Goal: Task Accomplishment & Management: Manage account settings

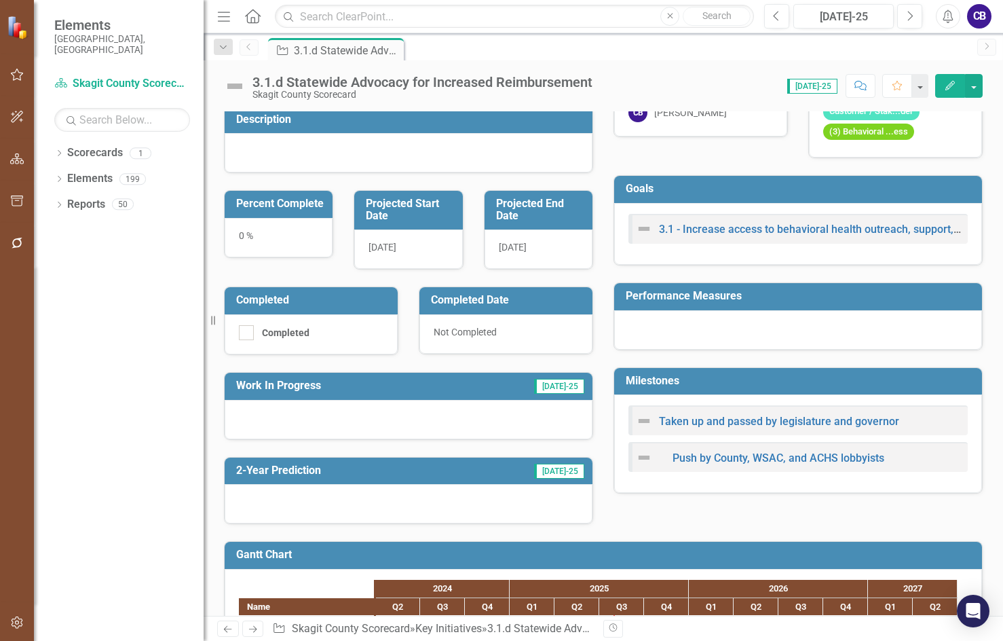
scroll to position [256, 0]
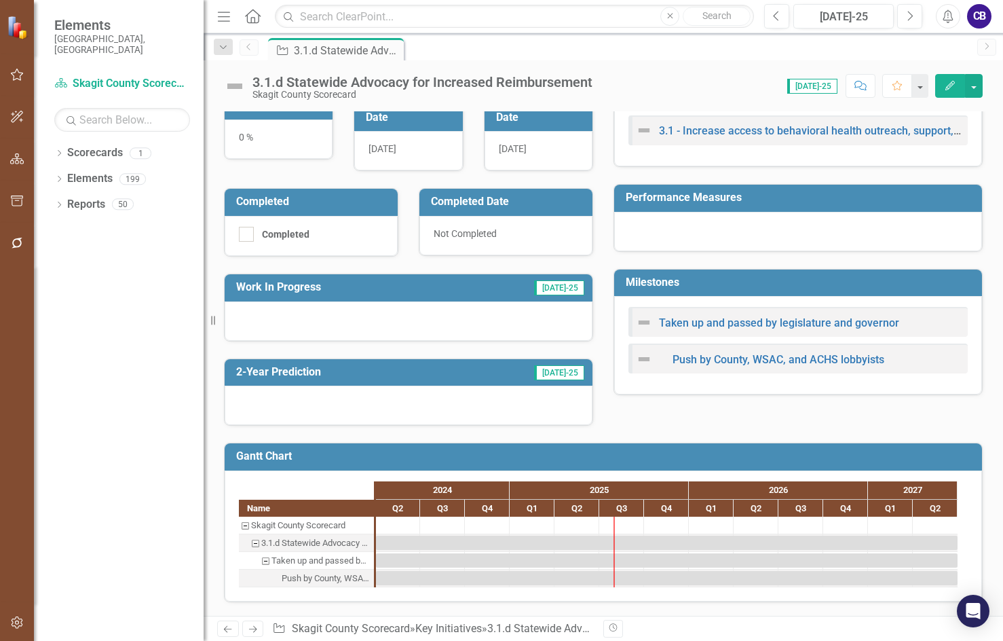
click at [359, 311] on div at bounding box center [409, 320] width 368 height 39
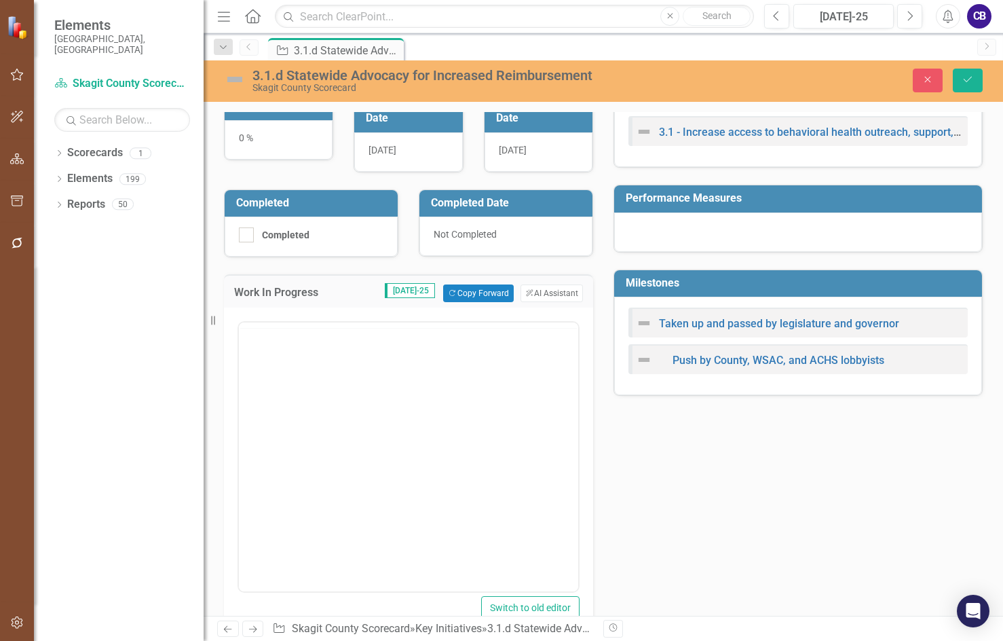
scroll to position [0, 0]
click at [332, 382] on body "Rich Text Area. Press ALT-0 for help." at bounding box center [408, 456] width 339 height 204
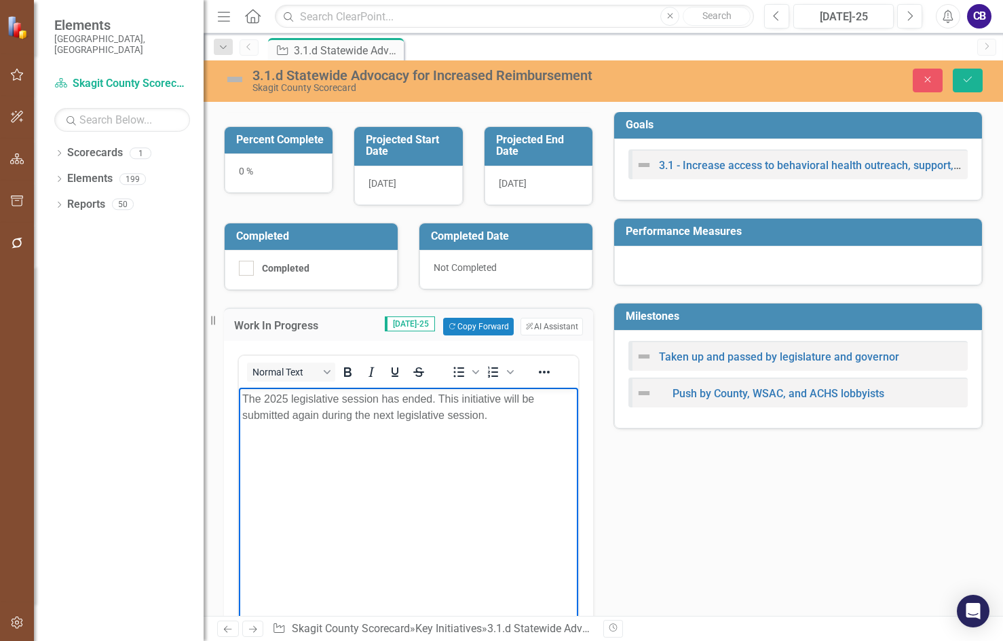
scroll to position [219, 0]
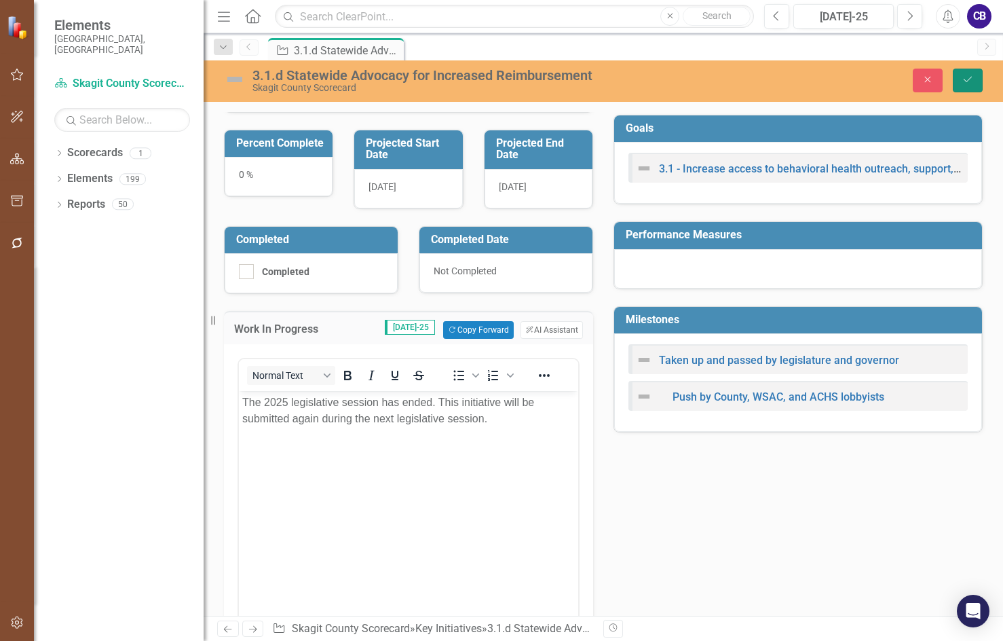
click at [830, 88] on button "Save" at bounding box center [968, 81] width 30 height 24
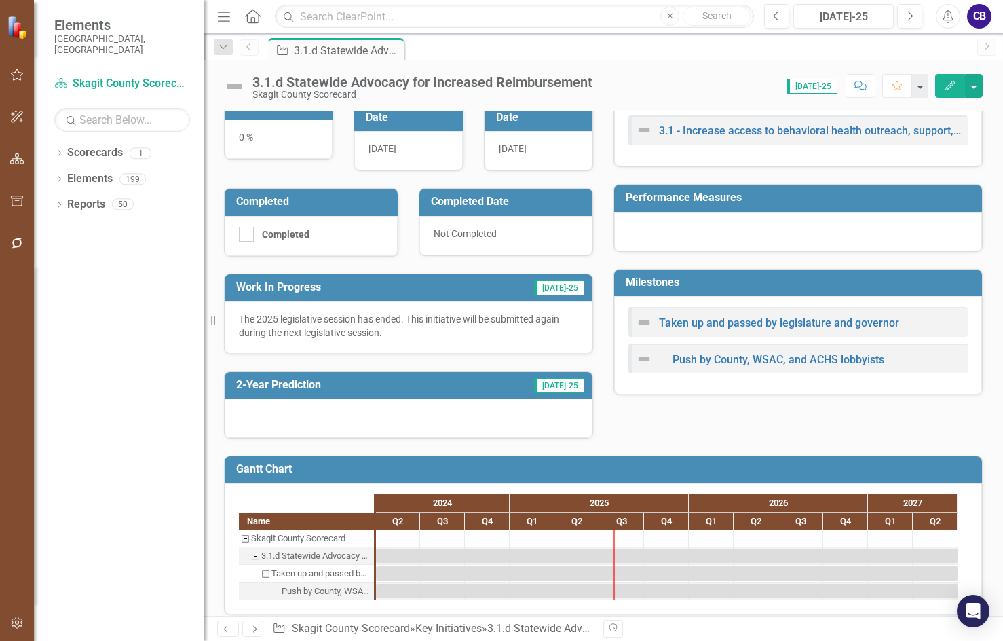
scroll to position [269, 0]
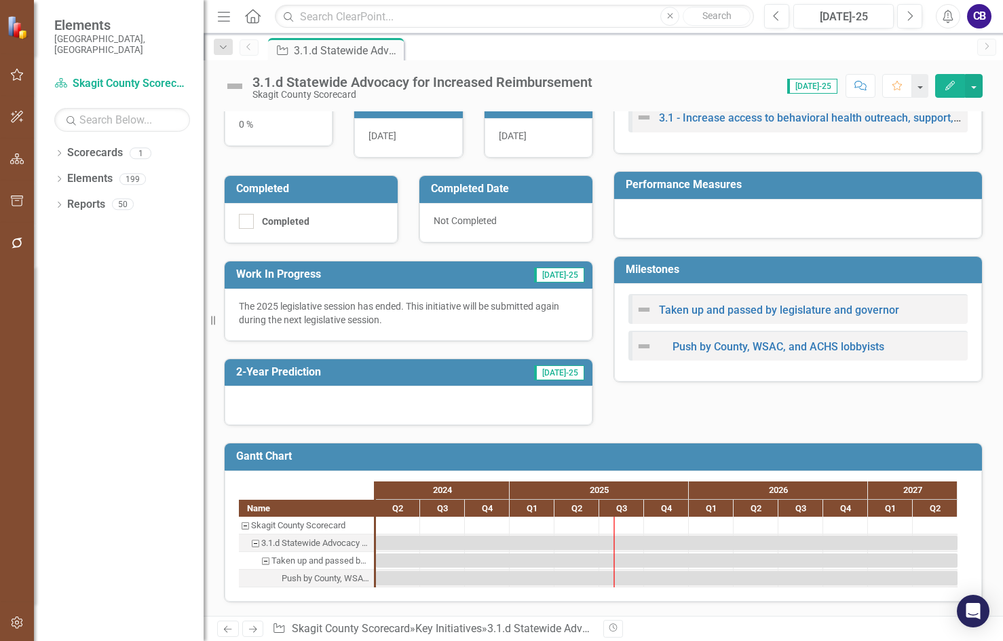
click at [296, 404] on div at bounding box center [409, 405] width 368 height 39
click at [297, 404] on div at bounding box center [409, 405] width 368 height 39
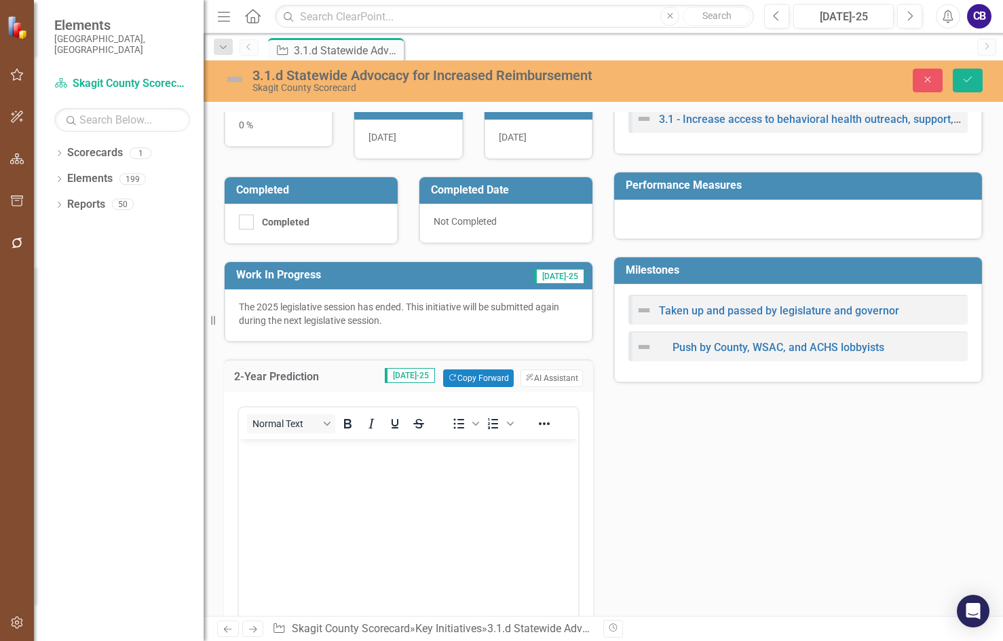
scroll to position [0, 0]
click at [304, 472] on body "Rich Text Area. Press ALT-0 for help." at bounding box center [408, 541] width 339 height 204
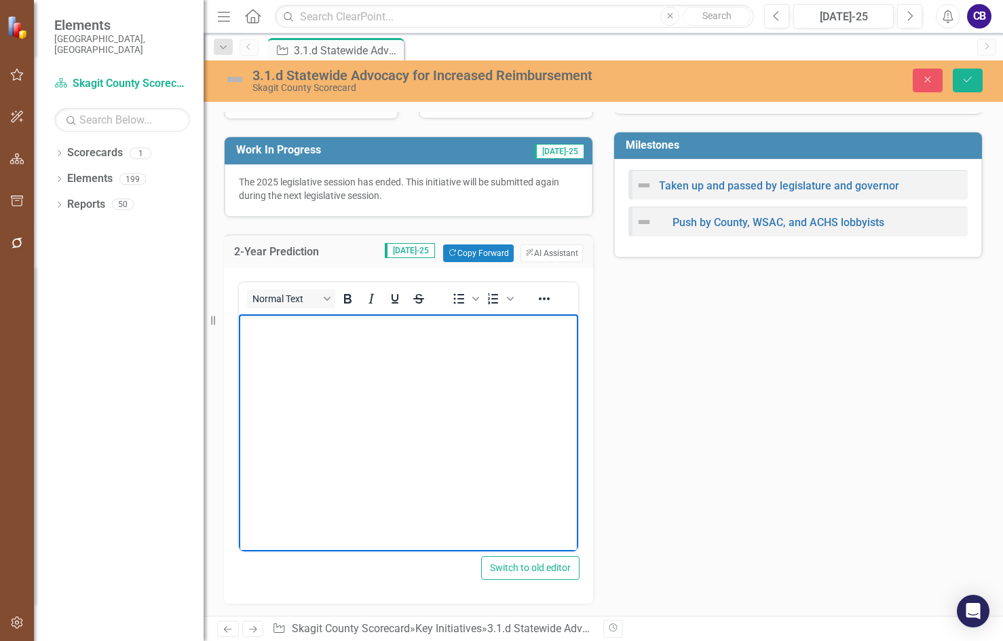
scroll to position [405, 0]
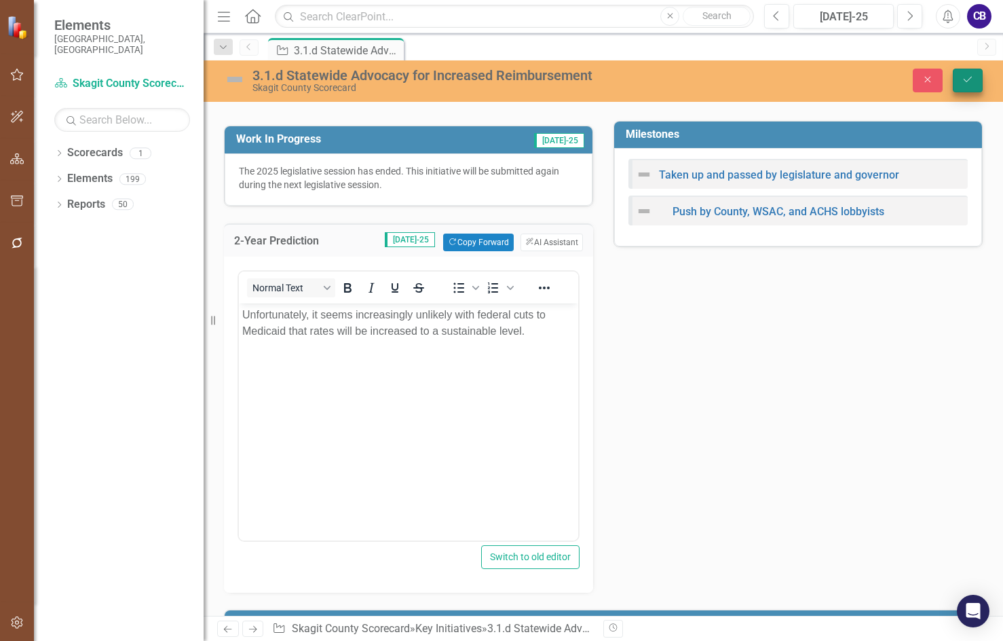
click at [830, 92] on div "3.1.d Statewide Advocacy for Increased Reimbursement Skagit County Scorecard Cl…" at bounding box center [604, 80] width 800 height 41
click at [830, 81] on icon "Save" at bounding box center [968, 80] width 12 height 10
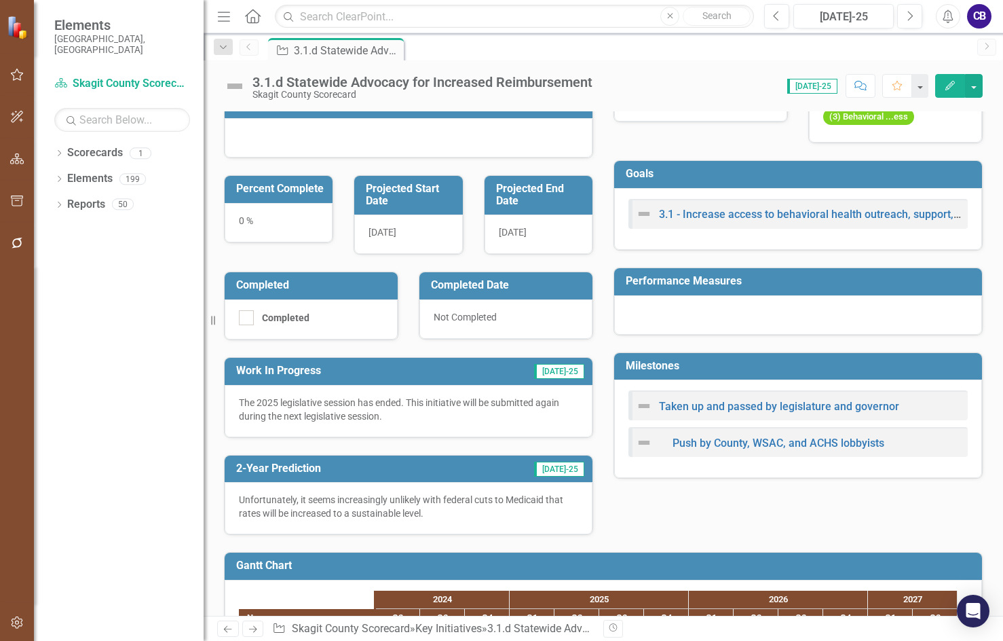
scroll to position [0, 0]
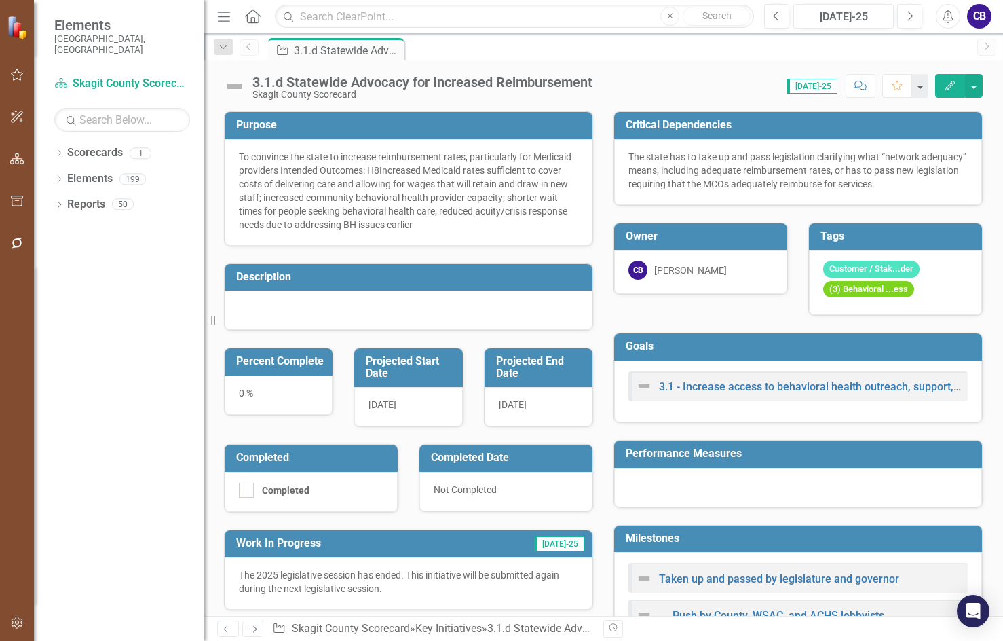
click at [346, 309] on div at bounding box center [409, 310] width 368 height 39
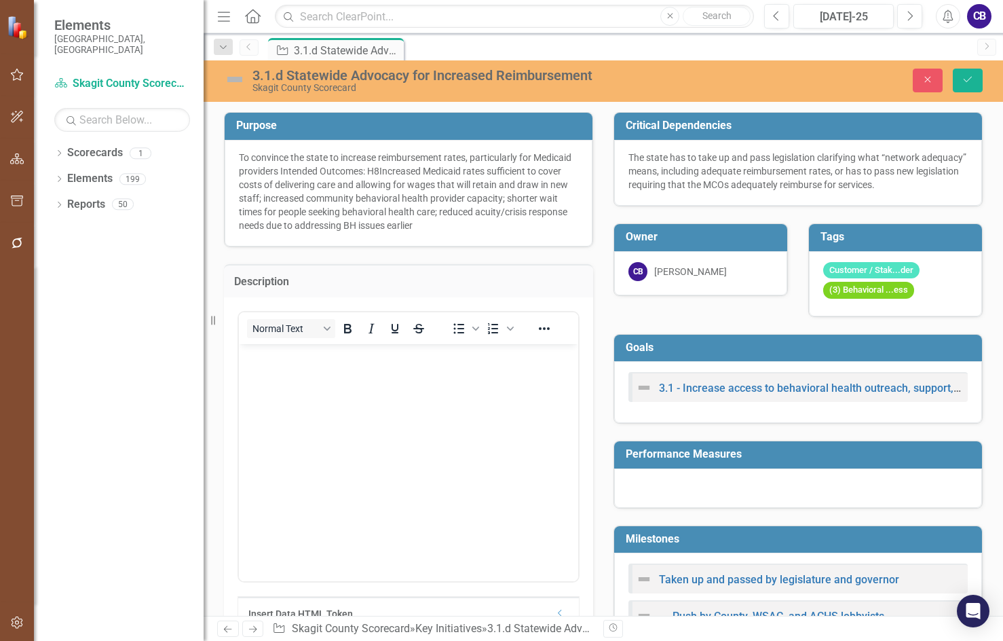
click at [353, 384] on body "Rich Text Area. Press ALT-0 for help." at bounding box center [408, 445] width 339 height 204
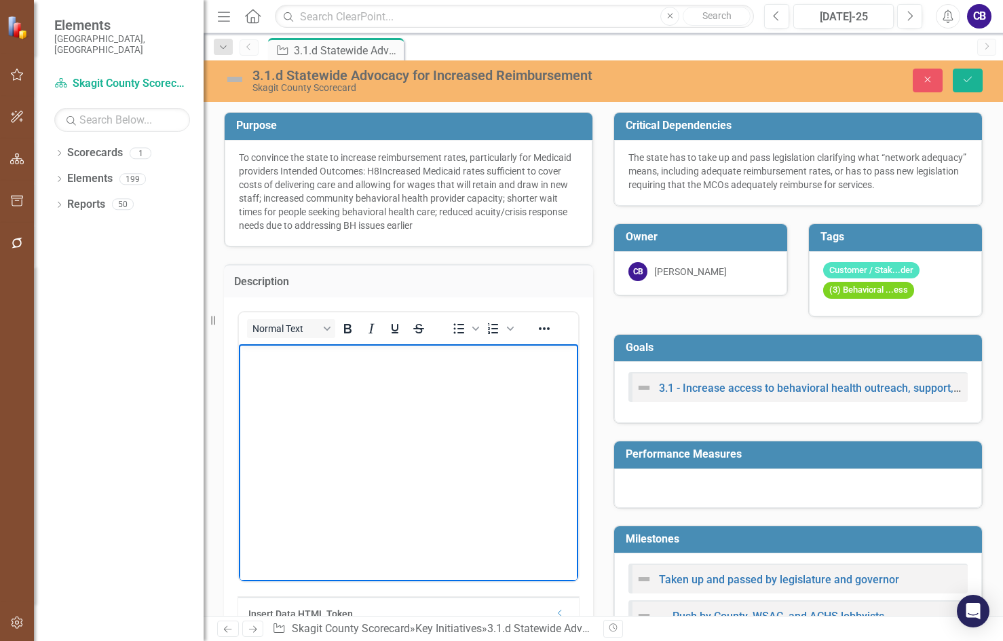
click at [346, 183] on div "To convince the state to increase reimbursement rates, particularly for Medicai…" at bounding box center [408, 191] width 339 height 81
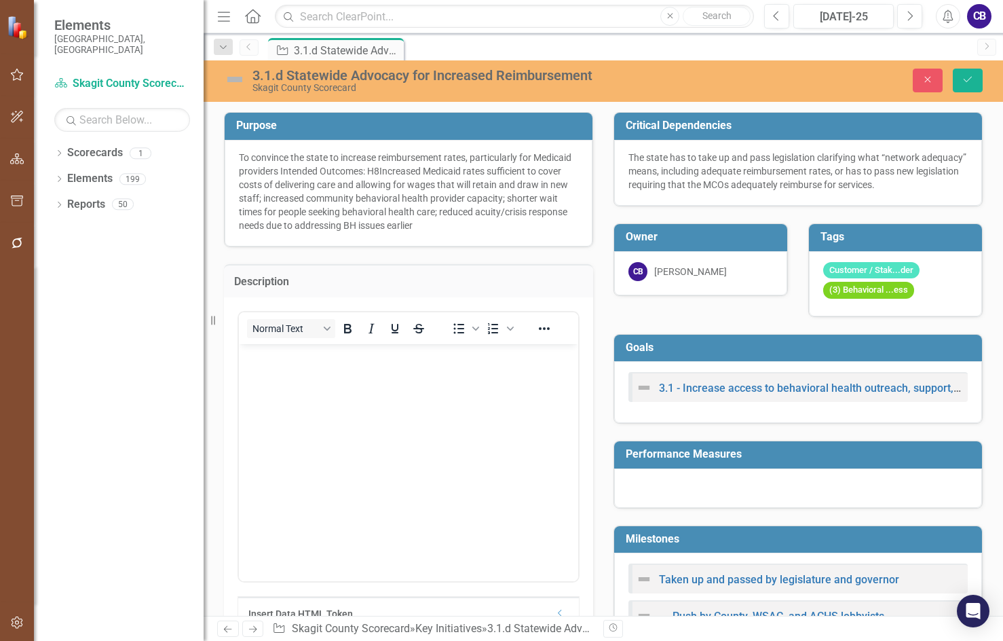
click at [346, 183] on div "To convince the state to increase reimbursement rates, particularly for Medicai…" at bounding box center [408, 191] width 339 height 81
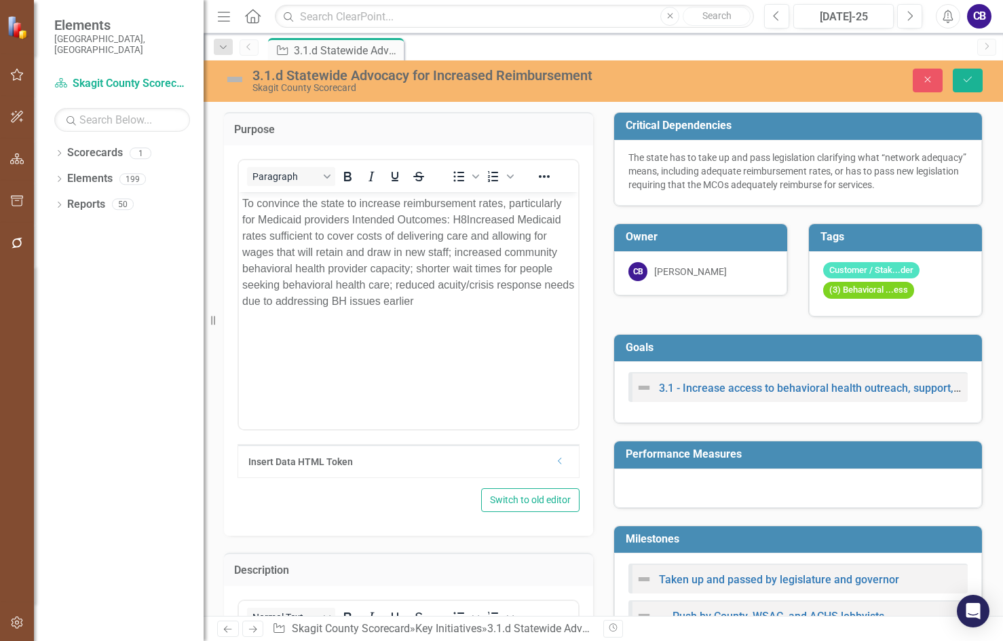
drag, startPoint x: 419, startPoint y: 248, endPoint x: 451, endPoint y: 233, distance: 36.1
click at [424, 244] on p "To convince the state to increase reimbursement rates, particularly for Medicai…" at bounding box center [408, 252] width 333 height 114
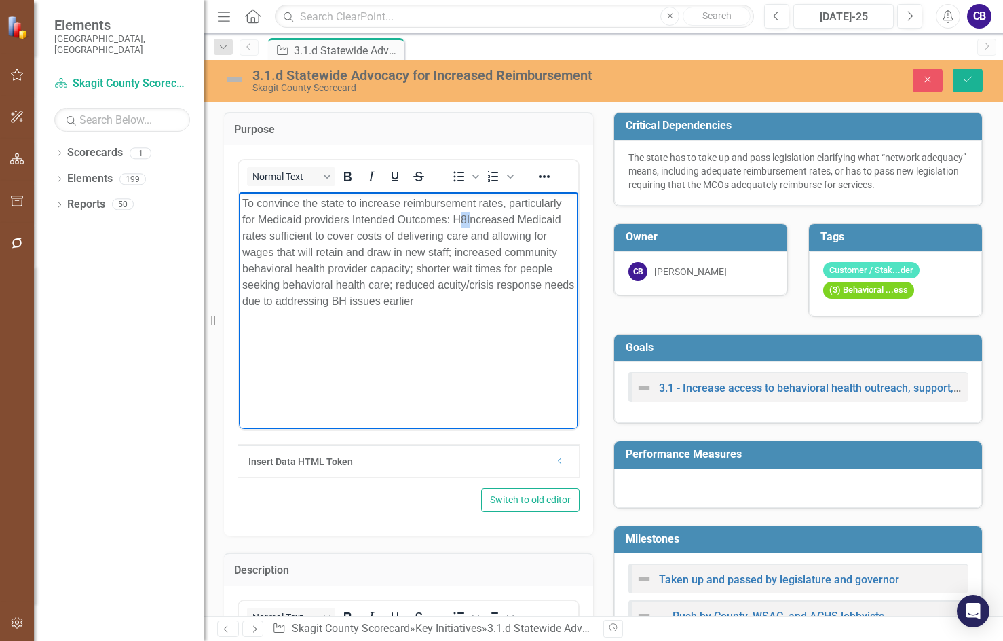
click at [463, 219] on p "To convince the state to increase reimbursement rates, particularly for Medicai…" at bounding box center [408, 252] width 333 height 114
click at [452, 226] on p "To convince the state to increase reimbursement rates, particularly for Medicai…" at bounding box center [408, 252] width 333 height 114
click at [347, 218] on p "To convince the state to increase reimbursement rates, particularly for Medicai…" at bounding box center [408, 252] width 333 height 114
click at [350, 219] on p "To convince the state to increase reimbursement rates, particularly for Medicai…" at bounding box center [408, 252] width 333 height 114
click at [352, 225] on p "To convince the state to increase reimbursement rates, particularly for Medicai…" at bounding box center [408, 252] width 333 height 114
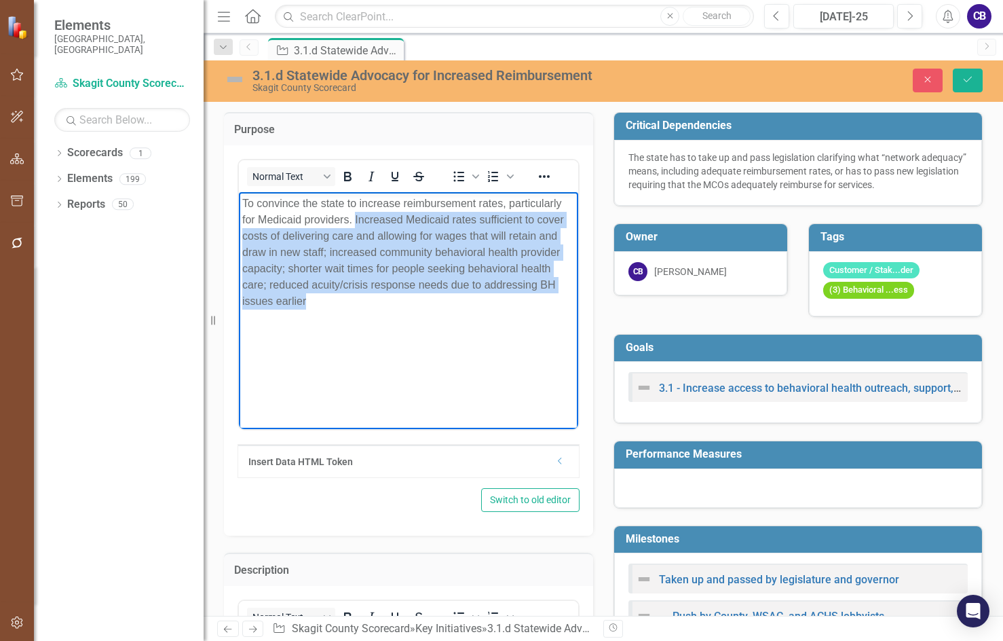
drag, startPoint x: 319, startPoint y: 320, endPoint x: 354, endPoint y: 216, distance: 110.3
click at [354, 216] on body "To convince the state to increase reimbursement rates, particularly for Medicai…" at bounding box center [408, 293] width 339 height 204
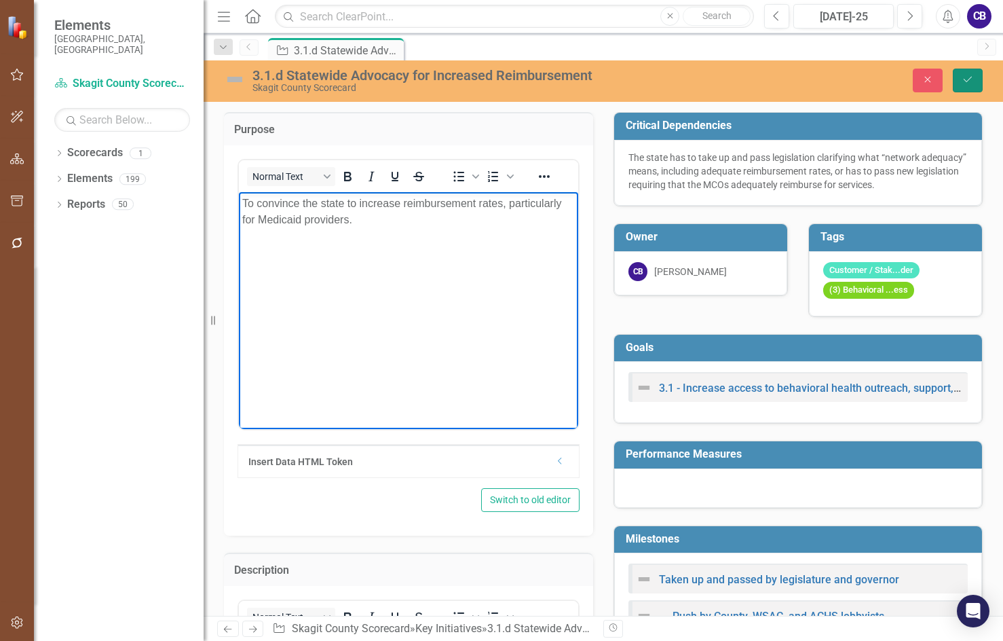
click at [830, 74] on button "Save" at bounding box center [968, 81] width 30 height 24
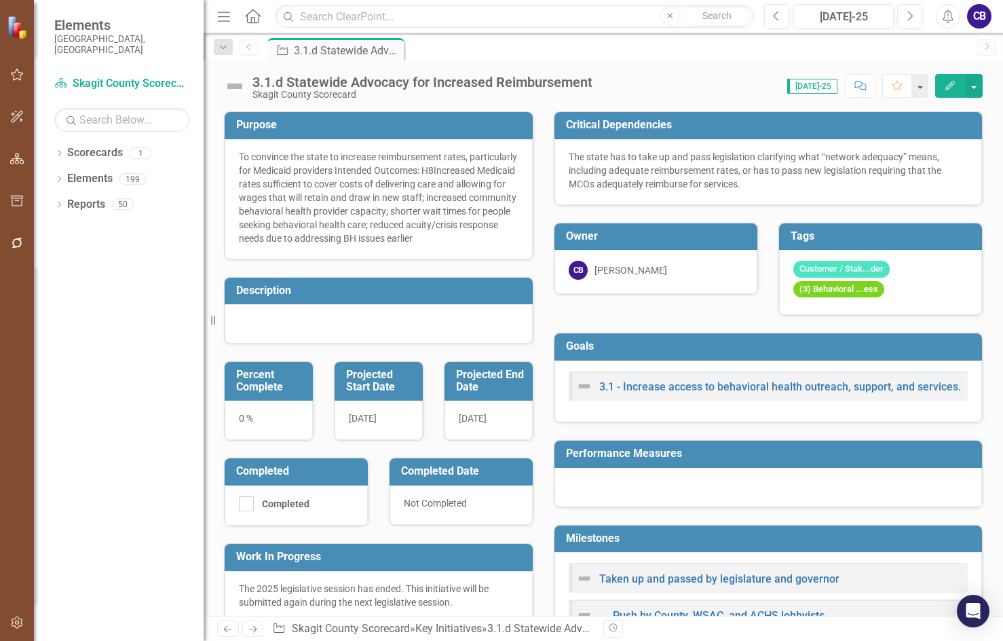
click at [314, 297] on h3 "Description" at bounding box center [381, 290] width 290 height 12
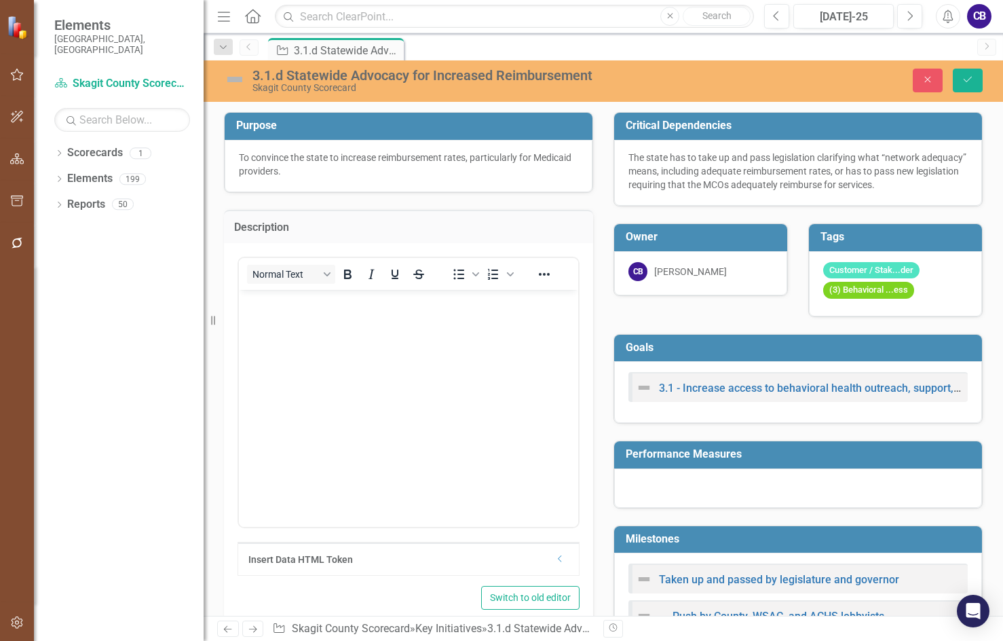
click at [291, 356] on body "Rich Text Area. Press ALT-0 for help." at bounding box center [408, 391] width 339 height 204
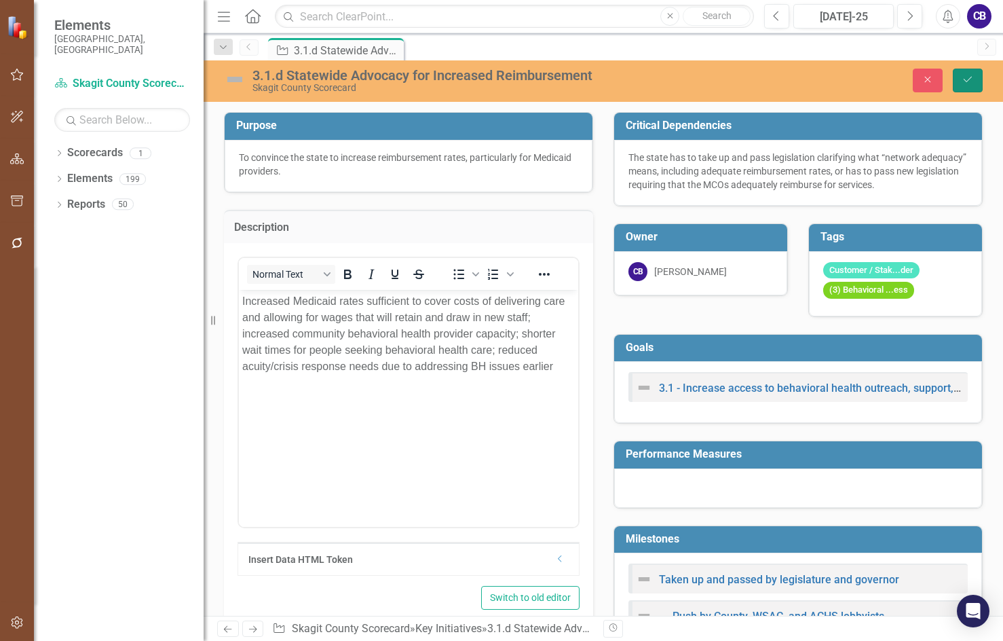
click at [830, 85] on button "Save" at bounding box center [968, 81] width 30 height 24
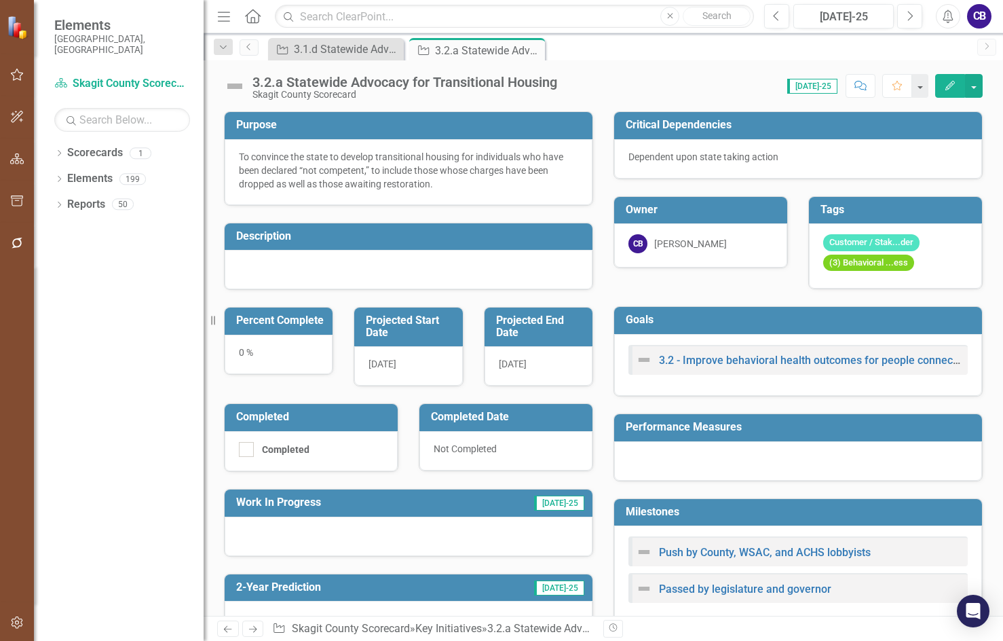
click at [557, 261] on div at bounding box center [409, 269] width 368 height 39
click at [558, 260] on div at bounding box center [409, 269] width 368 height 39
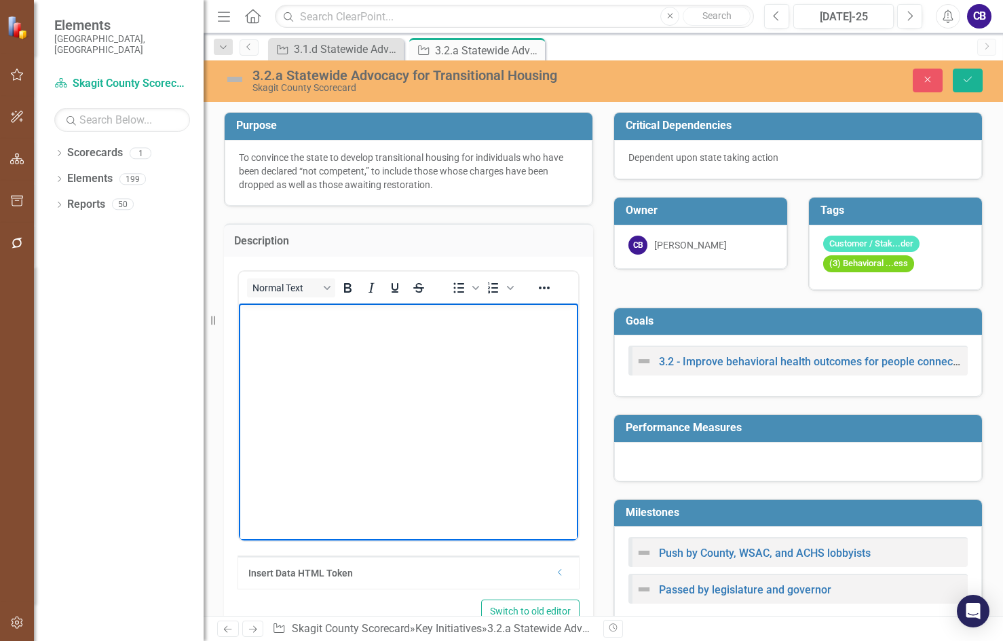
click at [416, 396] on body "Rich Text Area. Press ALT-0 for help." at bounding box center [408, 405] width 339 height 204
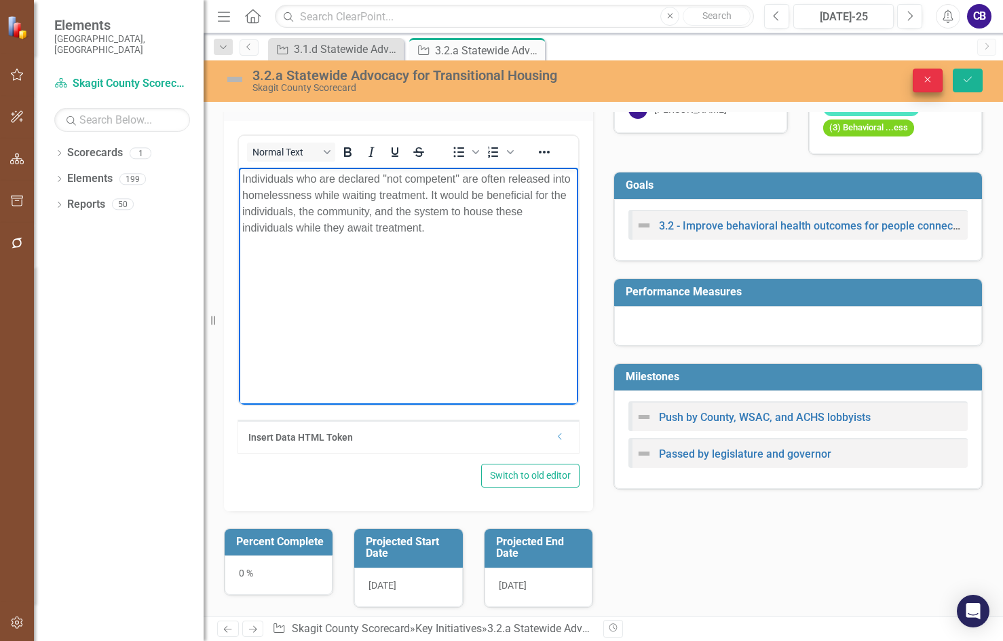
scroll to position [68, 0]
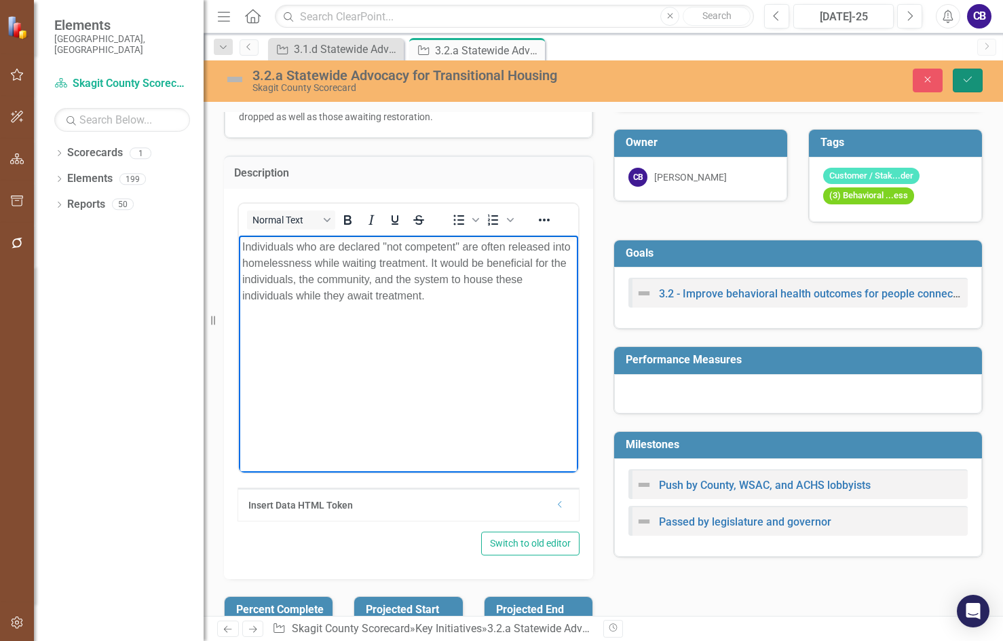
click at [973, 75] on button "Save" at bounding box center [968, 81] width 30 height 24
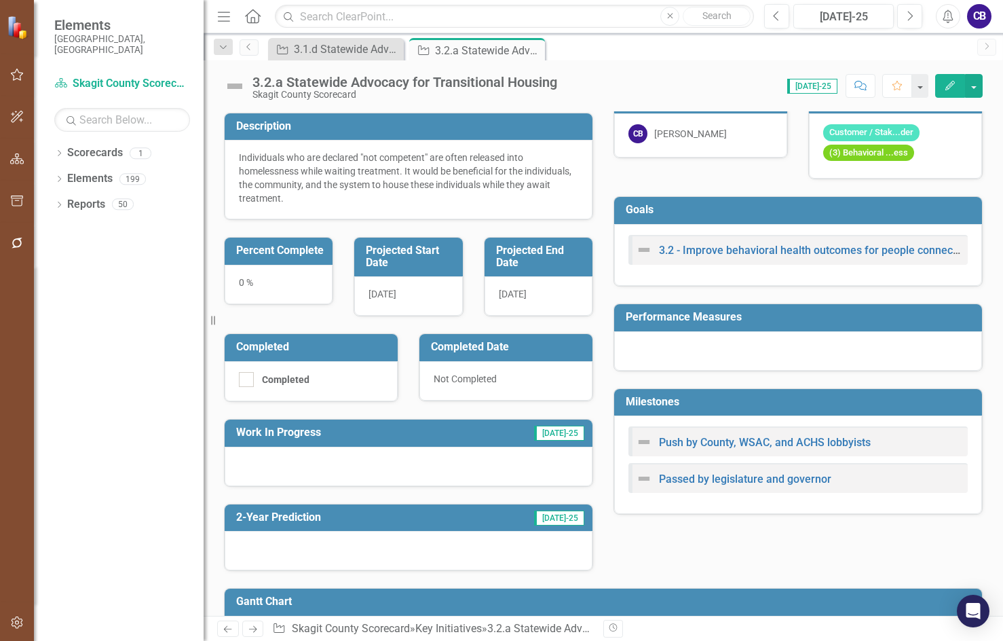
scroll to position [255, 0]
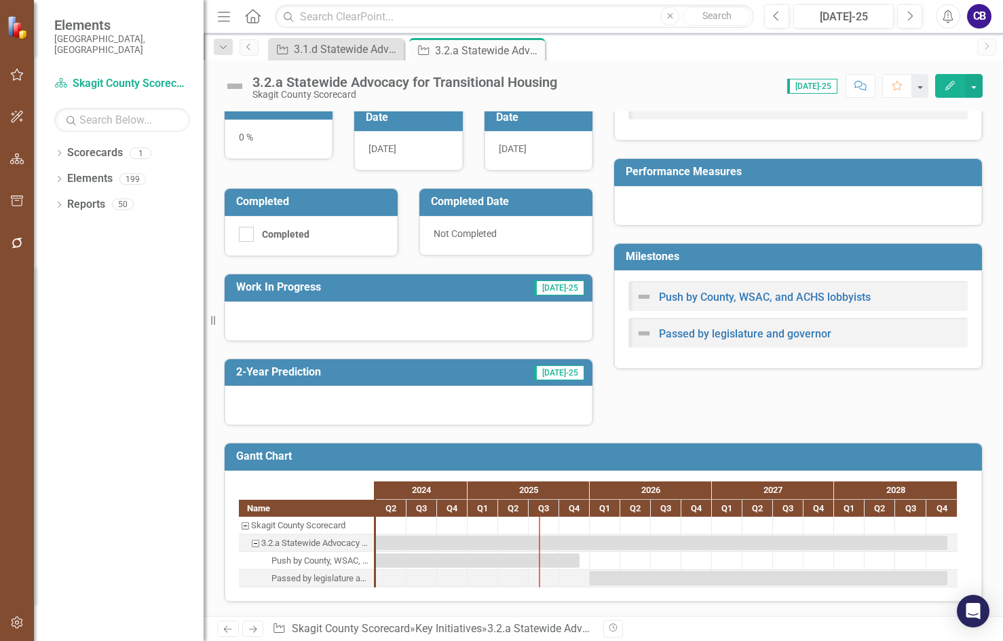
click at [318, 314] on div at bounding box center [409, 320] width 368 height 39
click at [322, 311] on div at bounding box center [409, 320] width 368 height 39
click at [319, 322] on div at bounding box center [409, 320] width 368 height 39
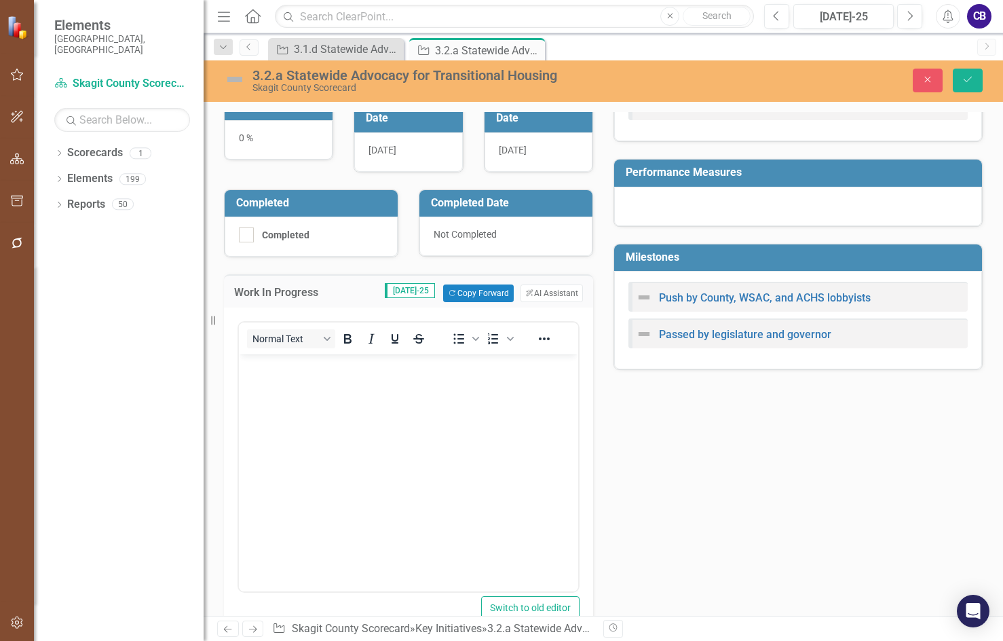
scroll to position [0, 0]
drag, startPoint x: 308, startPoint y: 415, endPoint x: 301, endPoint y: 411, distance: 7.3
click at [308, 411] on body "Rich Text Area. Press ALT-0 for help." at bounding box center [408, 456] width 339 height 204
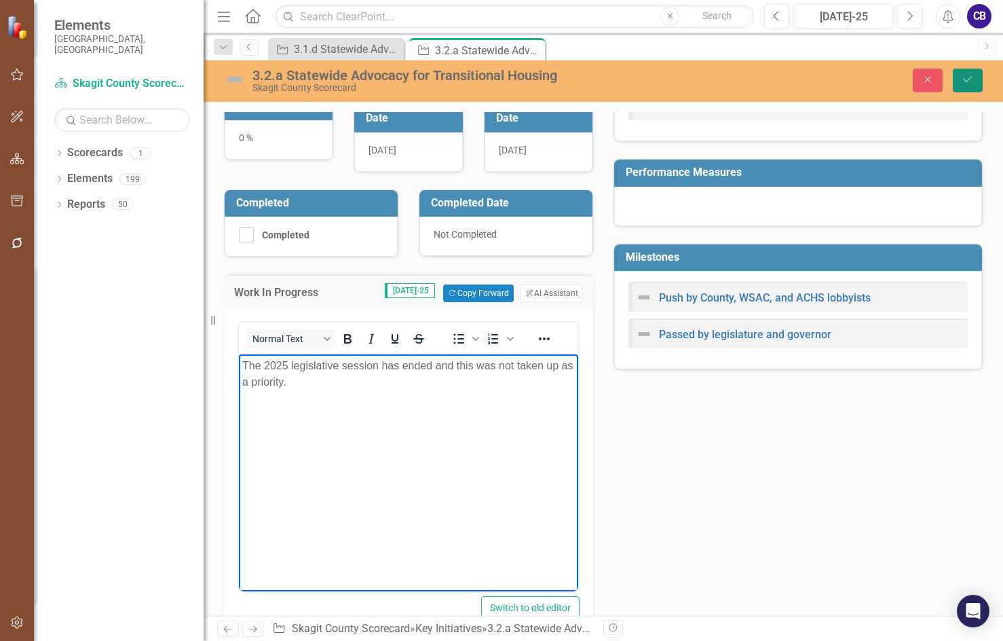
click at [962, 88] on button "Save" at bounding box center [968, 81] width 30 height 24
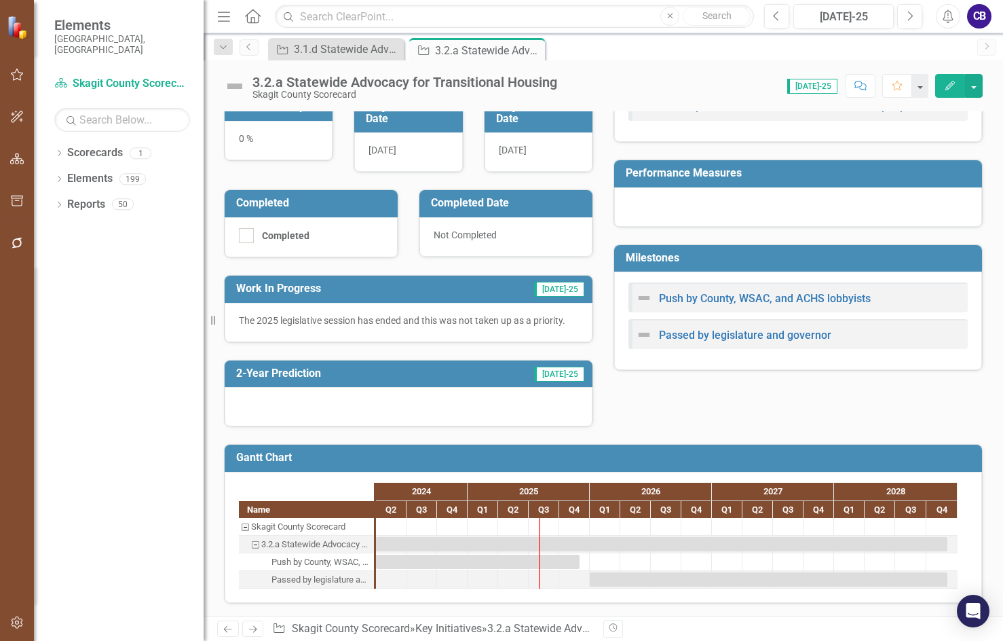
scroll to position [255, 0]
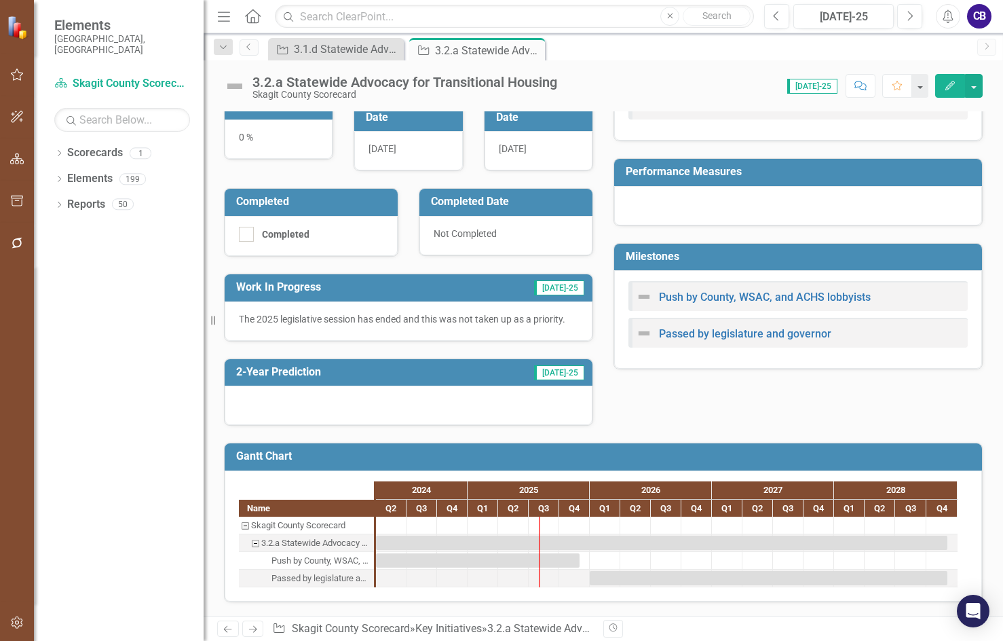
click at [476, 410] on div at bounding box center [409, 405] width 368 height 39
click at [475, 411] on div at bounding box center [409, 405] width 368 height 39
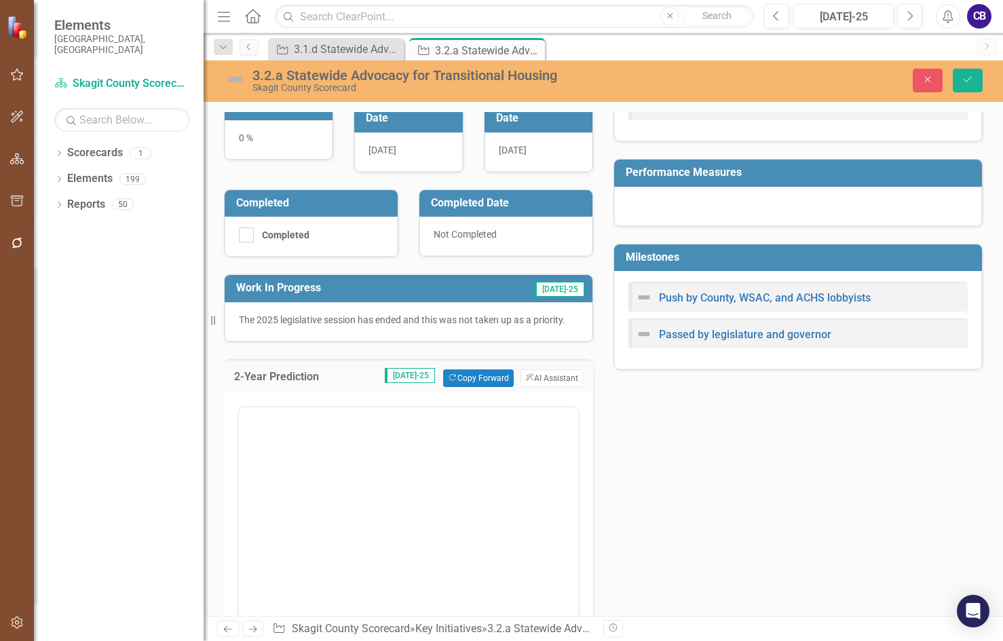
scroll to position [0, 0]
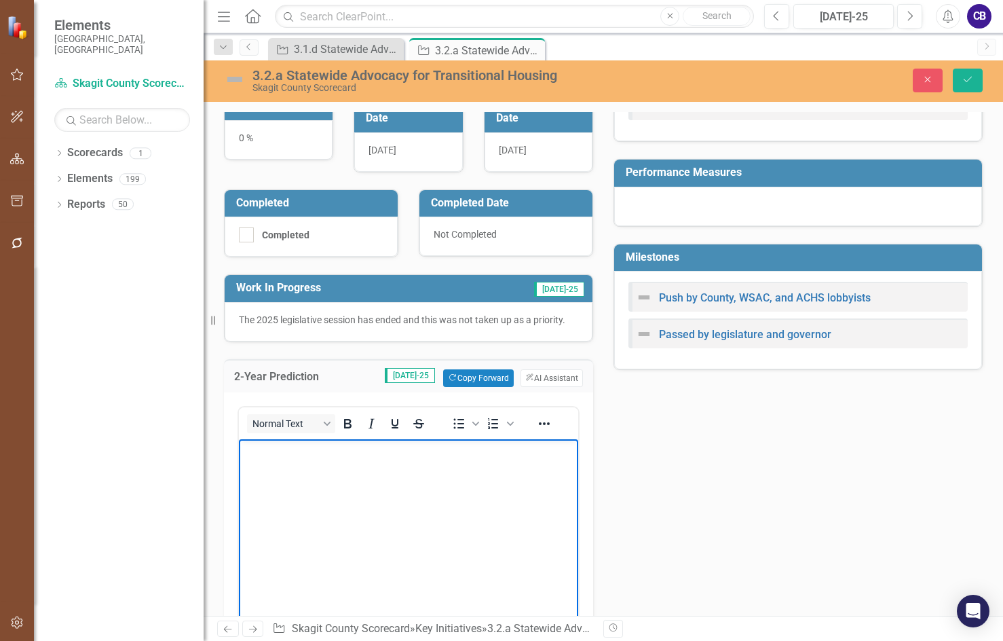
click at [407, 471] on body "Rich Text Area. Press ALT-0 for help." at bounding box center [408, 541] width 339 height 204
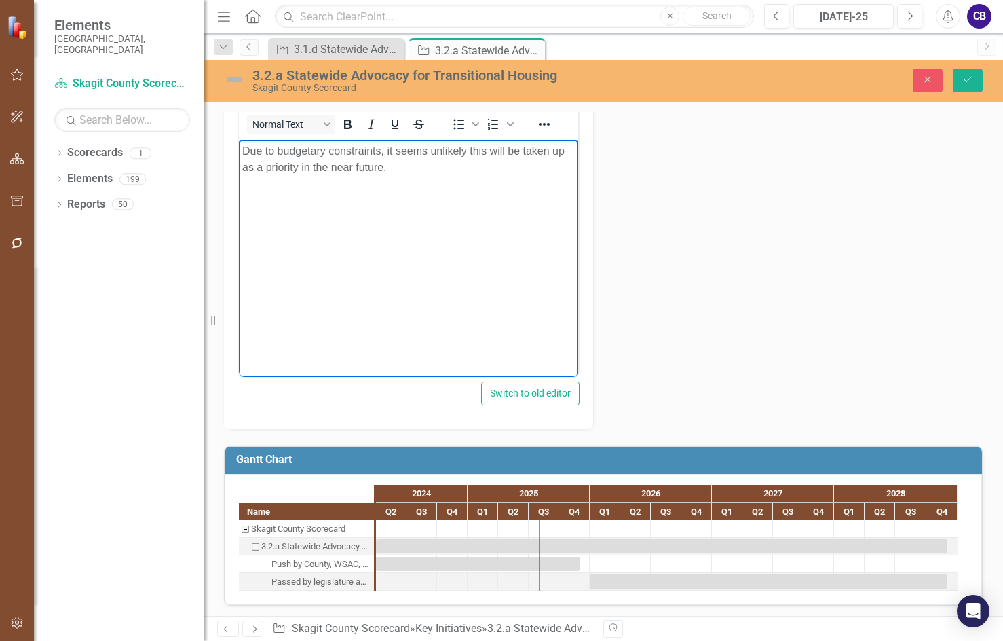
scroll to position [557, 0]
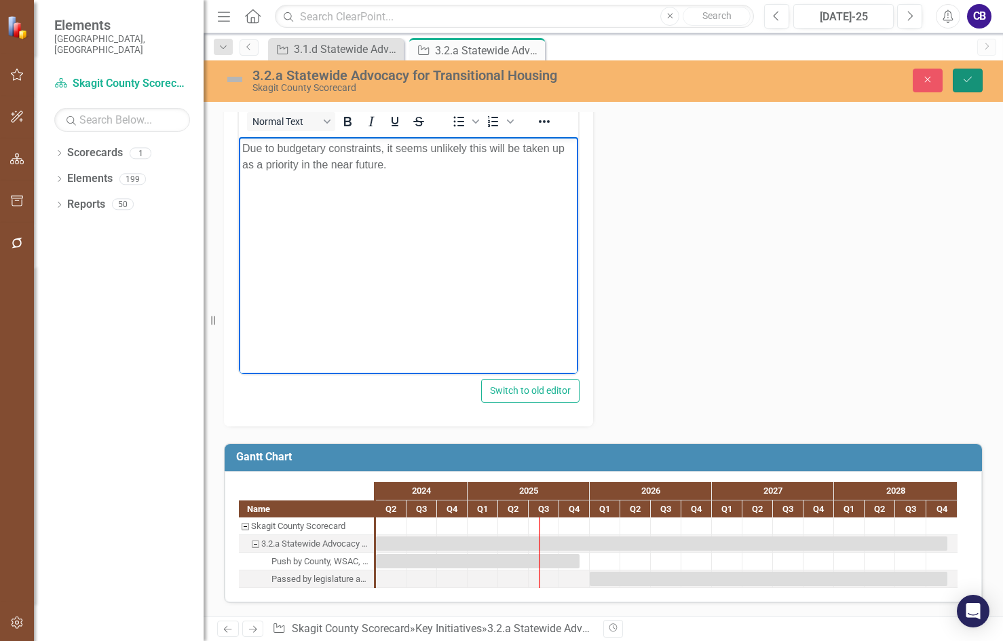
click at [968, 87] on button "Save" at bounding box center [968, 81] width 30 height 24
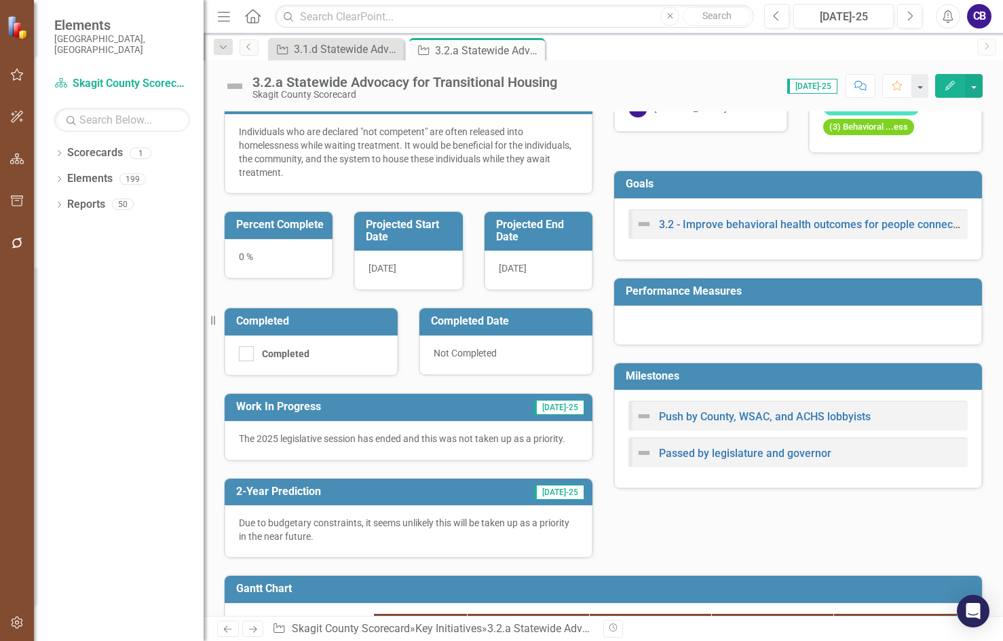
scroll to position [268, 0]
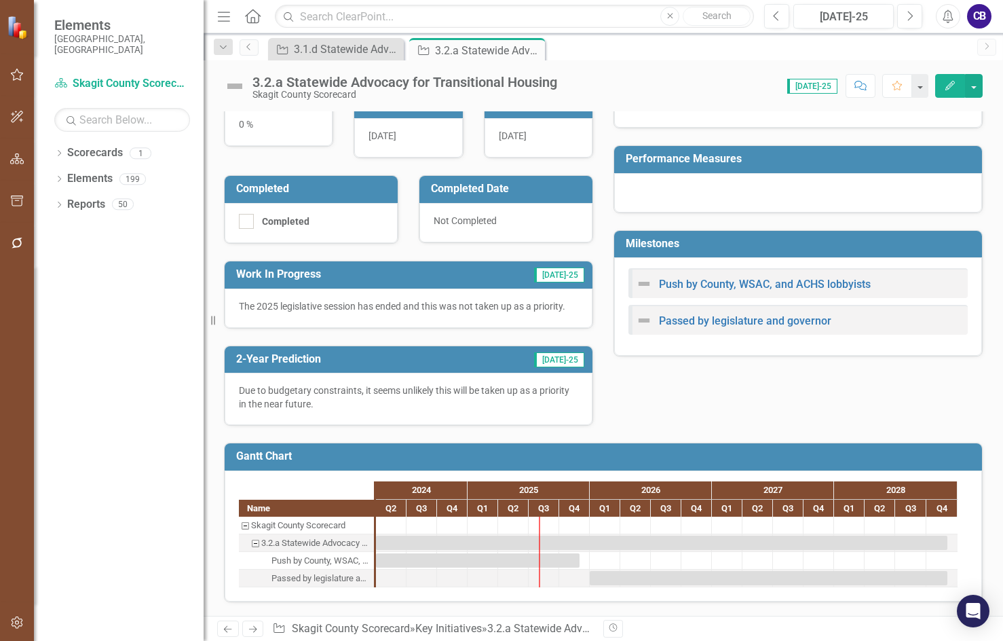
click at [320, 562] on div "Push by County, WSAC, and ACHS lobbyists" at bounding box center [321, 561] width 98 height 18
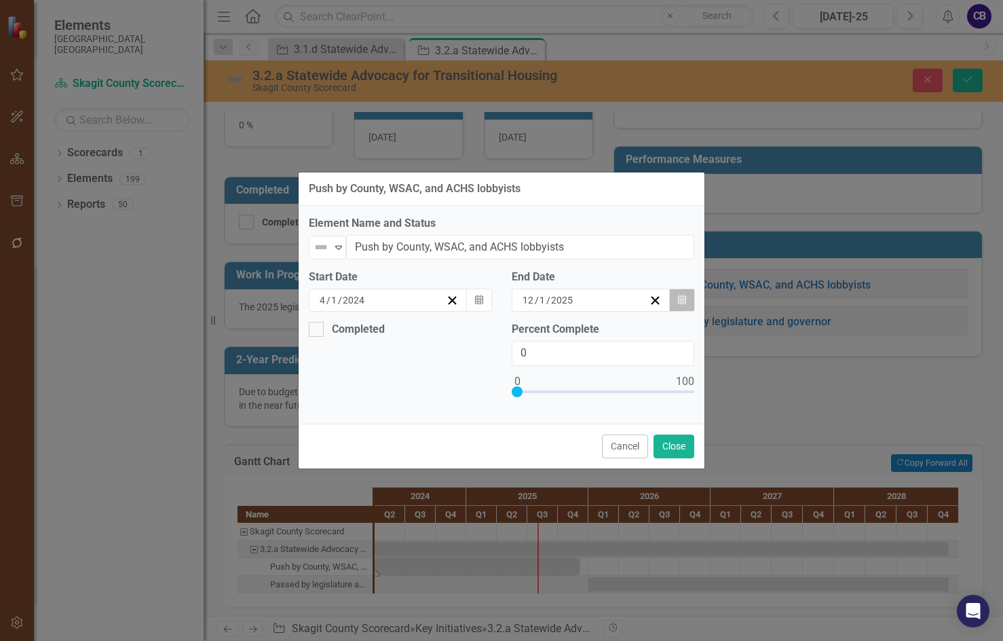
click at [686, 301] on button "Calendar" at bounding box center [682, 300] width 26 height 23
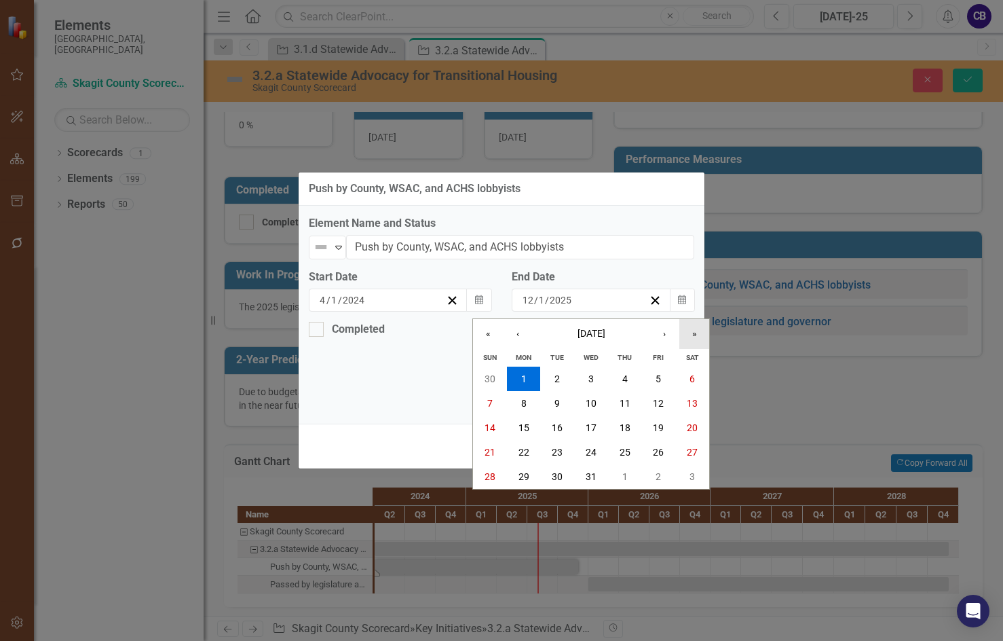
click at [690, 330] on button "»" at bounding box center [695, 334] width 30 height 30
click at [517, 335] on button "‹" at bounding box center [518, 334] width 30 height 30
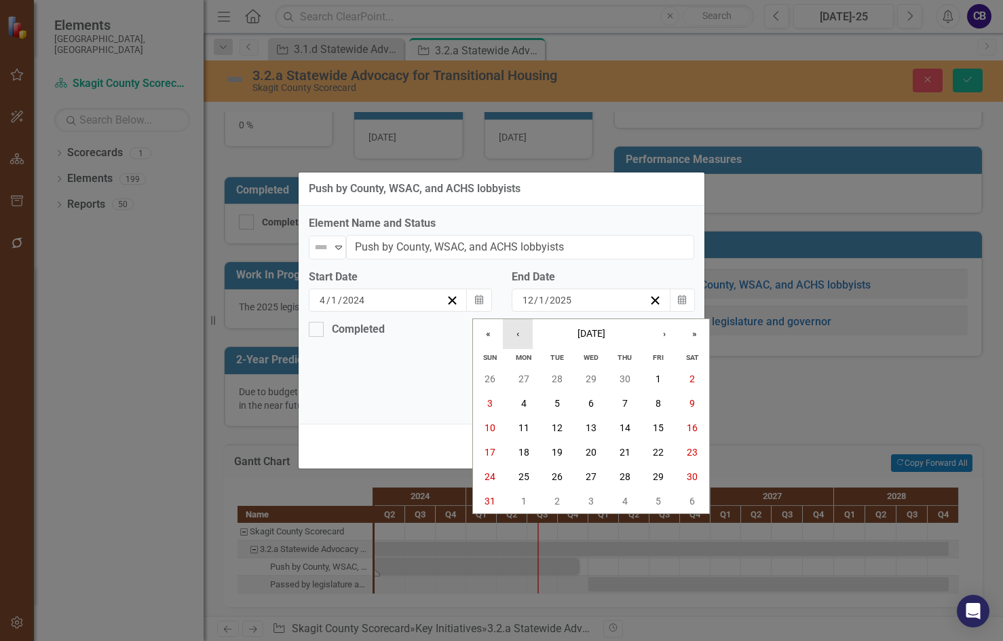
click at [517, 335] on button "‹" at bounding box center [518, 334] width 30 height 30
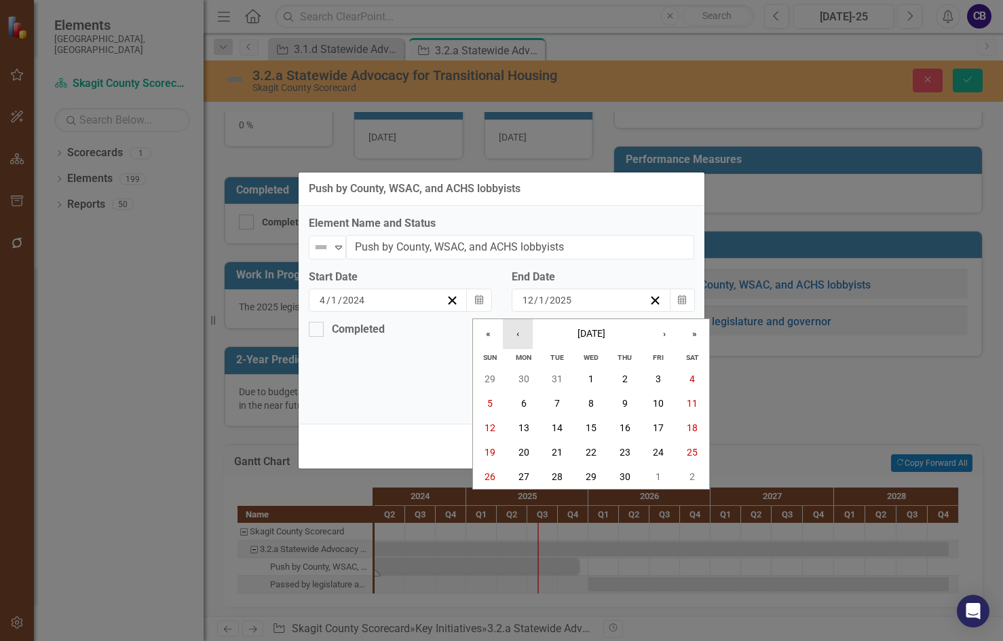
click at [517, 335] on button "‹" at bounding box center [518, 334] width 30 height 30
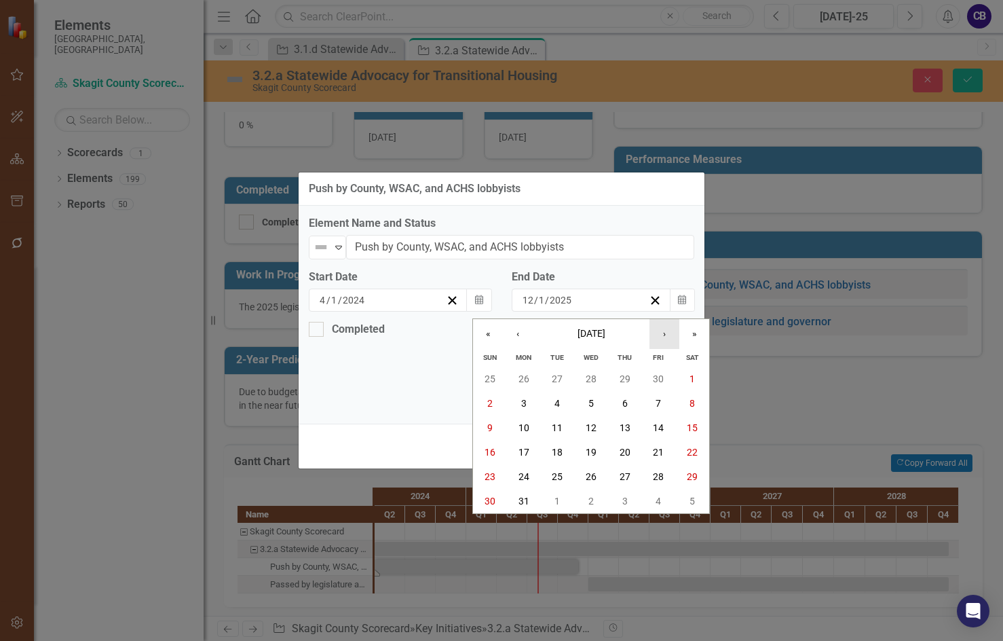
click at [656, 335] on button "›" at bounding box center [665, 334] width 30 height 30
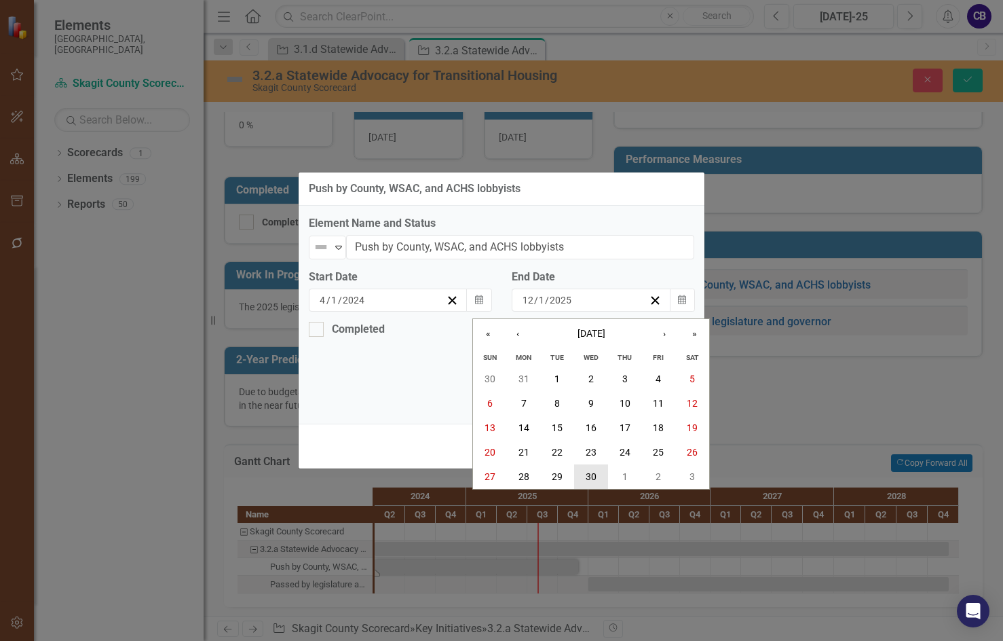
click at [593, 481] on abbr "30" at bounding box center [591, 476] width 11 height 11
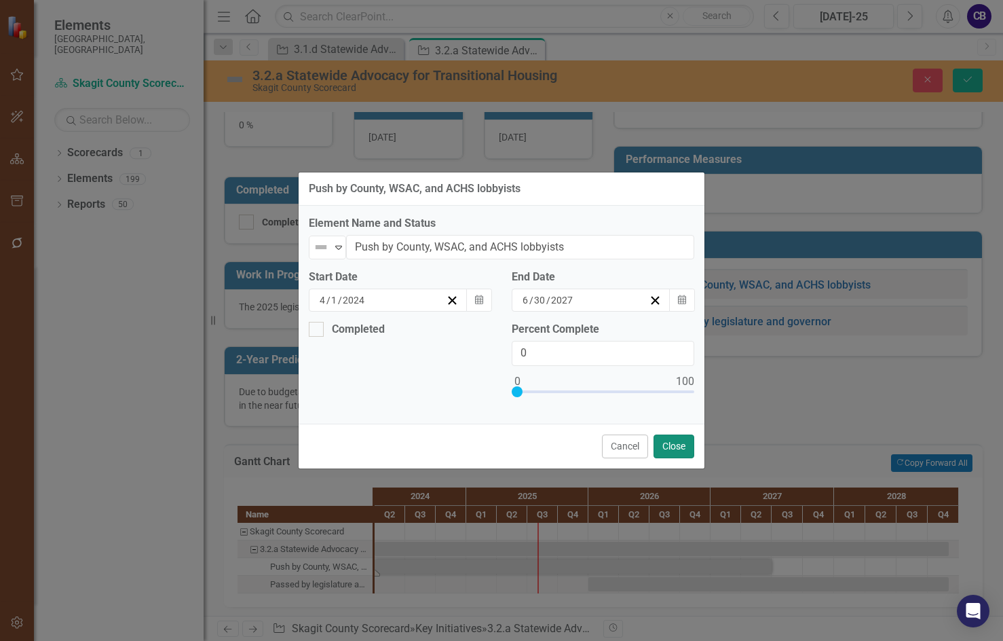
click at [680, 440] on button "Close" at bounding box center [674, 446] width 41 height 24
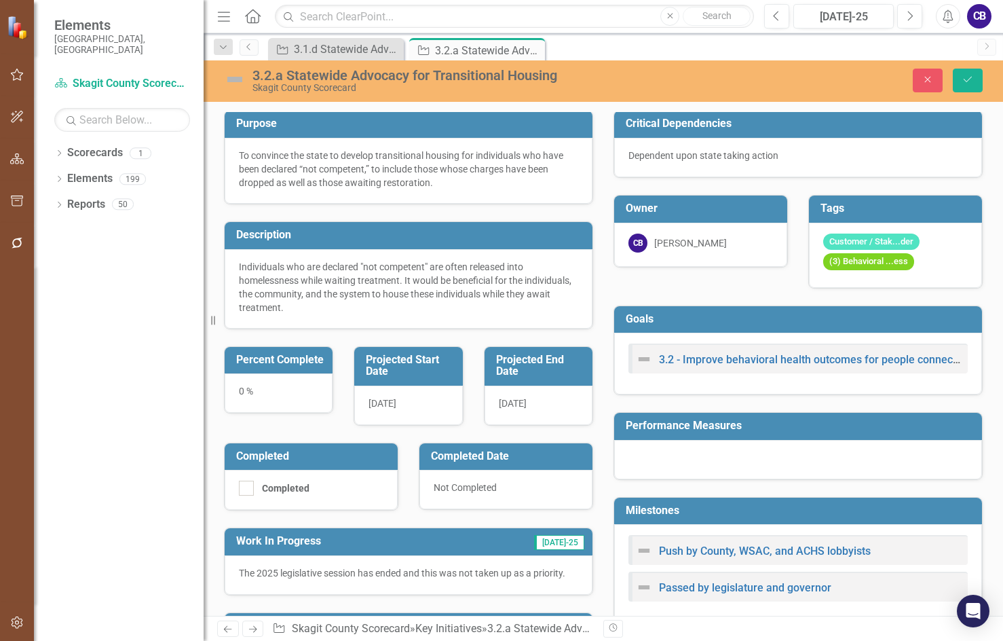
scroll to position [1, 0]
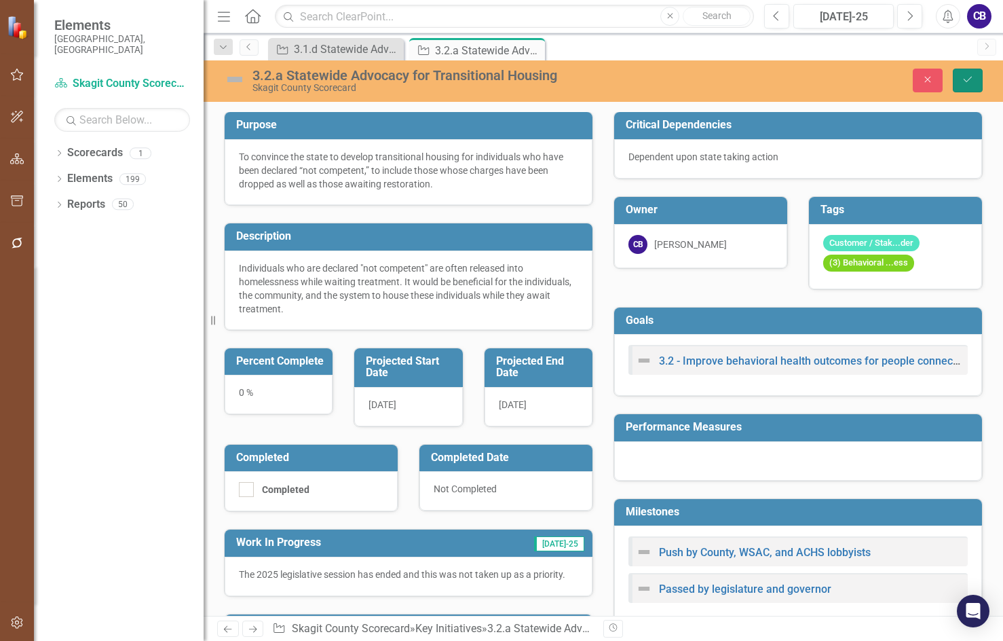
click at [980, 88] on button "Save" at bounding box center [968, 81] width 30 height 24
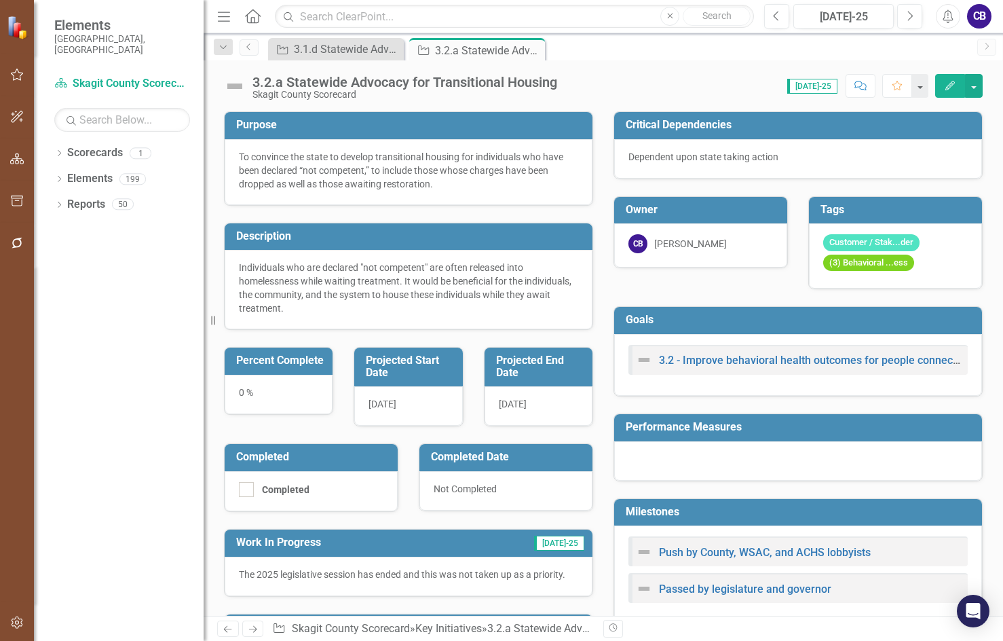
click at [688, 458] on div at bounding box center [798, 460] width 368 height 39
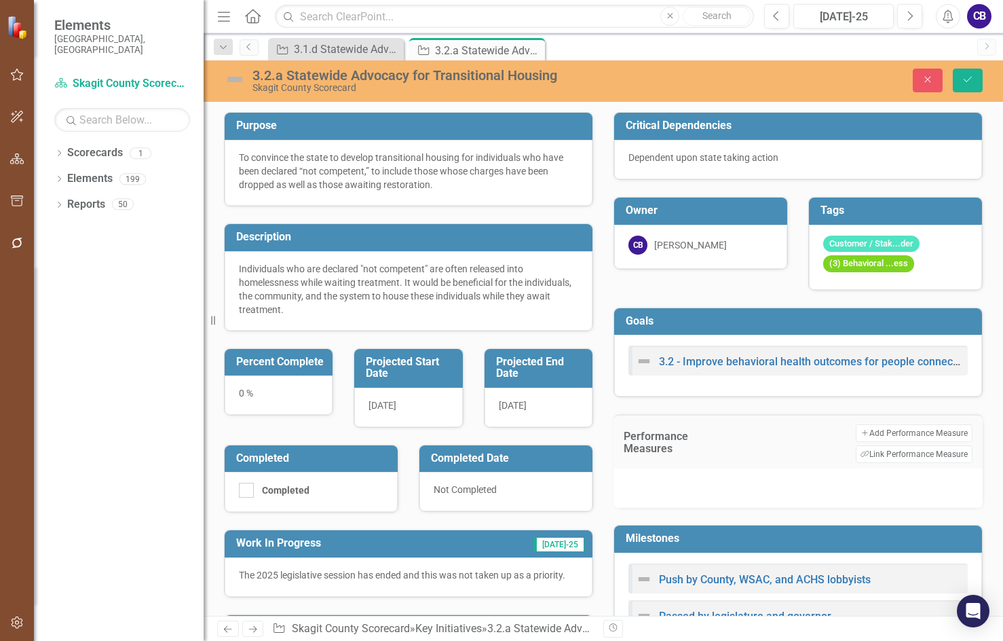
click at [689, 459] on td "Performance Measures" at bounding box center [681, 443] width 115 height 39
click at [687, 484] on div at bounding box center [798, 487] width 369 height 39
click at [894, 454] on button "Link Tag Link Performance Measure" at bounding box center [914, 454] width 117 height 18
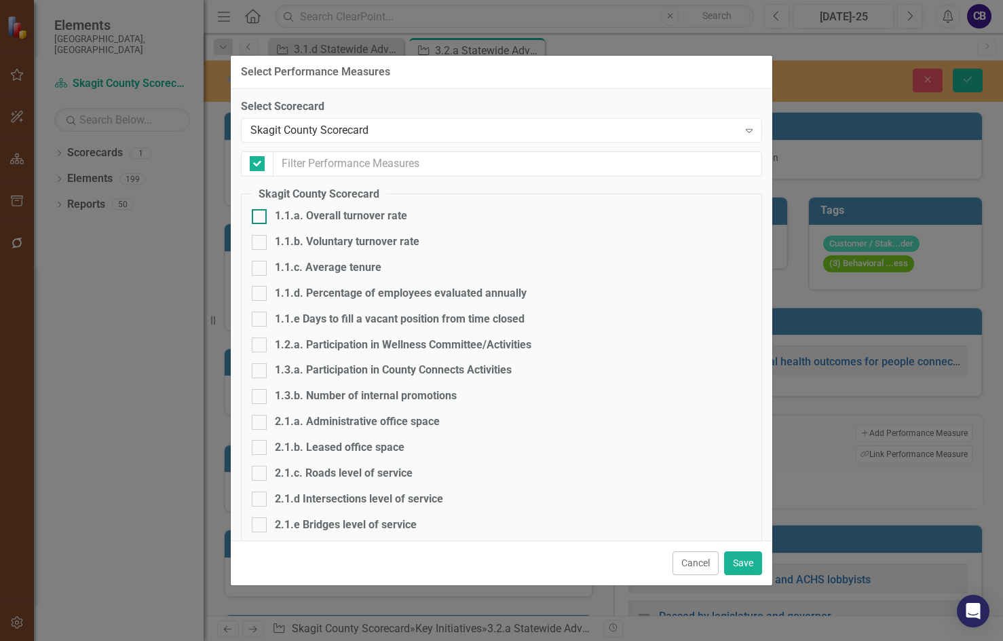
checkbox input "false"
click at [296, 134] on div "Skagit County Scorecard" at bounding box center [494, 130] width 488 height 16
click at [295, 159] on input "text" at bounding box center [518, 163] width 489 height 25
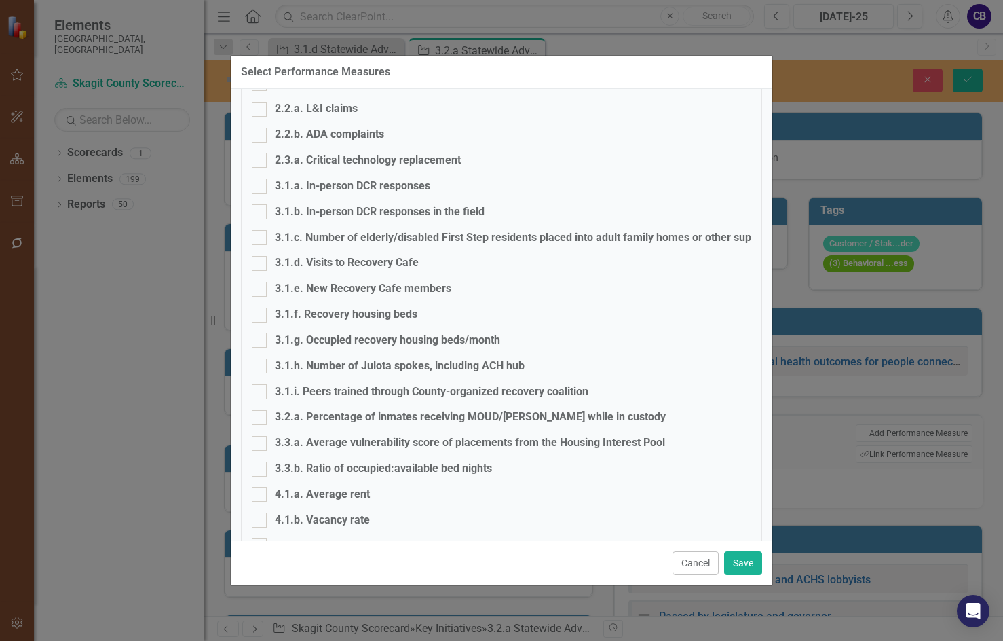
scroll to position [407, 0]
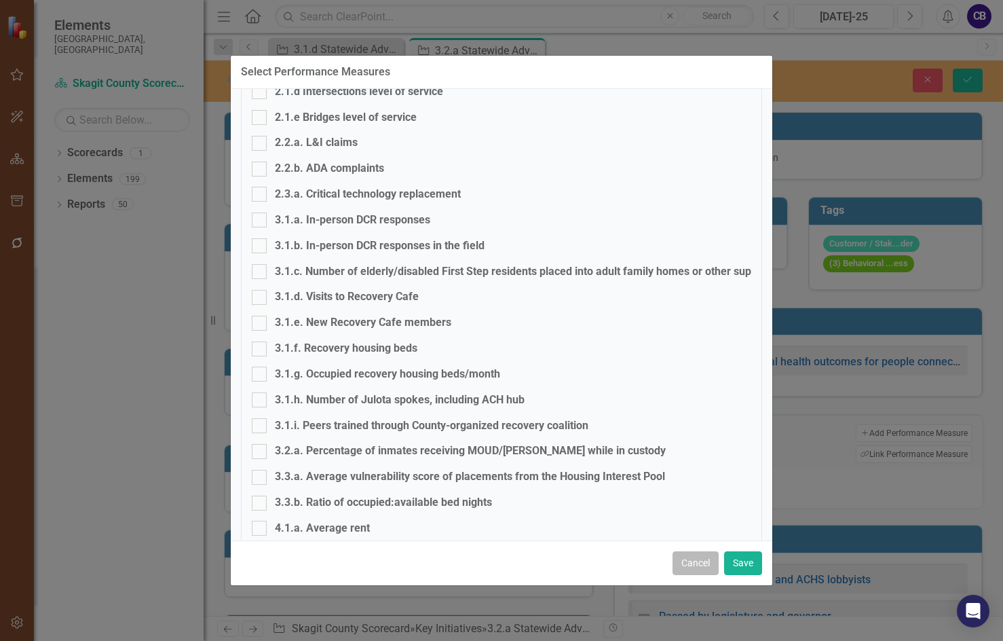
click at [698, 563] on button "Cancel" at bounding box center [696, 563] width 46 height 24
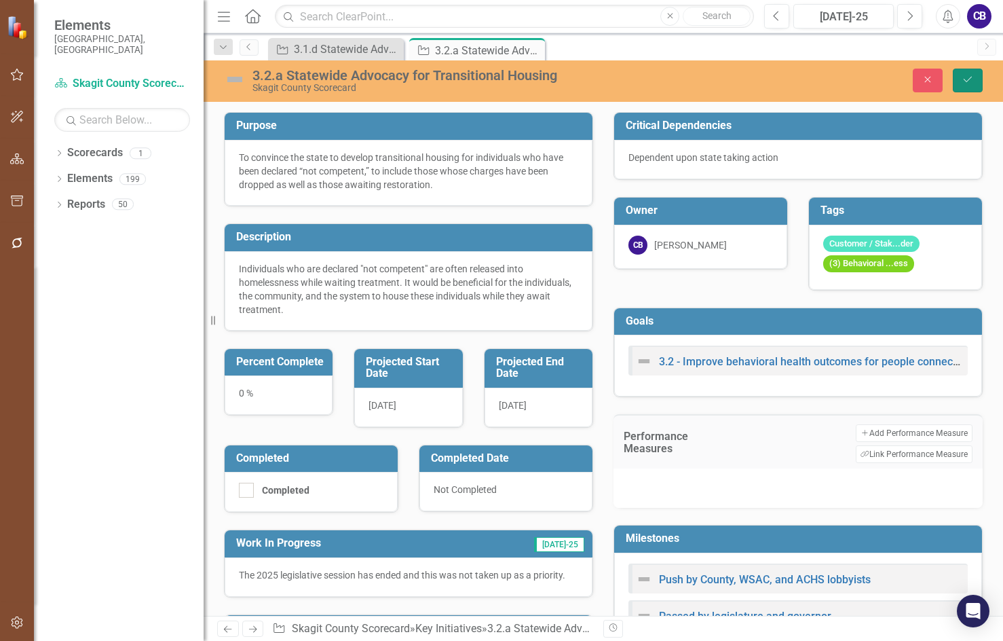
click at [960, 83] on button "Save" at bounding box center [968, 81] width 30 height 24
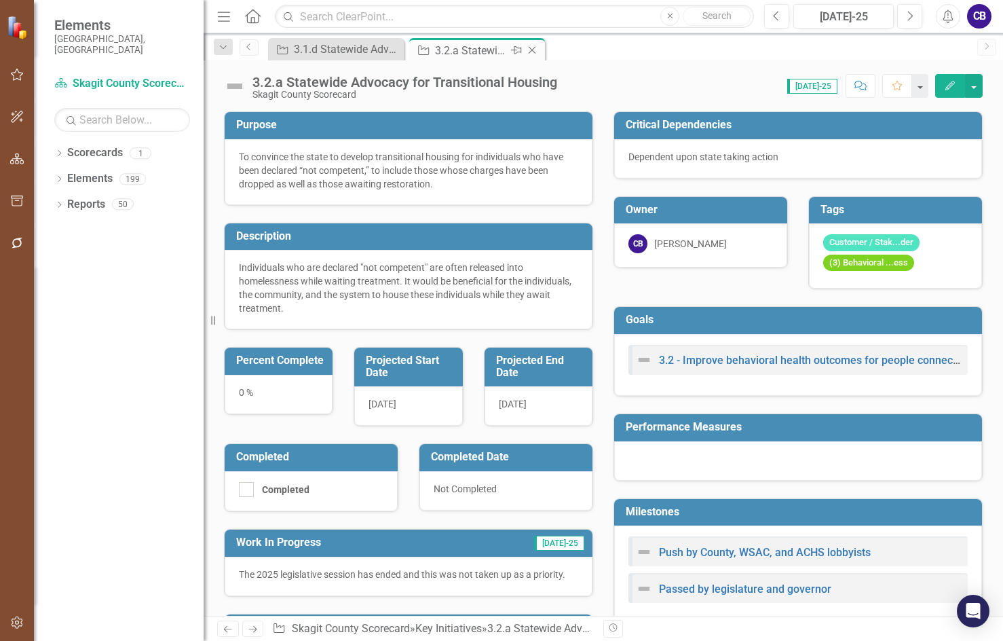
click at [536, 50] on icon "Close" at bounding box center [532, 50] width 14 height 11
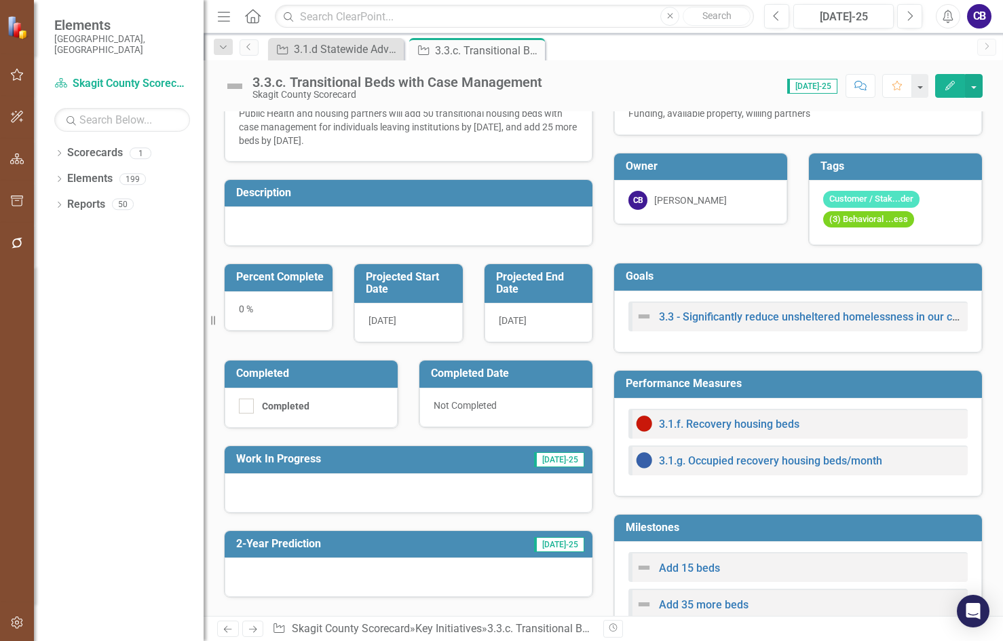
scroll to position [42, 0]
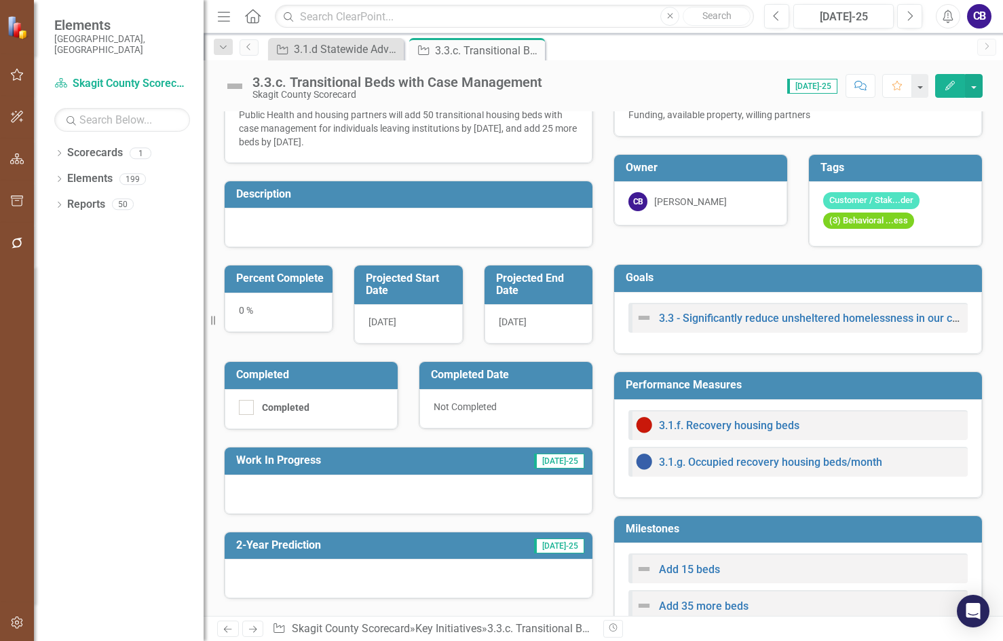
click at [291, 312] on div "0 %" at bounding box center [279, 312] width 108 height 39
click at [292, 311] on div "0 %" at bounding box center [279, 312] width 108 height 39
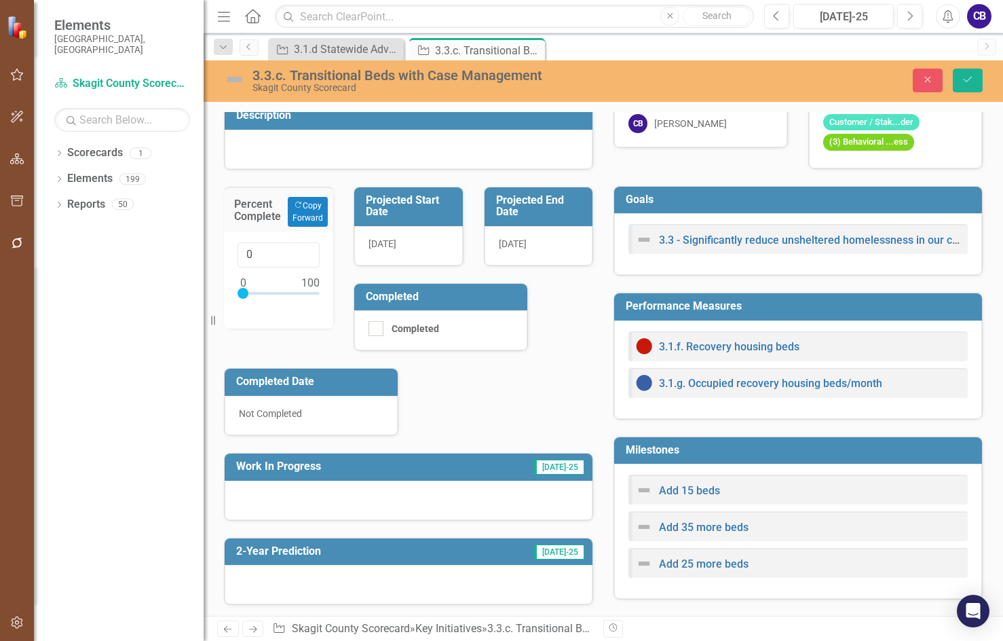
scroll to position [114, 0]
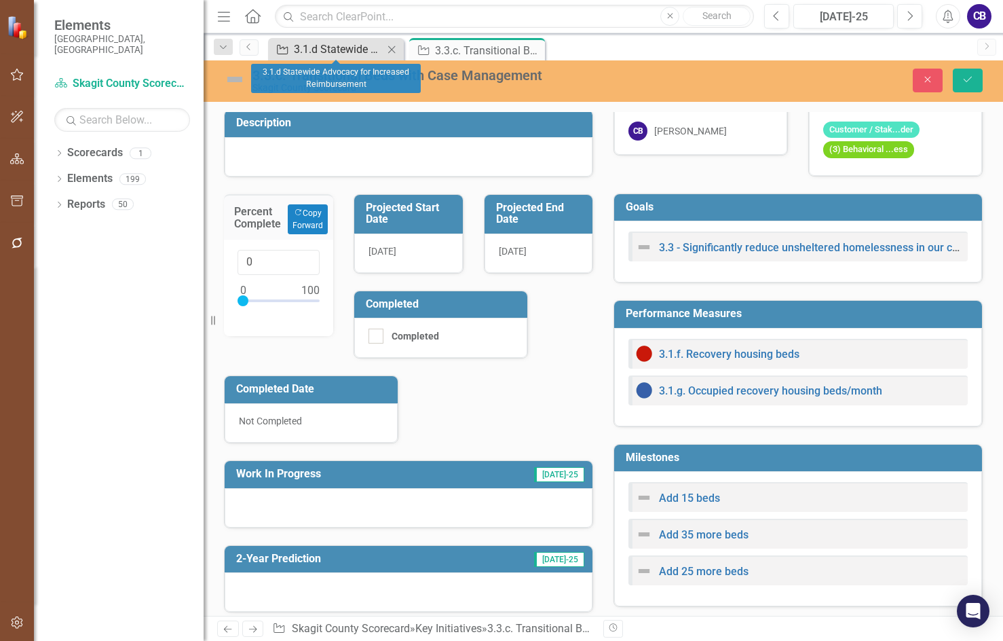
click at [344, 52] on div "3.1.d Statewide Advocacy for Increased Reimbursement" at bounding box center [339, 49] width 90 height 17
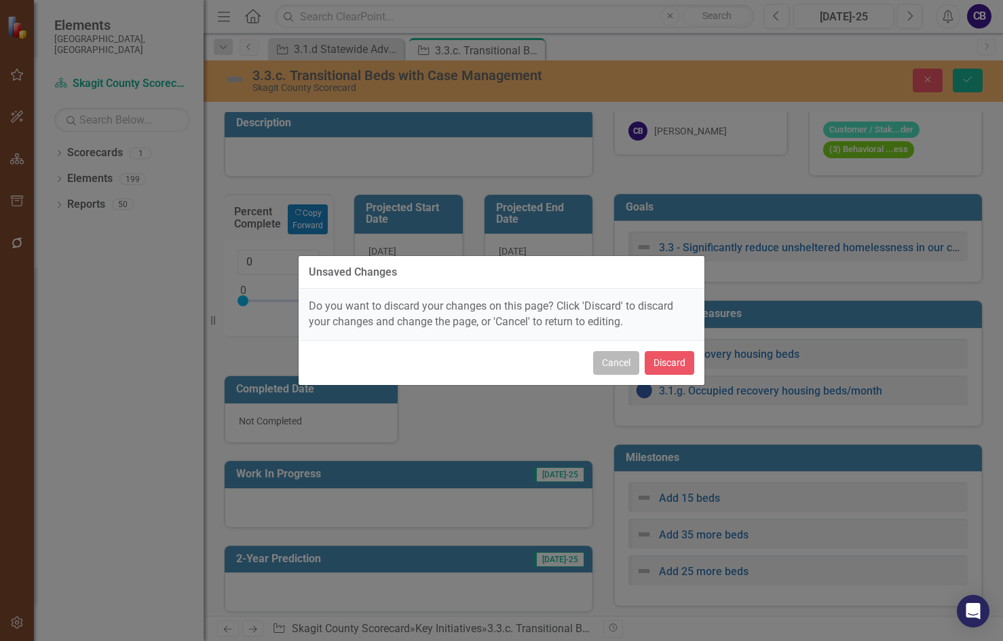
click at [622, 363] on button "Cancel" at bounding box center [616, 363] width 46 height 24
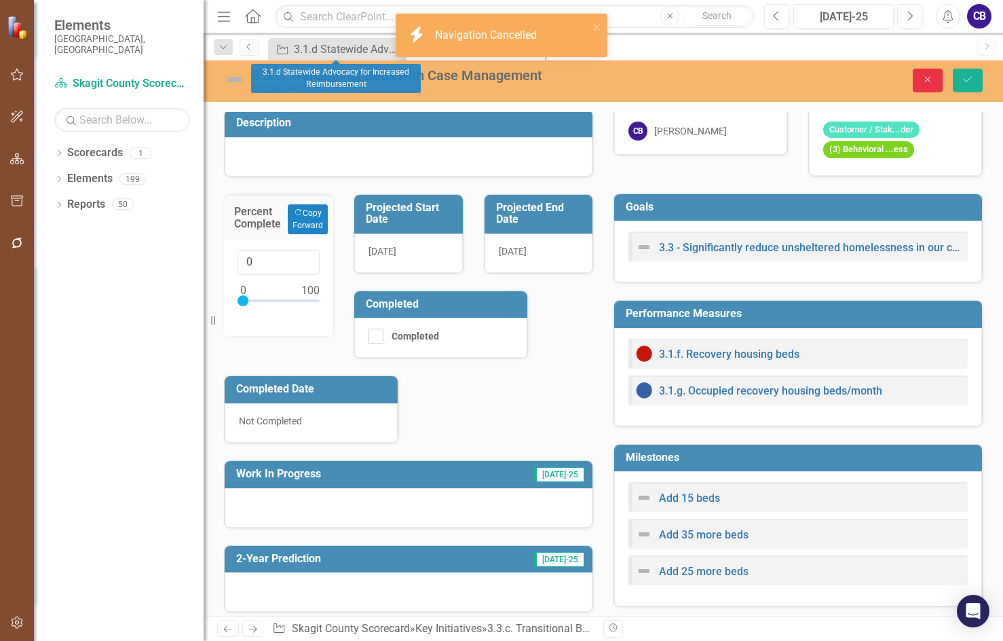
click at [929, 80] on icon "Close" at bounding box center [928, 80] width 12 height 10
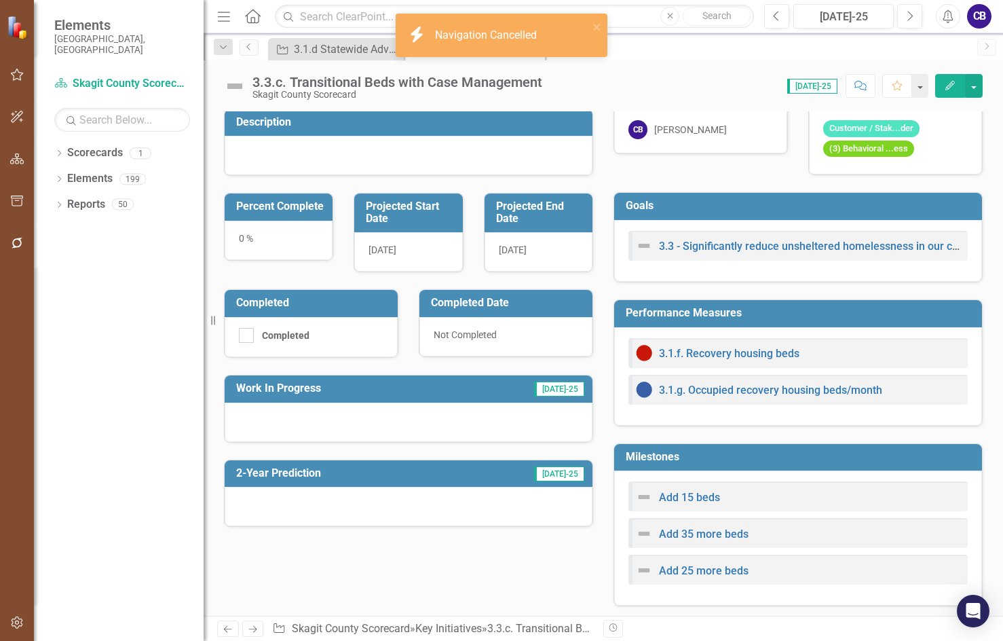
scroll to position [0, 0]
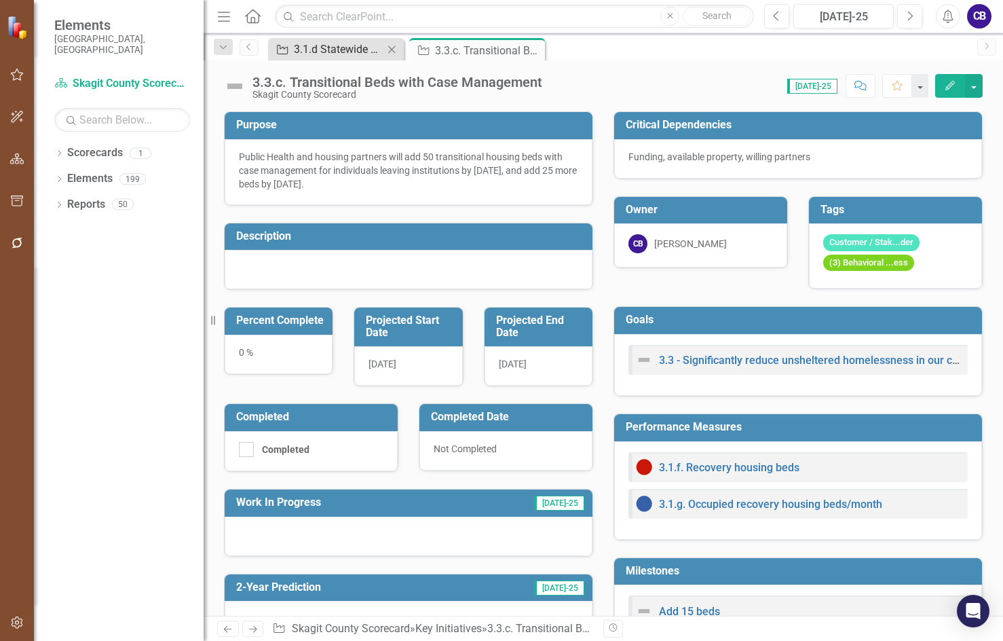
click at [365, 43] on div "3.1.d Statewide Advocacy for Increased Reimbursement" at bounding box center [339, 49] width 90 height 17
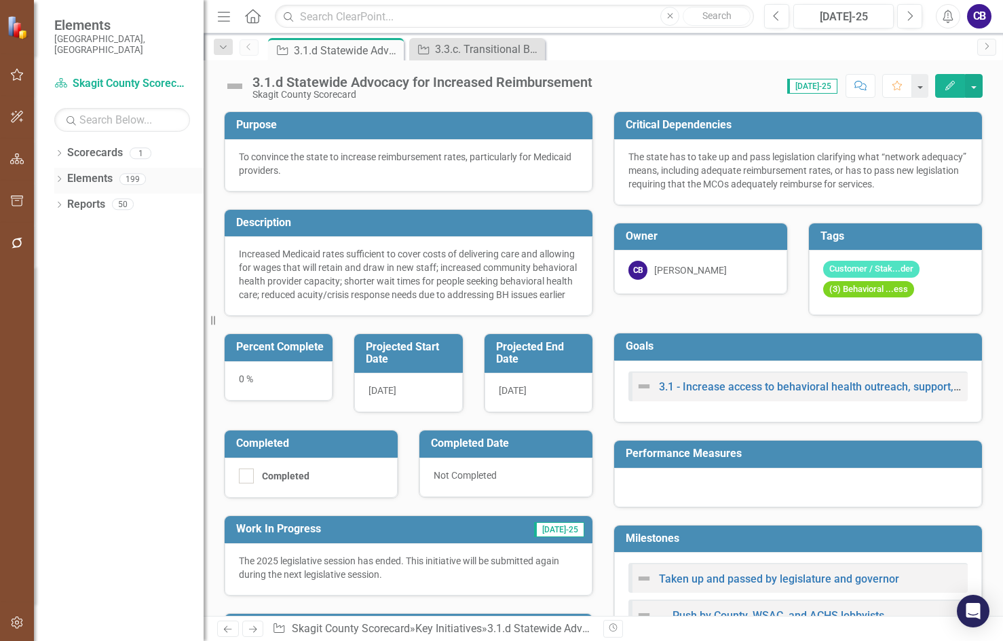
click at [94, 171] on link "Elements" at bounding box center [89, 179] width 45 height 16
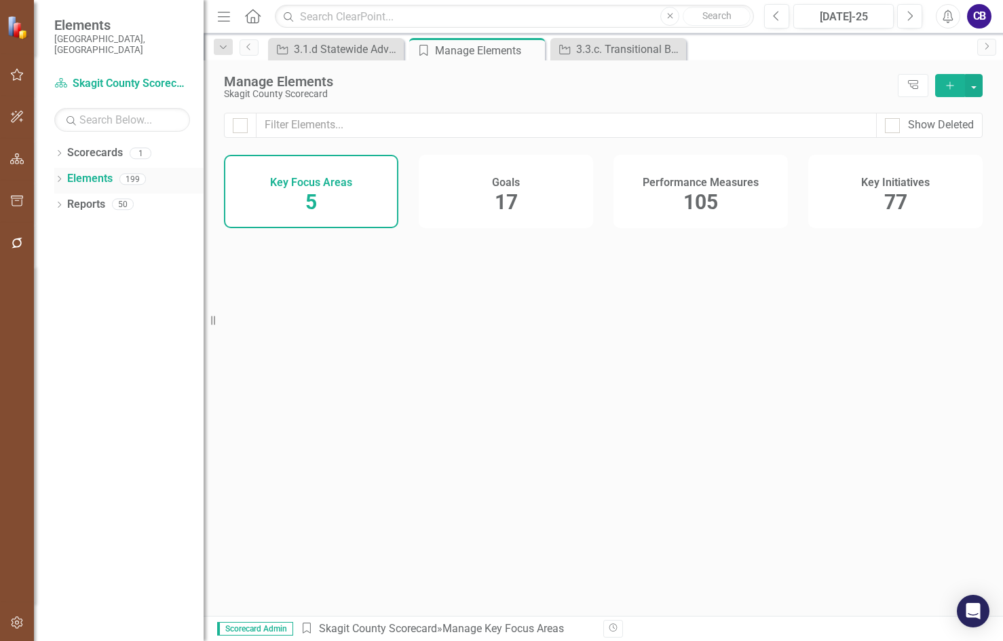
click at [61, 176] on icon "Dropdown" at bounding box center [59, 179] width 10 height 7
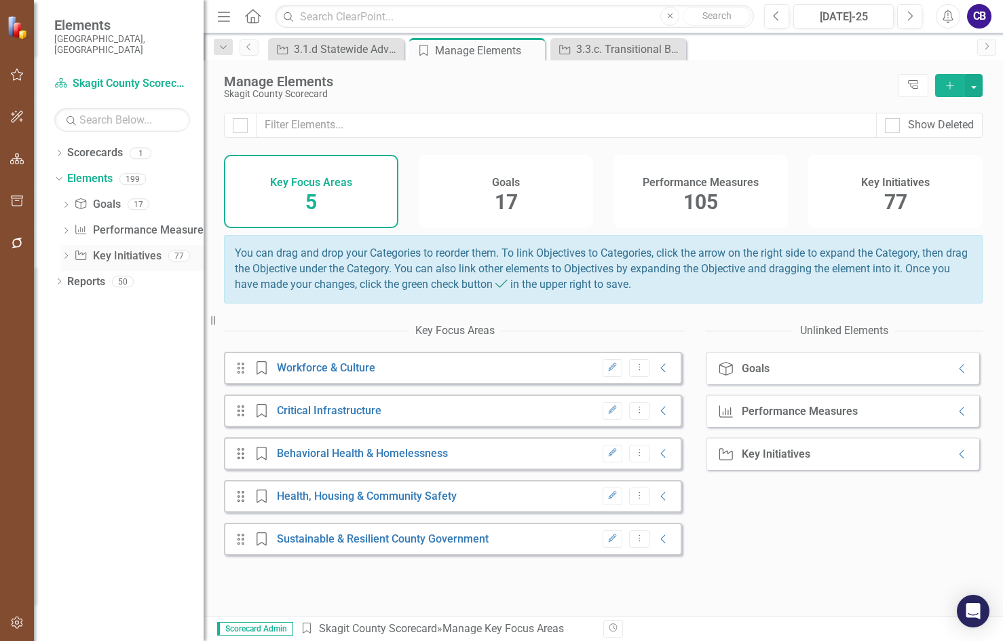
click at [109, 248] on link "Key Initiative Key Initiatives" at bounding box center [117, 256] width 87 height 16
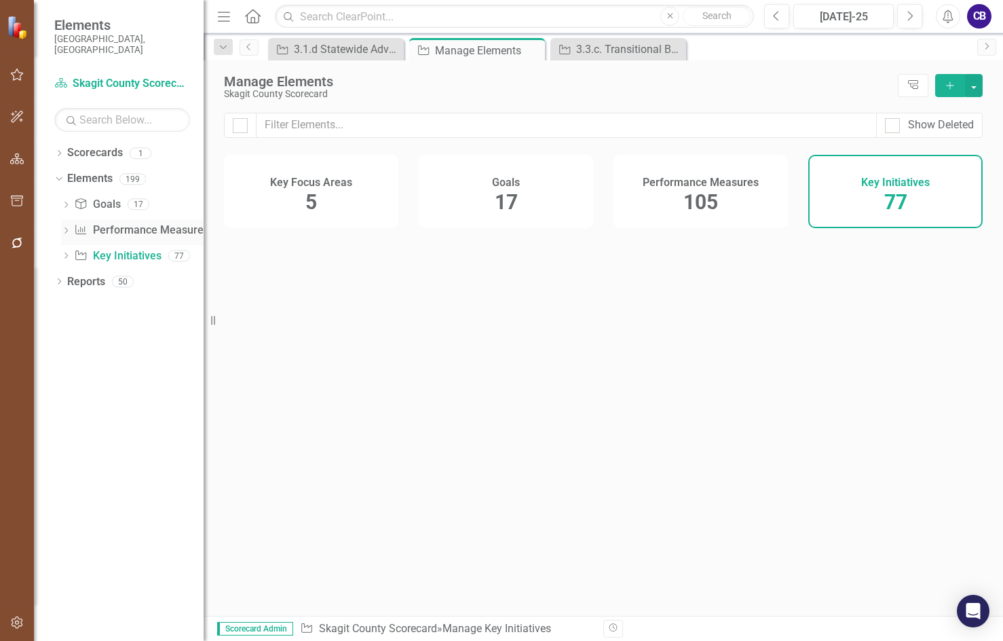
click at [116, 223] on link "Performance Measure Performance Measures" at bounding box center [141, 231] width 134 height 16
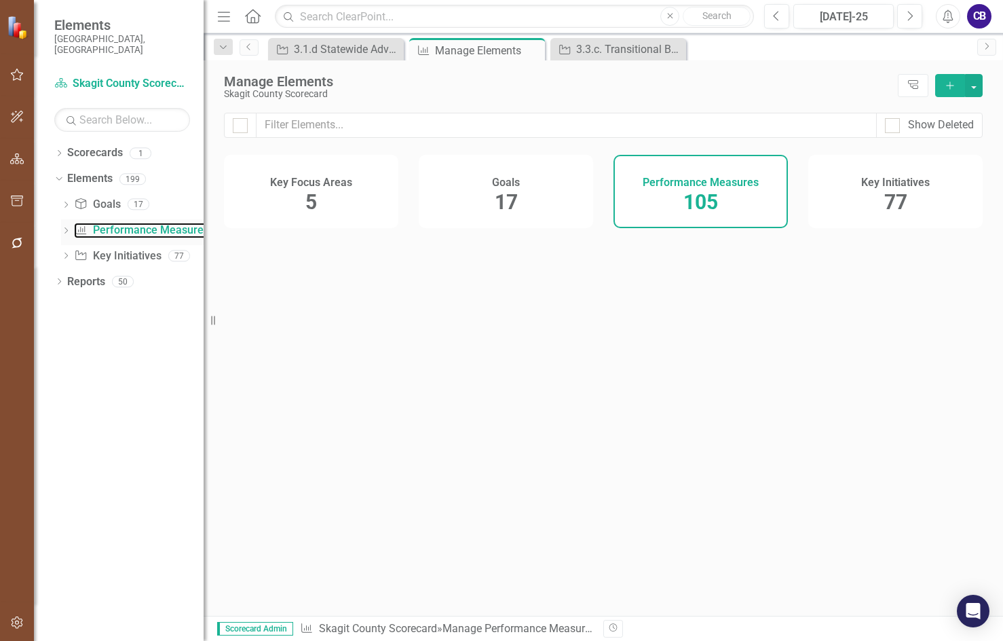
checkbox input "false"
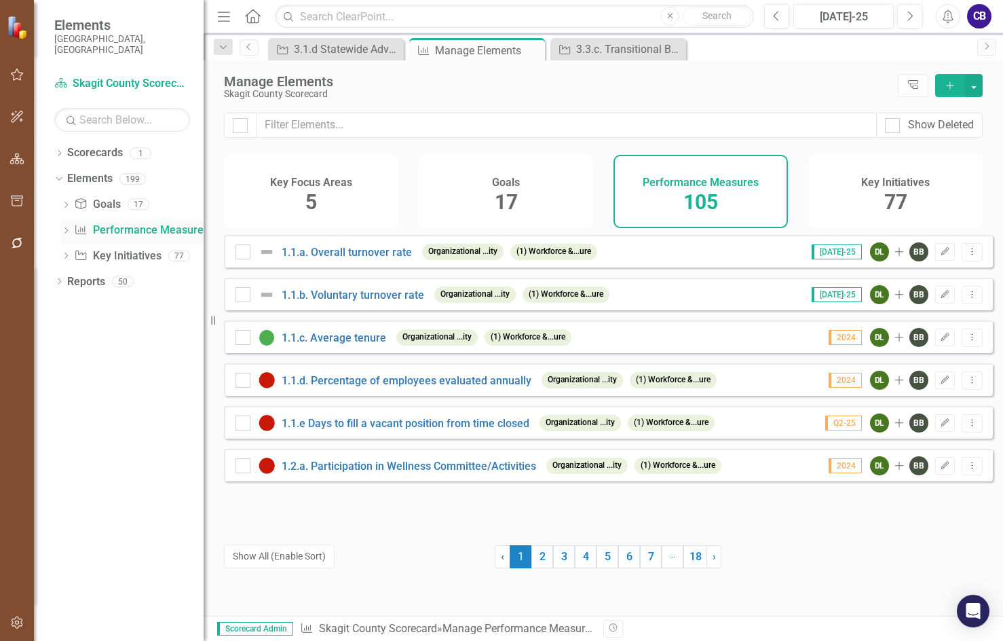
click at [68, 228] on icon "Dropdown" at bounding box center [66, 231] width 10 height 7
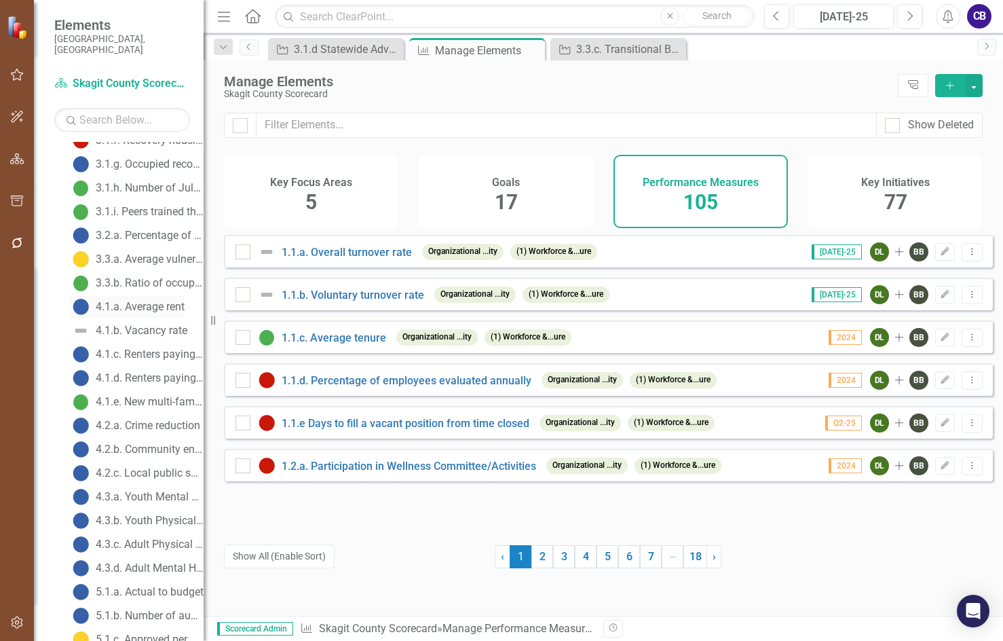
scroll to position [475, 0]
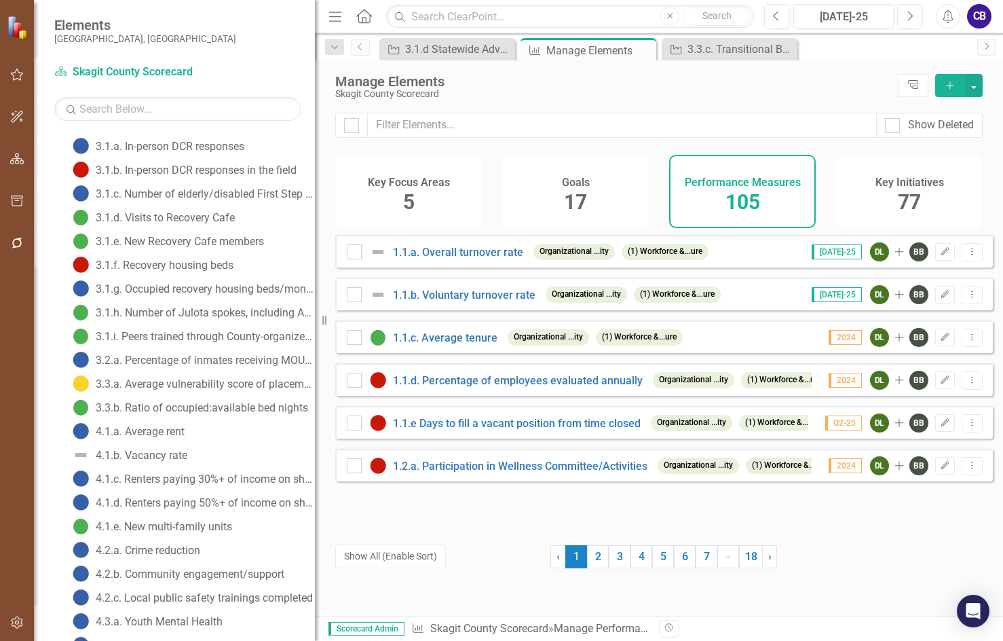
drag, startPoint x: 213, startPoint y: 315, endPoint x: 315, endPoint y: 320, distance: 102.0
click at [315, 320] on div "Resize" at bounding box center [320, 320] width 11 height 641
click at [169, 263] on div "3.1.f. Recovery housing beds" at bounding box center [165, 265] width 138 height 12
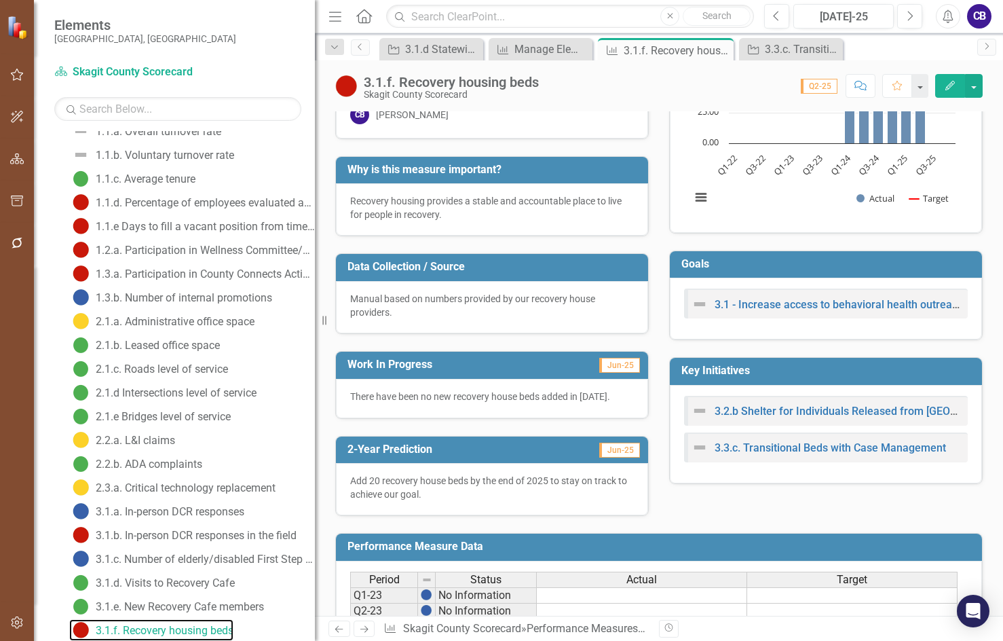
scroll to position [68, 0]
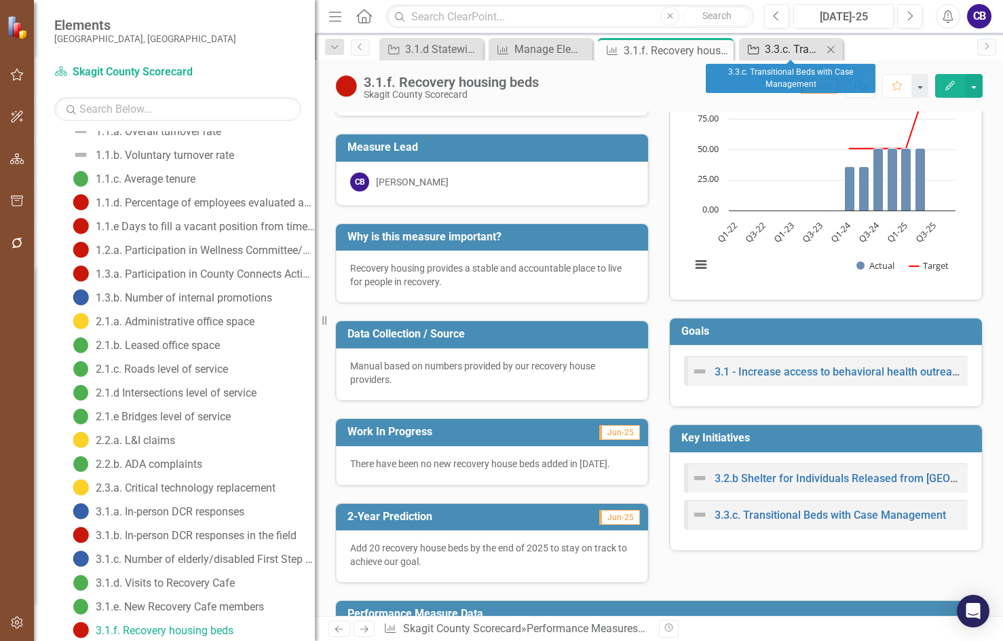
click at [777, 49] on div "3.3.c. Transitional Beds with Case Management" at bounding box center [794, 49] width 58 height 17
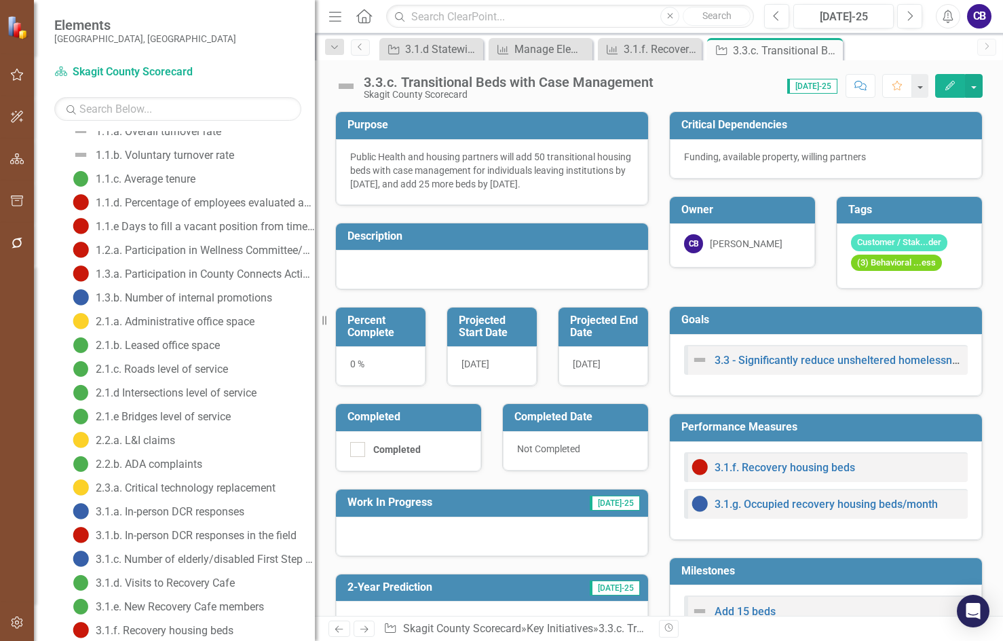
click at [358, 386] on div "0 %" at bounding box center [381, 365] width 90 height 39
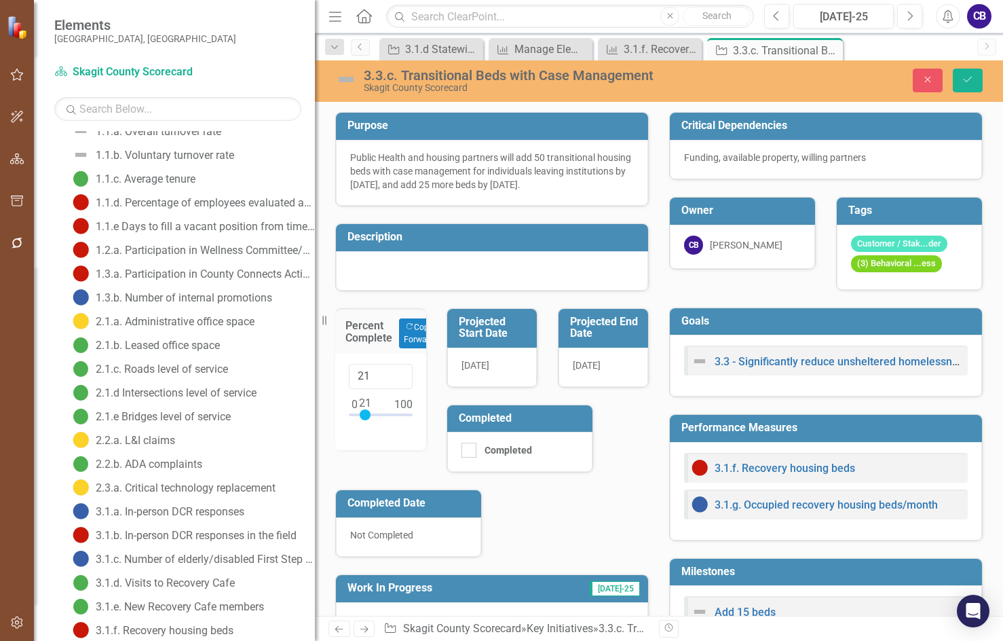
type input "20"
drag, startPoint x: 356, startPoint y: 426, endPoint x: 366, endPoint y: 433, distance: 12.2
click at [366, 420] on div at bounding box center [364, 414] width 11 height 11
click at [411, 466] on div "Purpose Public Health and housing partners will add 50 transitional housing bed…" at bounding box center [492, 410] width 334 height 631
click at [968, 85] on button "Save" at bounding box center [968, 81] width 30 height 24
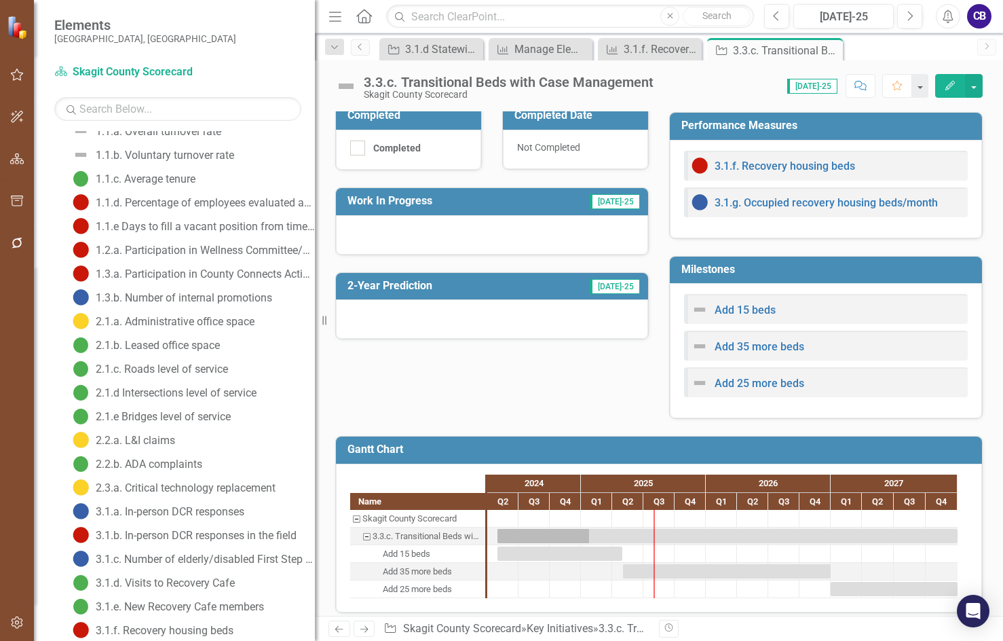
scroll to position [314, 0]
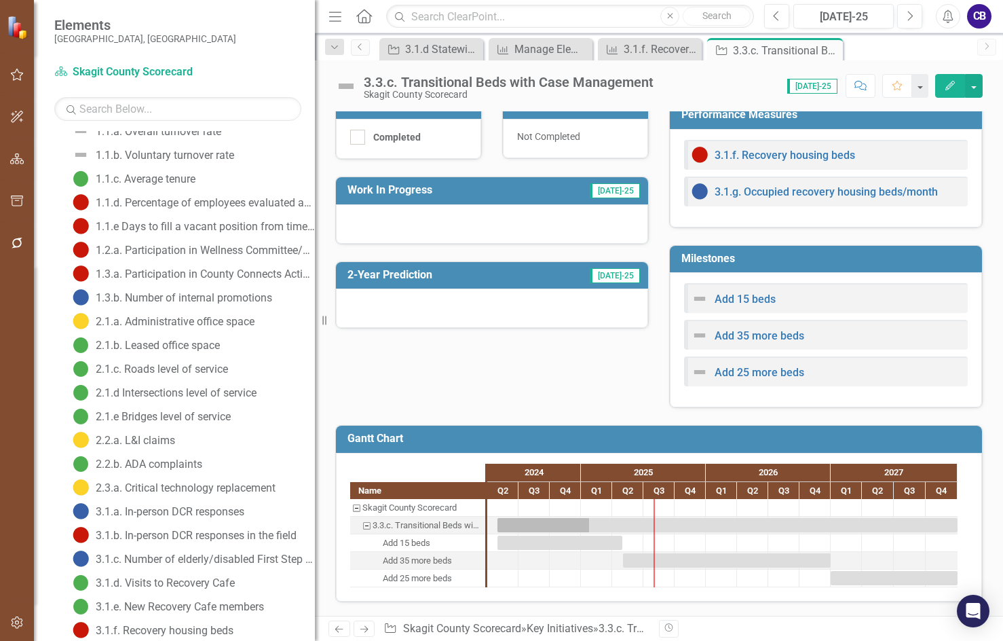
click at [707, 301] on div at bounding box center [703, 299] width 23 height 16
click at [718, 299] on link "Add 15 beds" at bounding box center [745, 299] width 61 height 13
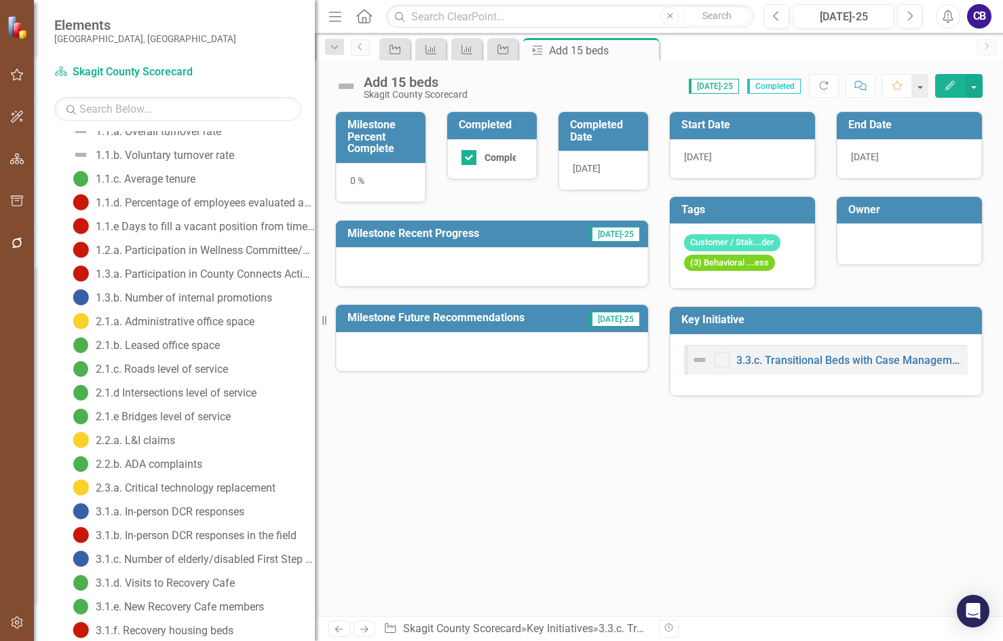
click at [355, 179] on div "0 %" at bounding box center [381, 182] width 90 height 39
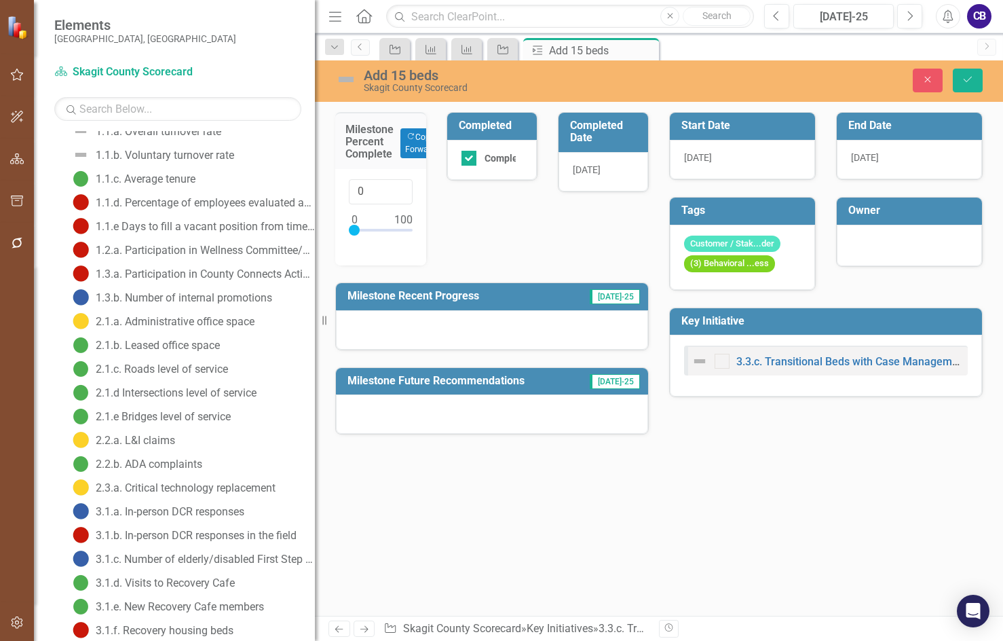
type input "100"
drag, startPoint x: 373, startPoint y: 226, endPoint x: 420, endPoint y: 226, distance: 46.8
click at [420, 226] on div "100" at bounding box center [380, 217] width 91 height 96
click at [961, 75] on button "Save" at bounding box center [968, 81] width 30 height 24
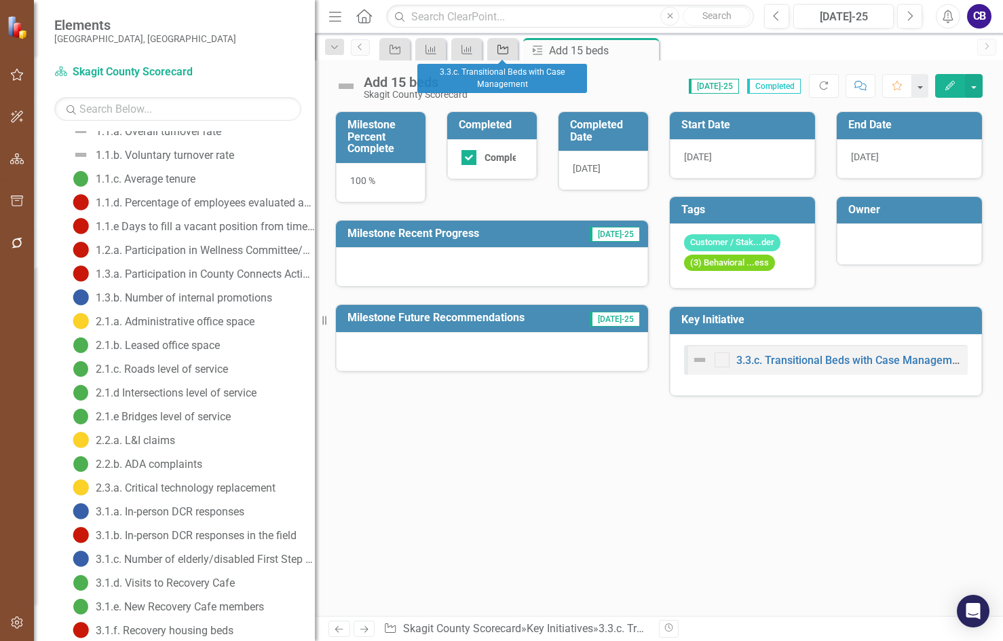
click at [499, 52] on icon "Key Initiative" at bounding box center [503, 49] width 14 height 11
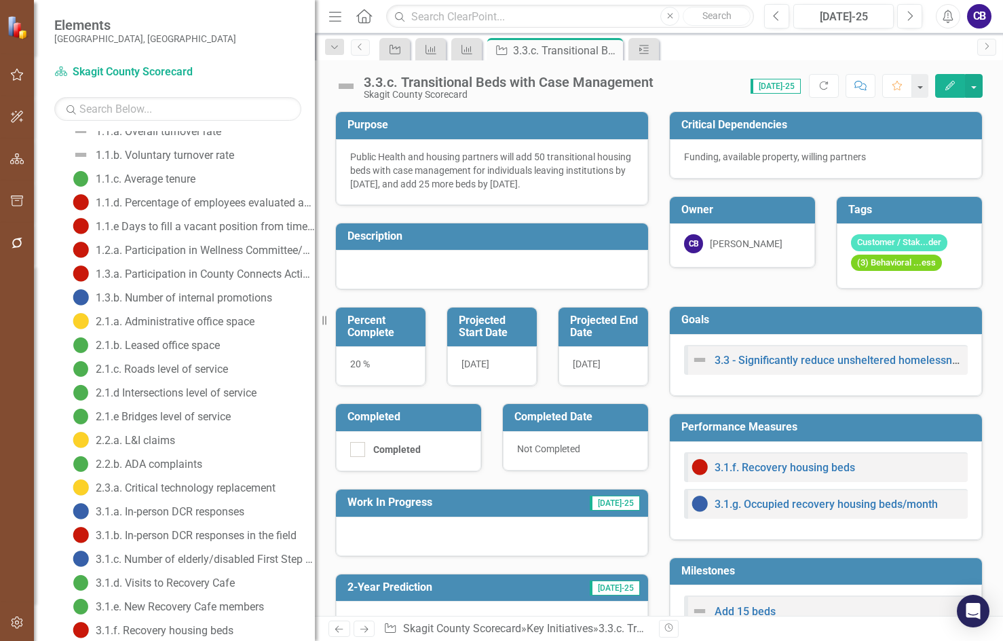
click at [529, 276] on div at bounding box center [492, 269] width 312 height 39
click at [529, 279] on div at bounding box center [492, 269] width 312 height 39
click at [522, 280] on div at bounding box center [492, 269] width 312 height 39
click at [523, 280] on div at bounding box center [492, 269] width 312 height 39
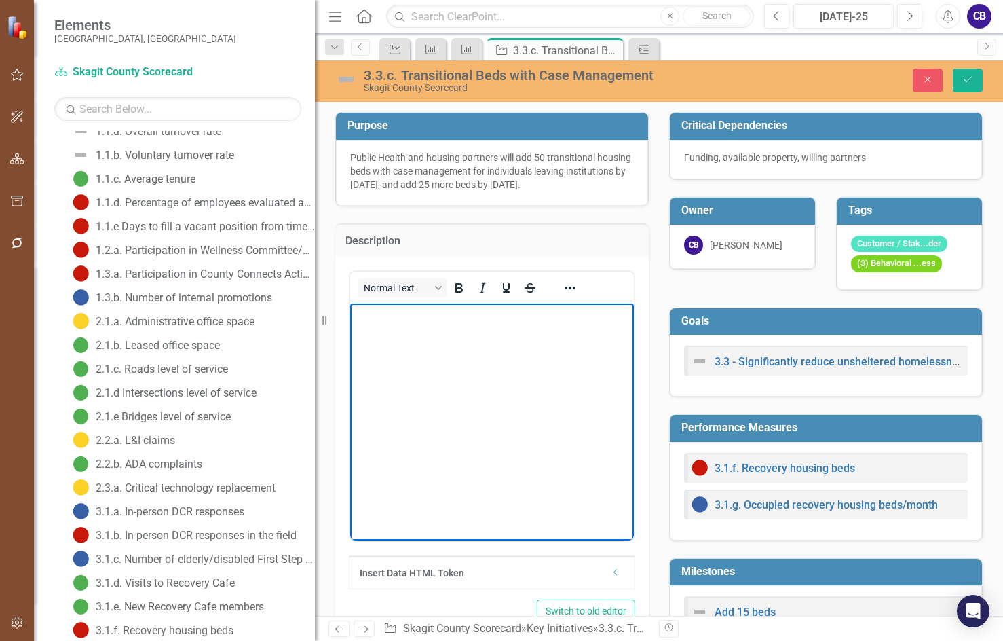
click at [392, 337] on body "Rich Text Area. Press ALT-0 for help." at bounding box center [492, 405] width 284 height 204
click at [597, 307] on p "Transitional beds with case management include recovery house beds and therapeu…" at bounding box center [492, 330] width 277 height 49
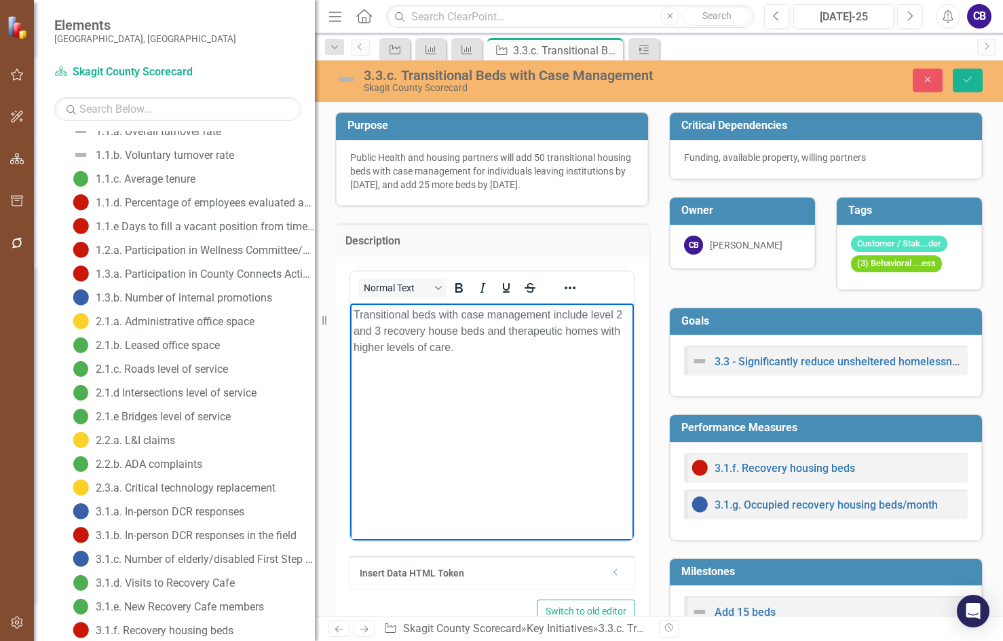
drag, startPoint x: 477, startPoint y: 351, endPoint x: 483, endPoint y: 331, distance: 21.3
click at [483, 331] on p "Transitional beds with case management include level 2 and 3 recovery house bed…" at bounding box center [492, 330] width 277 height 49
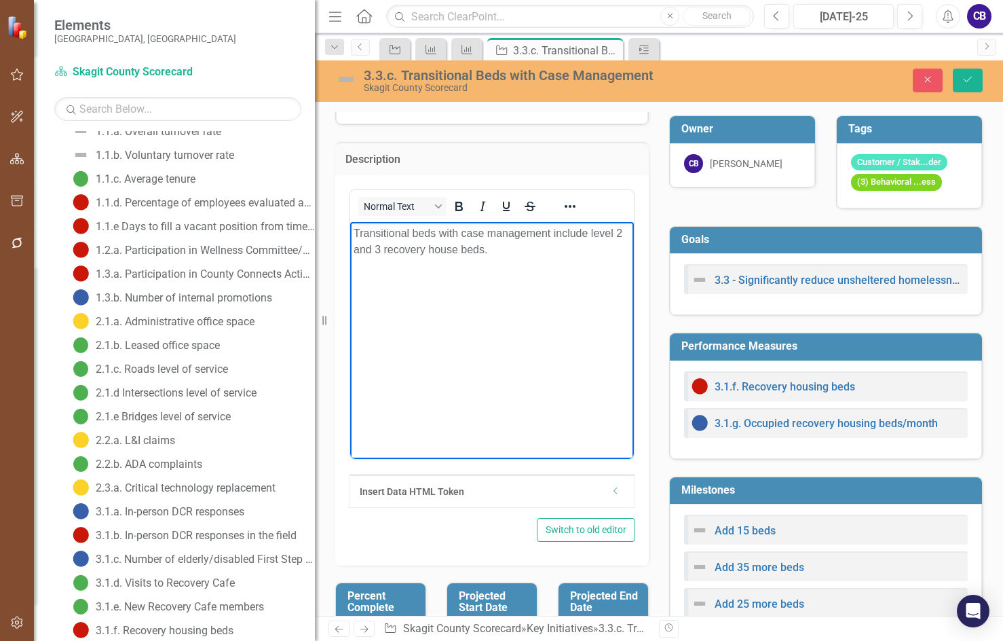
scroll to position [68, 0]
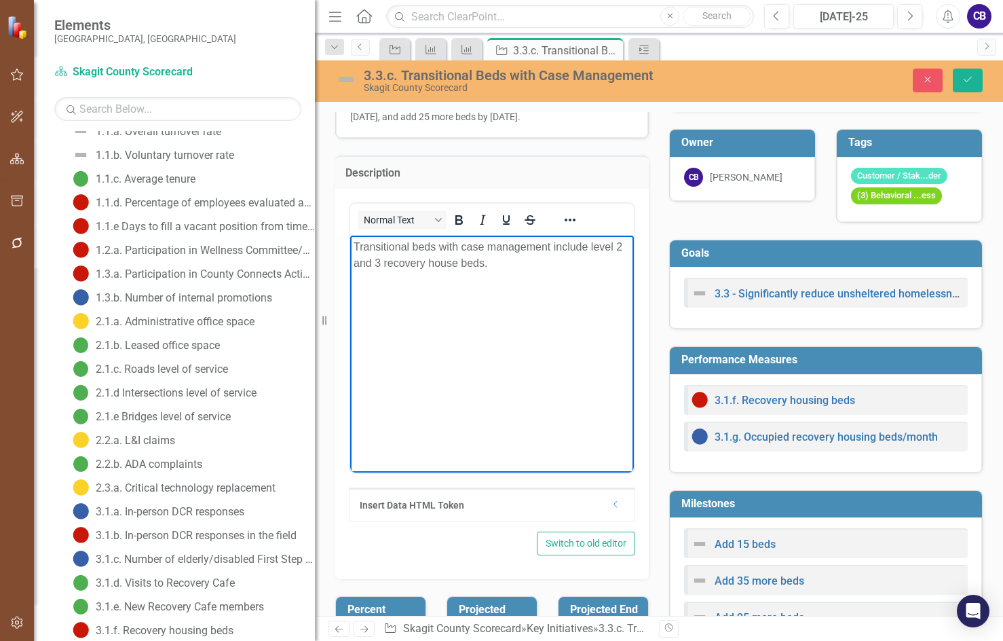
drag, startPoint x: 614, startPoint y: 245, endPoint x: 622, endPoint y: 249, distance: 9.1
click at [614, 246] on p "Transitional beds with case management include level 2 and 3 recovery house bed…" at bounding box center [492, 254] width 277 height 33
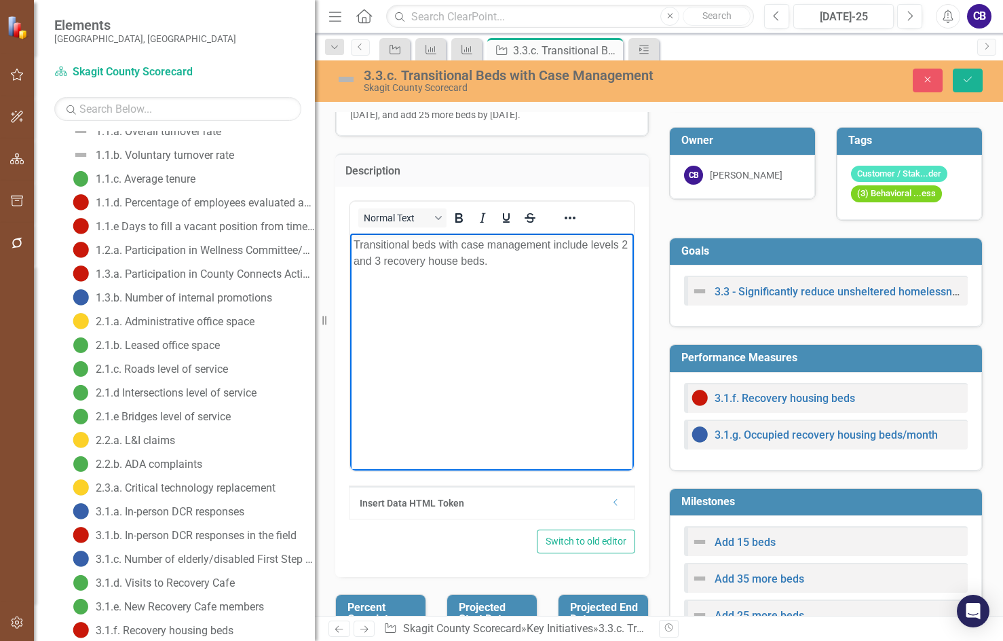
scroll to position [0, 0]
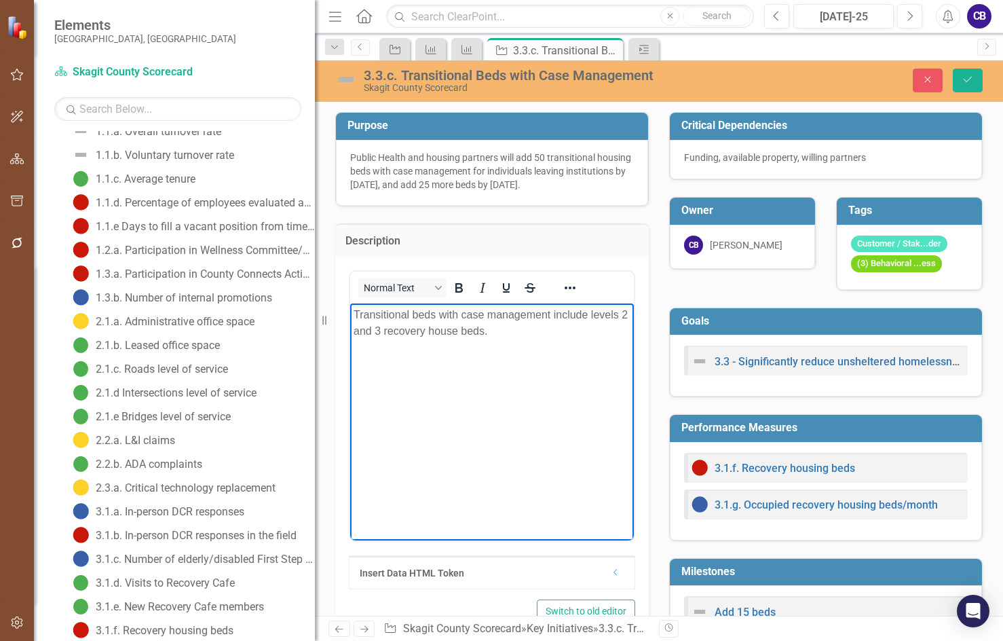
click at [527, 335] on p "Transitional beds with case management include levels 2 and 3 recovery house be…" at bounding box center [492, 322] width 277 height 33
drag, startPoint x: 435, startPoint y: 334, endPoint x: 420, endPoint y: 336, distance: 15.7
click at [434, 334] on p "Transitional beds with case management include levels 2 and 3 recovery house be…" at bounding box center [492, 322] width 277 height 33
click at [399, 333] on p "Transitional beds with case management include levels 2 and 3 recovery house be…" at bounding box center [492, 322] width 277 height 33
drag, startPoint x: 494, startPoint y: 333, endPoint x: 591, endPoint y: 320, distance: 97.9
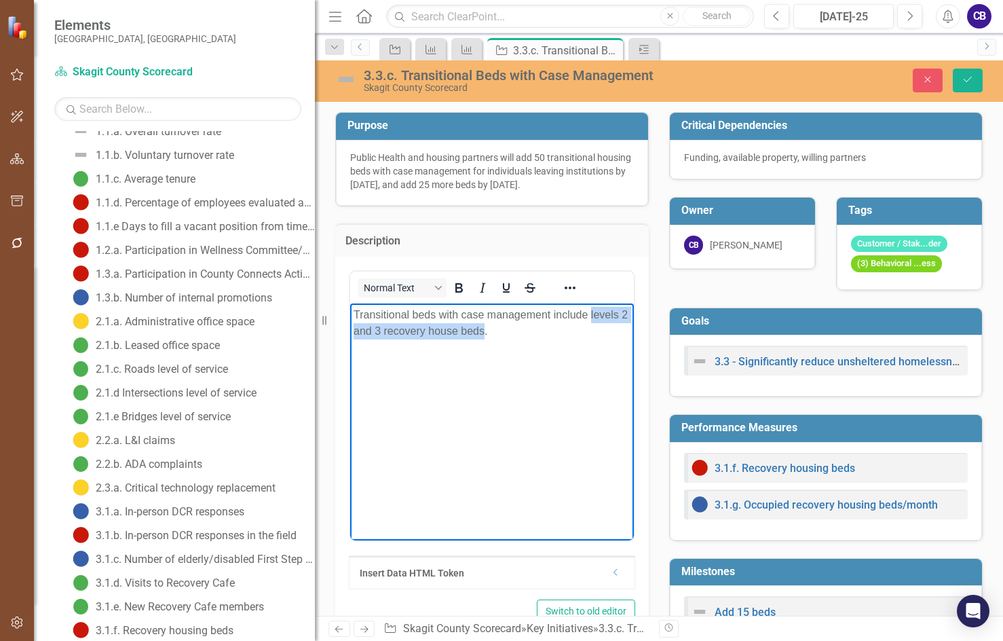
click at [591, 320] on p "Transitional beds with case management include levels 2 and 3 recovery house be…" at bounding box center [492, 322] width 277 height 33
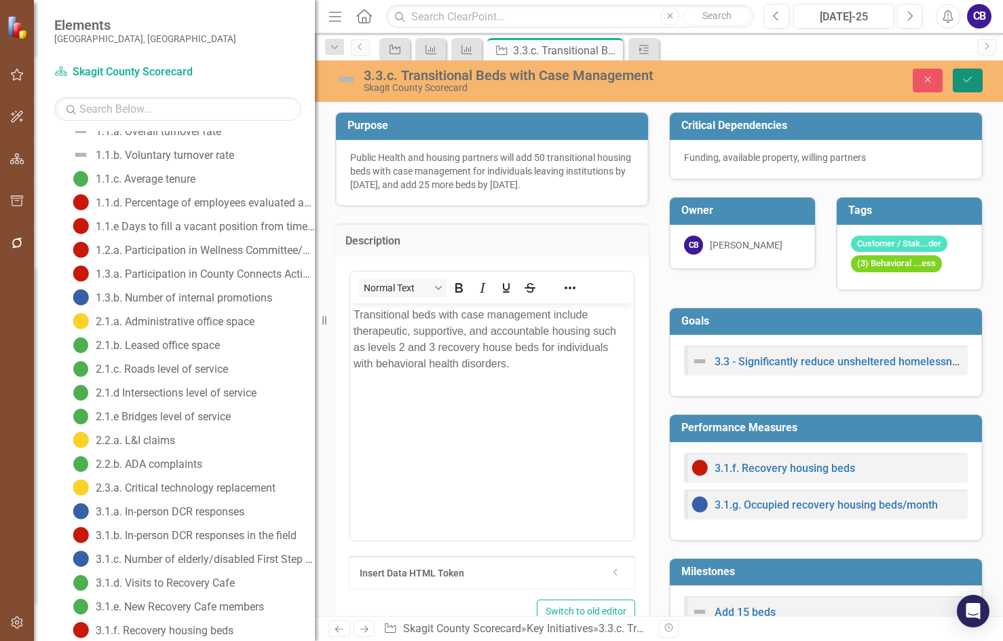
click at [961, 79] on button "Save" at bounding box center [968, 81] width 30 height 24
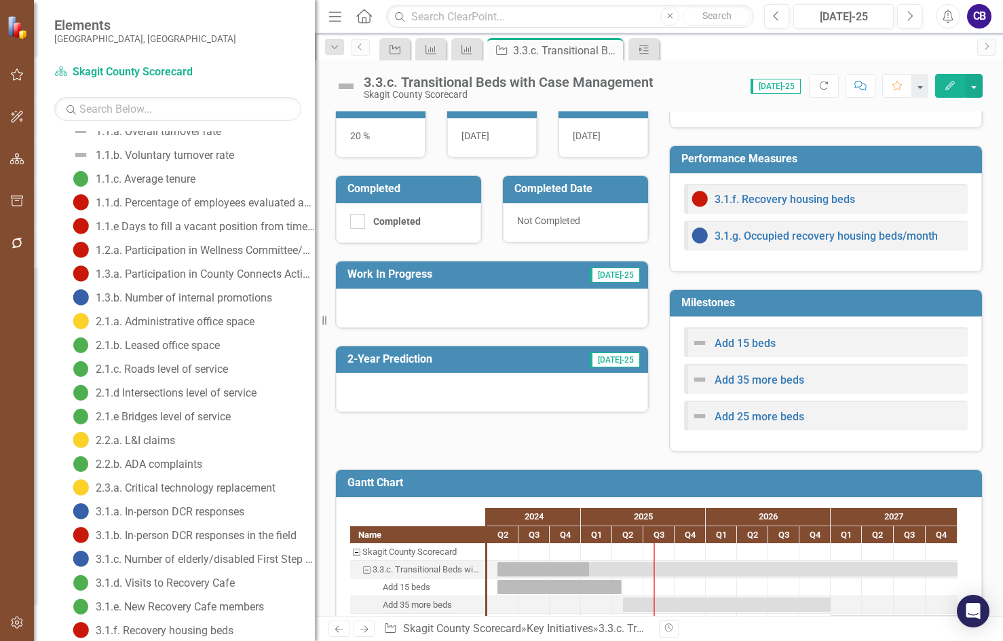
scroll to position [246, 0]
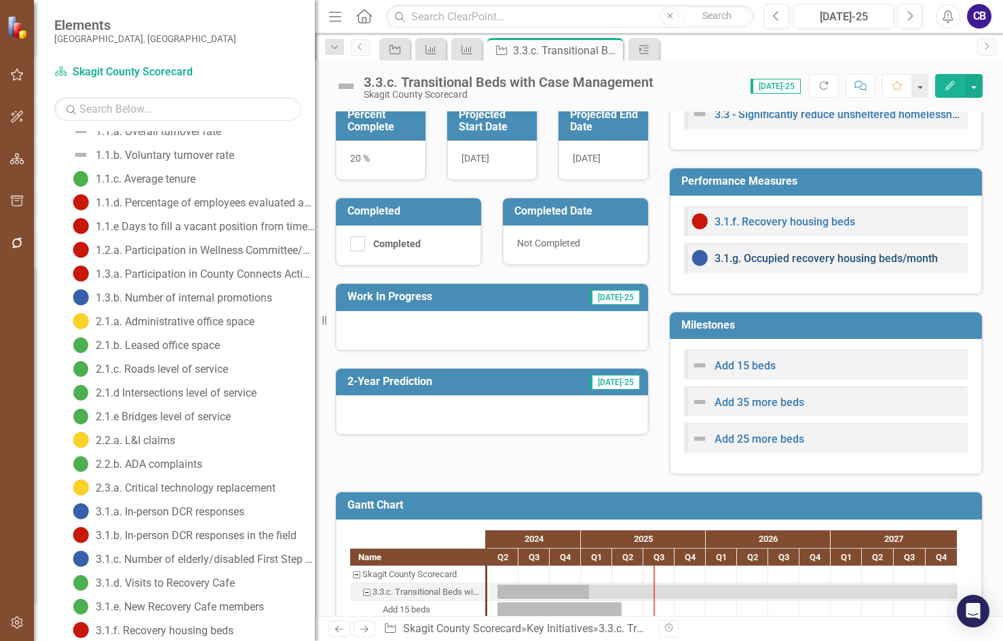
click at [785, 258] on link "3.1.g. Occupied recovery housing beds/month" at bounding box center [826, 258] width 223 height 13
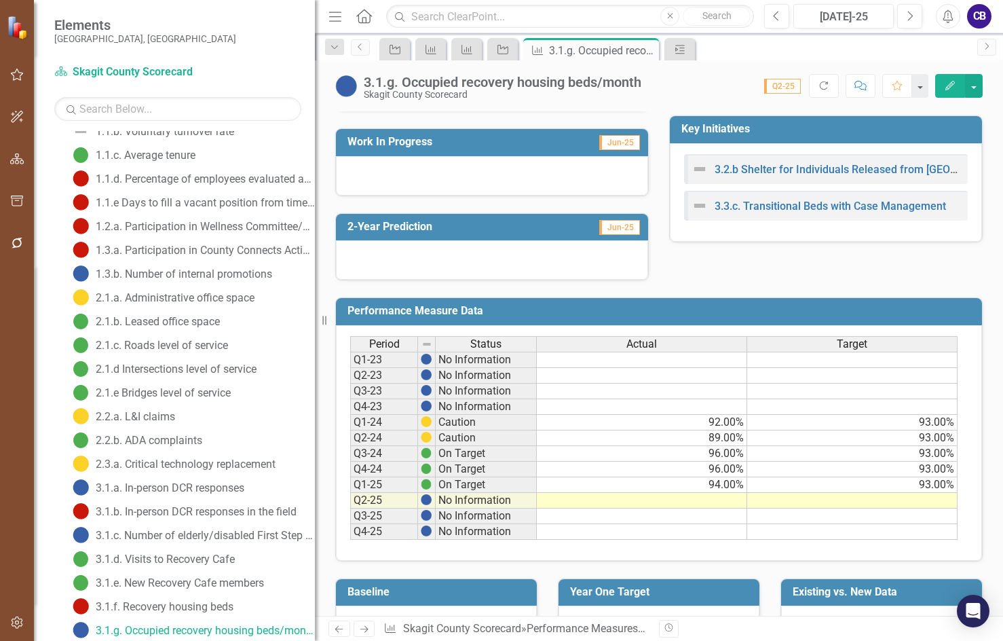
scroll to position [407, 0]
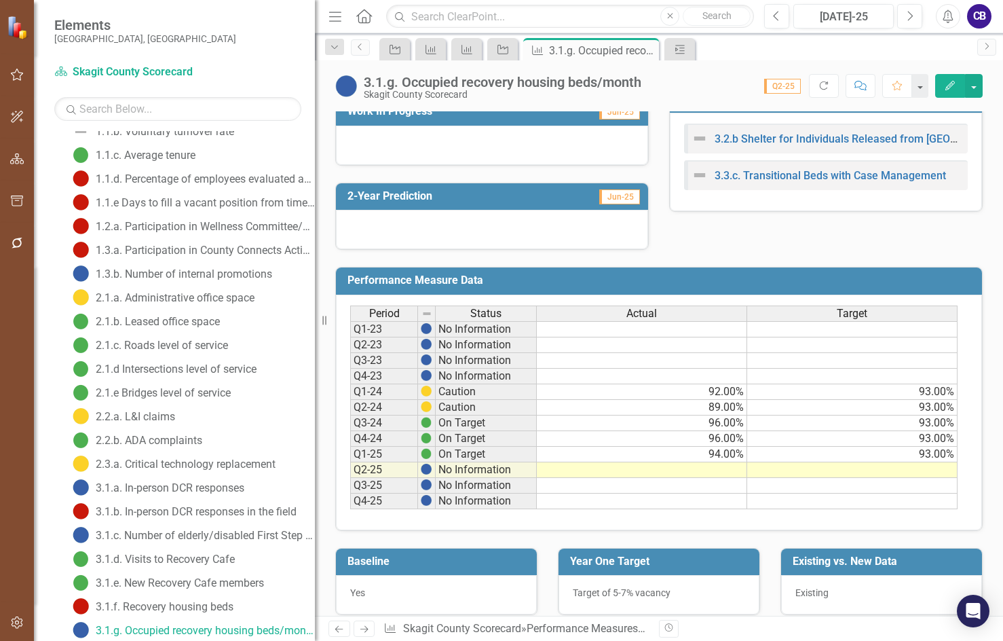
click at [741, 478] on td at bounding box center [642, 470] width 210 height 16
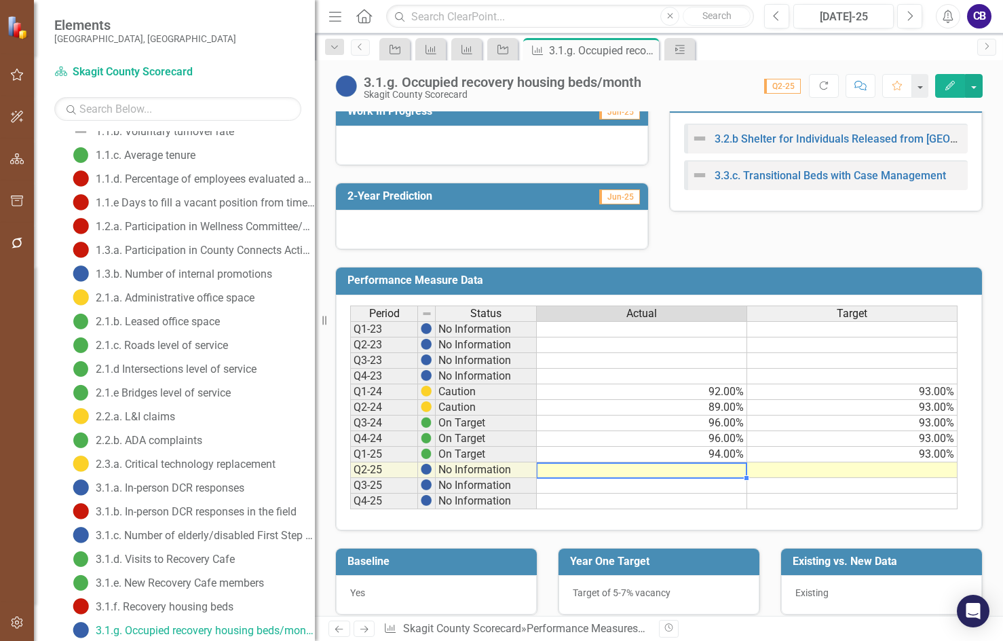
click at [741, 478] on td at bounding box center [642, 470] width 210 height 16
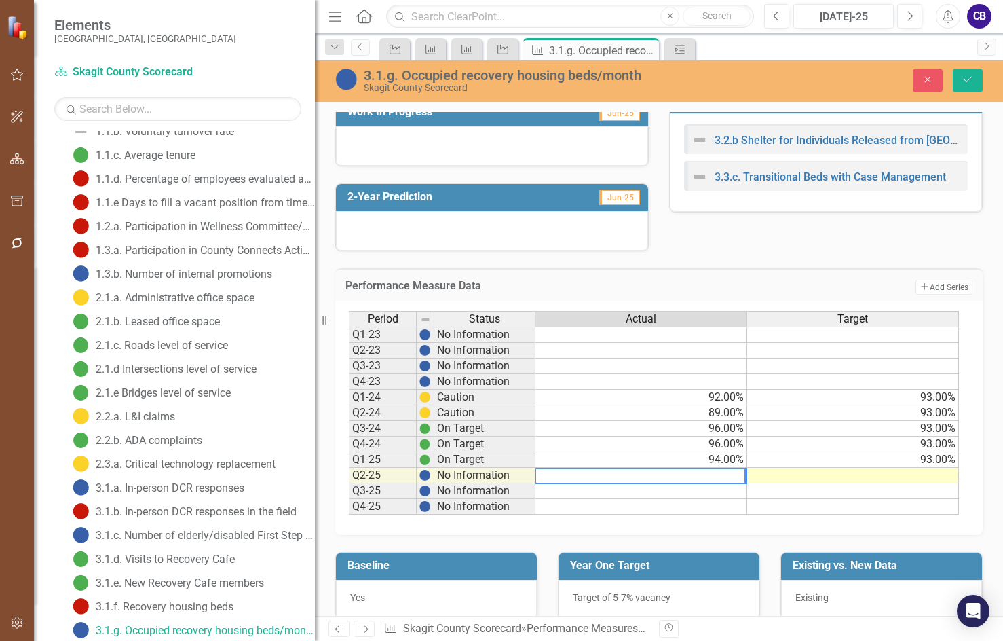
click at [733, 484] on textarea at bounding box center [640, 476] width 211 height 16
type textarea "96.00"
click at [939, 483] on td at bounding box center [853, 476] width 212 height 16
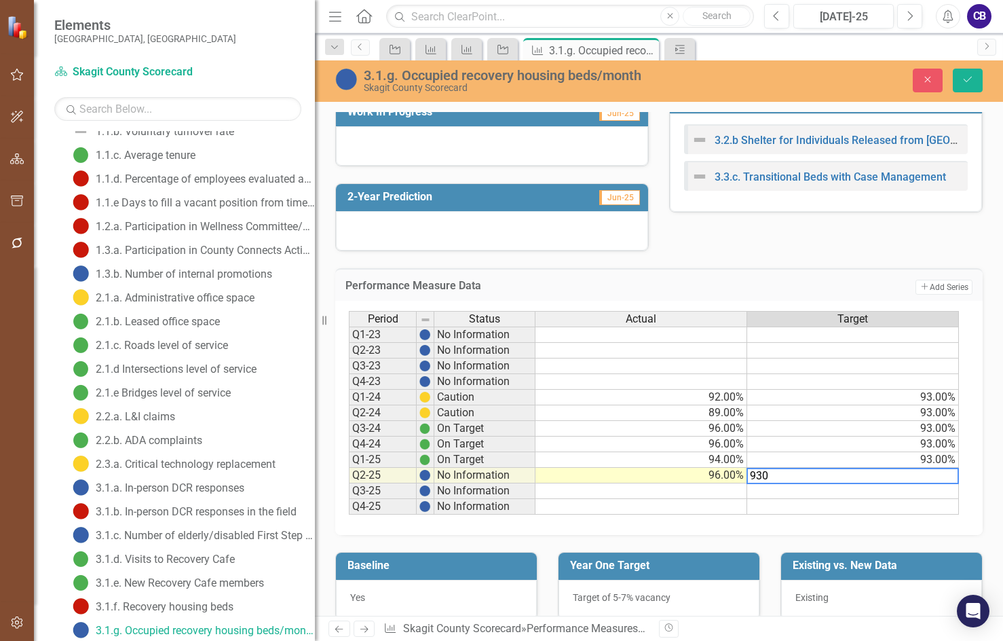
type textarea "93"
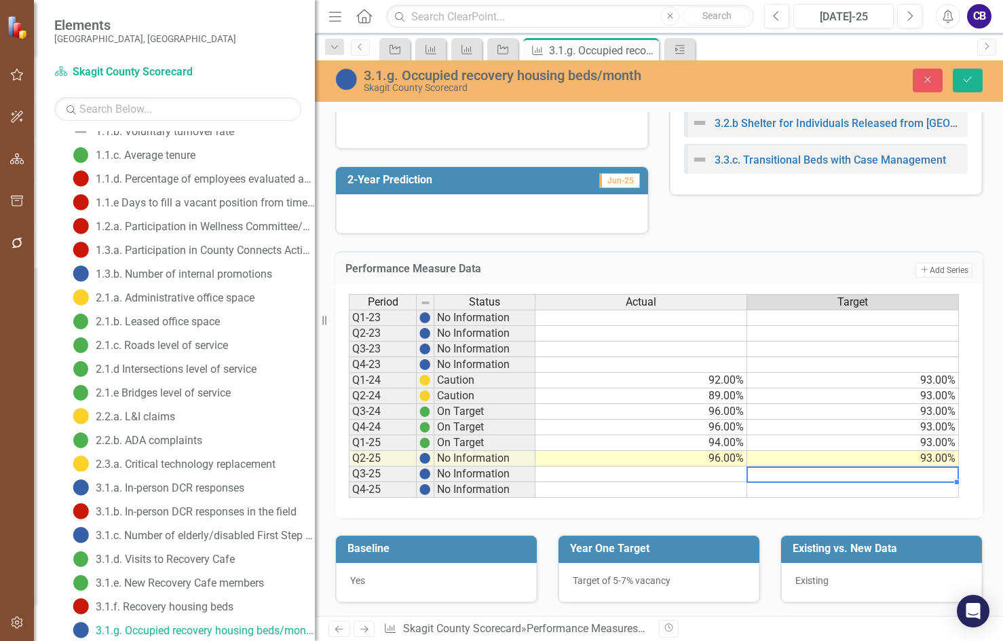
scroll to position [439, 0]
click at [844, 503] on div "Period Status Actual Target Q1-23 No Information Q2-23 No Information Q3-23 No …" at bounding box center [659, 401] width 648 height 234
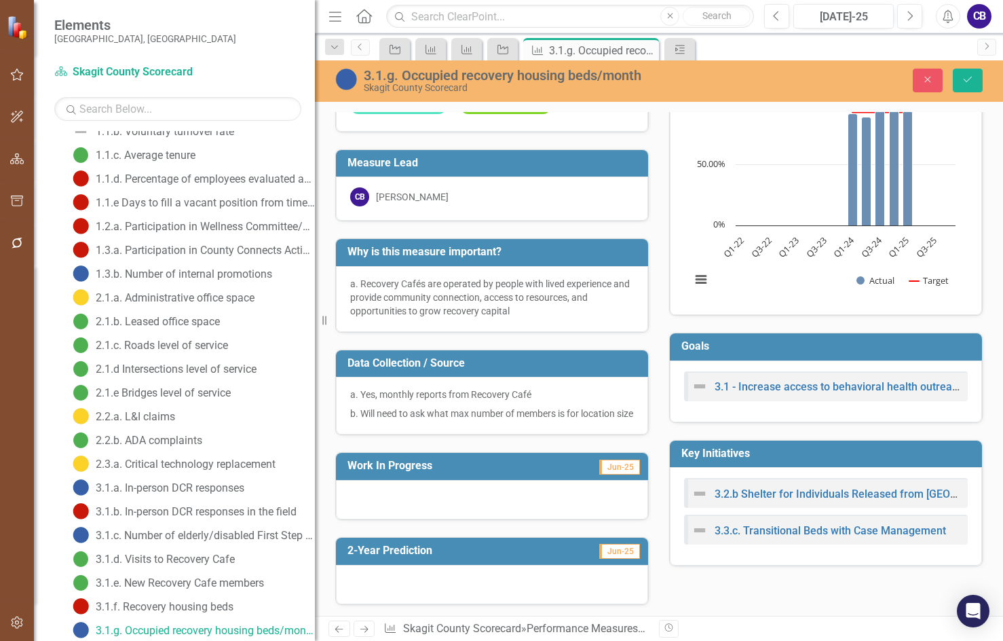
scroll to position [0, 0]
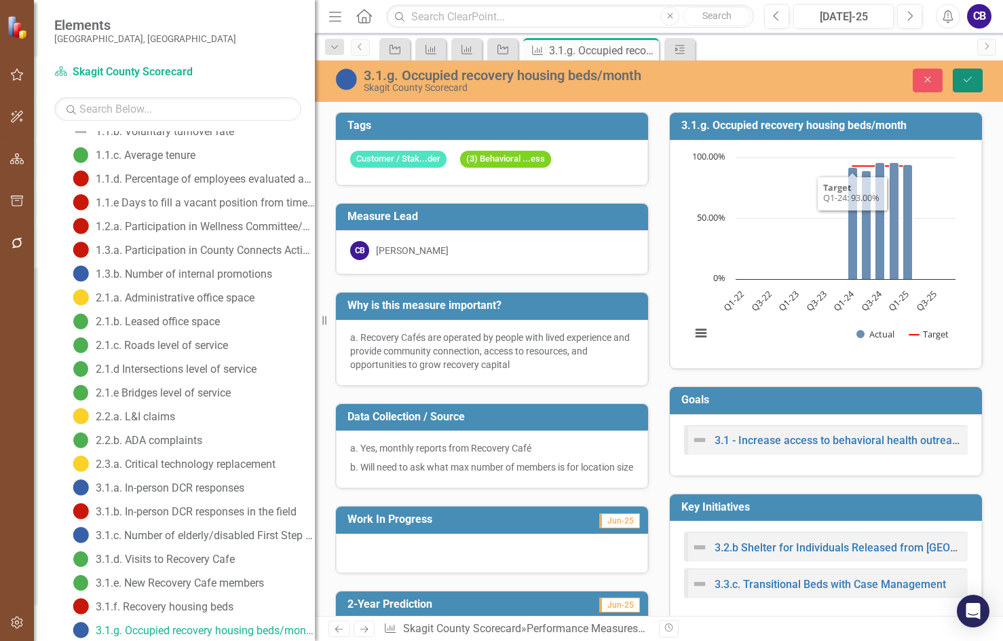
click at [966, 86] on button "Save" at bounding box center [968, 81] width 30 height 24
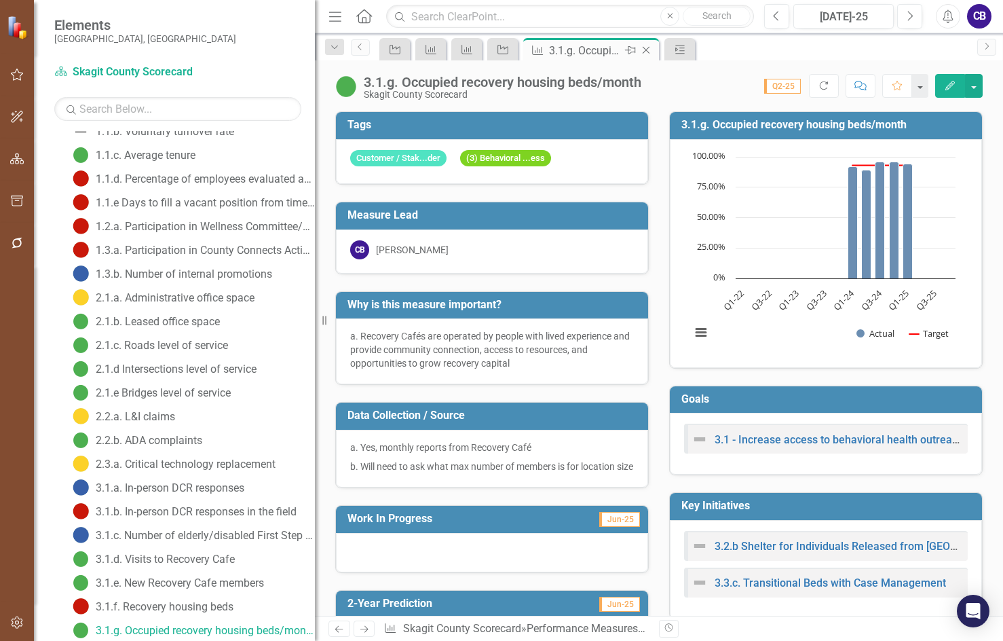
click at [643, 46] on icon "Close" at bounding box center [646, 50] width 14 height 11
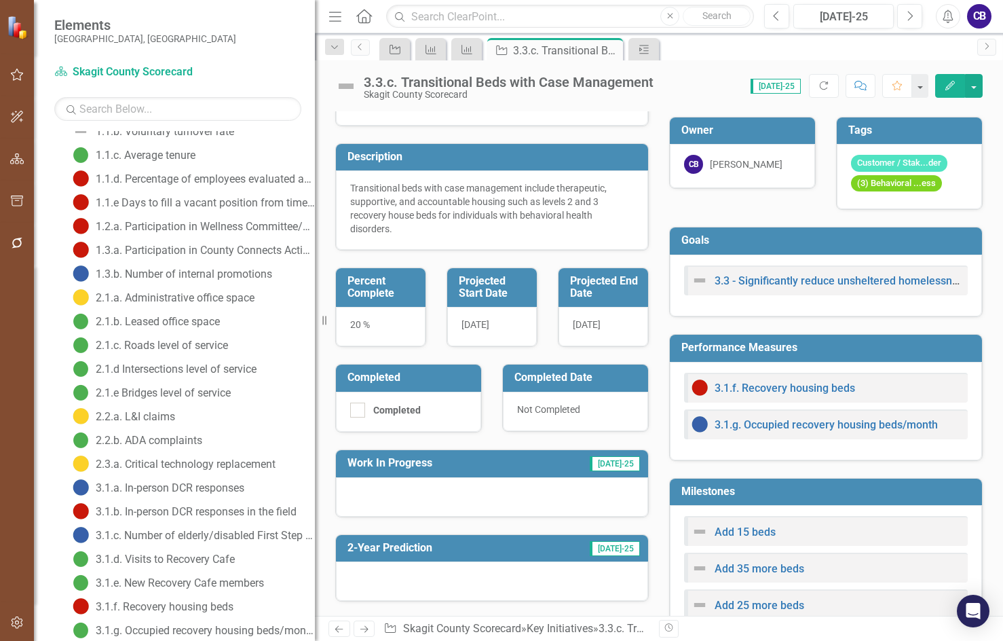
scroll to position [204, 0]
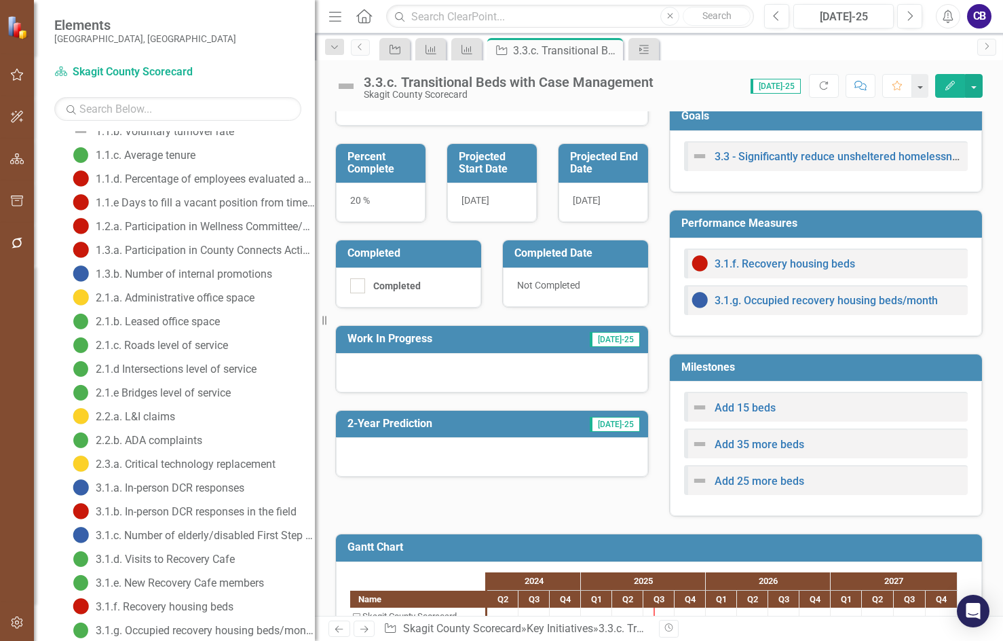
click at [574, 389] on div at bounding box center [492, 372] width 312 height 39
click at [572, 390] on div at bounding box center [492, 372] width 312 height 39
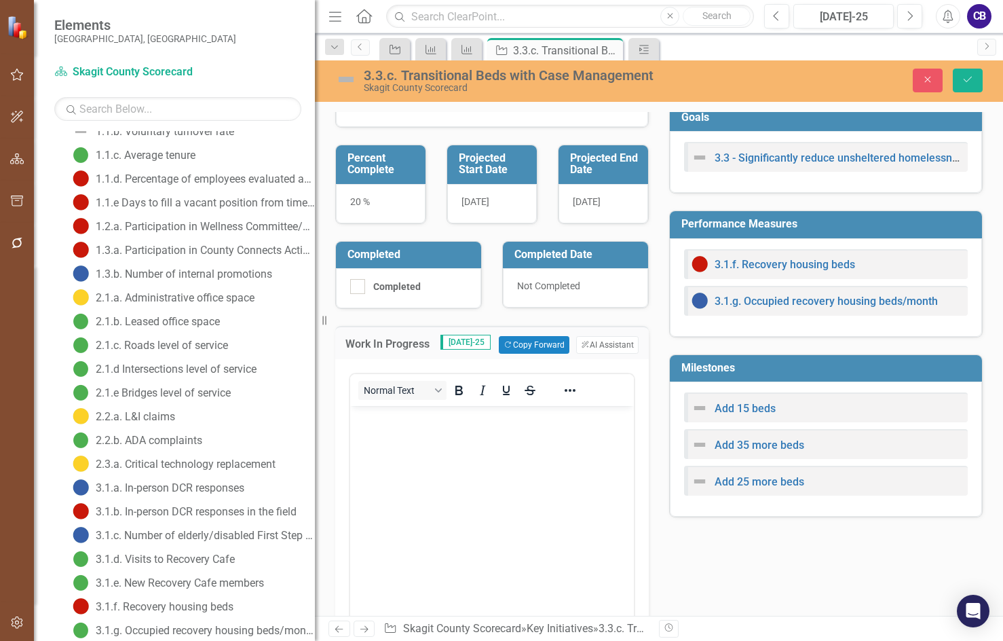
scroll to position [0, 0]
click at [508, 444] on body "Rich Text Area. Press ALT-0 for help." at bounding box center [492, 508] width 284 height 204
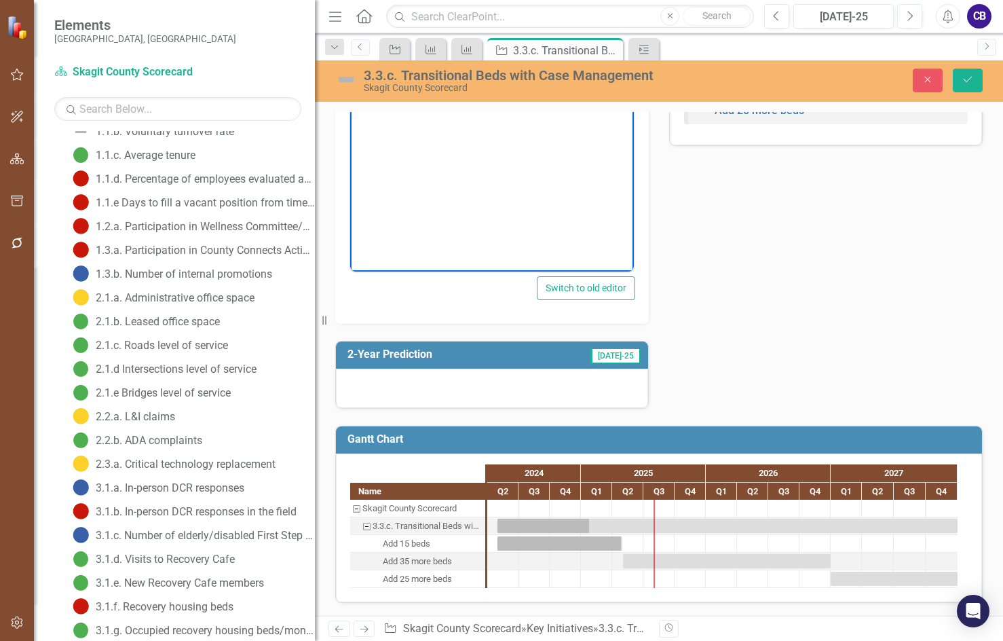
scroll to position [589, 0]
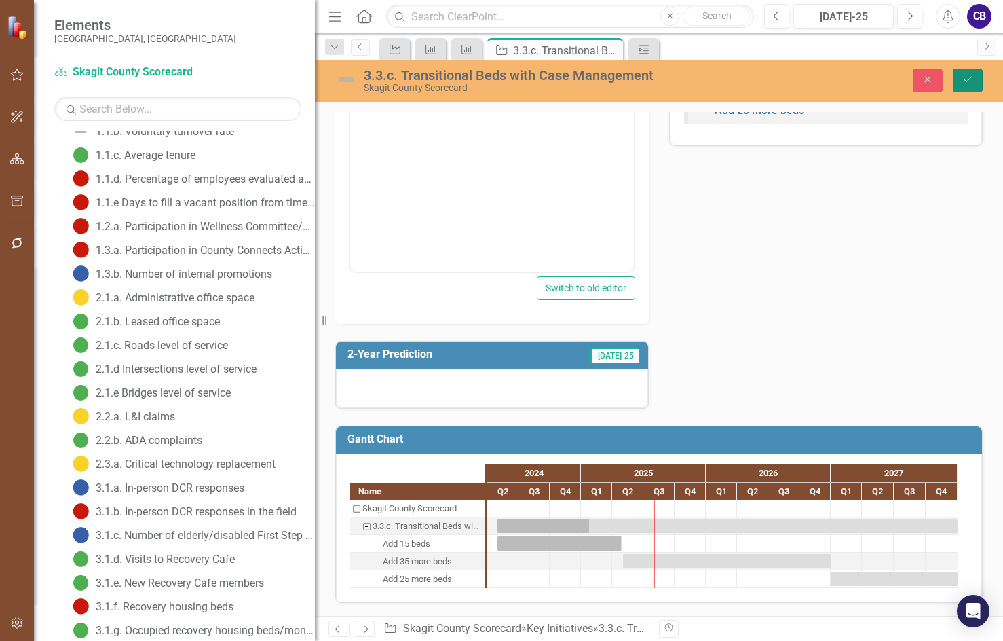
click at [970, 75] on icon "Save" at bounding box center [968, 80] width 12 height 10
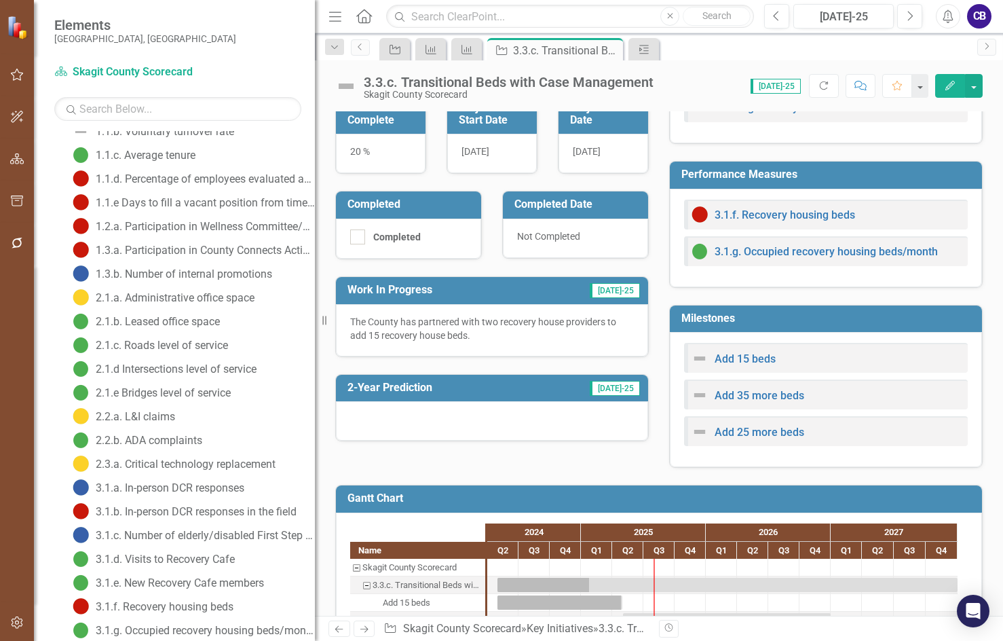
scroll to position [272, 0]
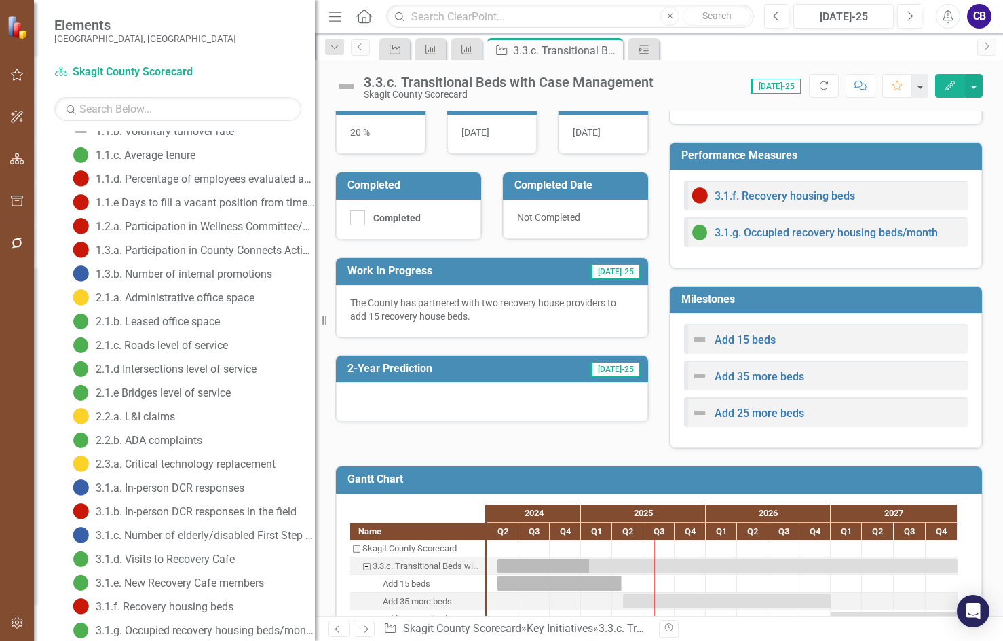
click at [451, 422] on div at bounding box center [492, 401] width 312 height 39
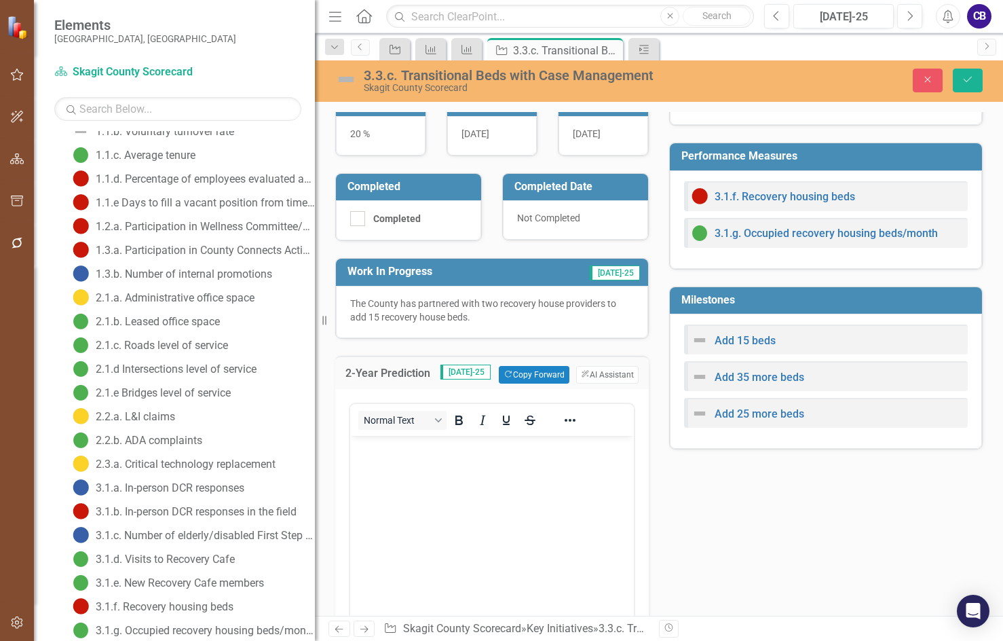
scroll to position [0, 0]
click at [445, 456] on body "Rich Text Area. Press ALT-0 for help." at bounding box center [492, 538] width 284 height 204
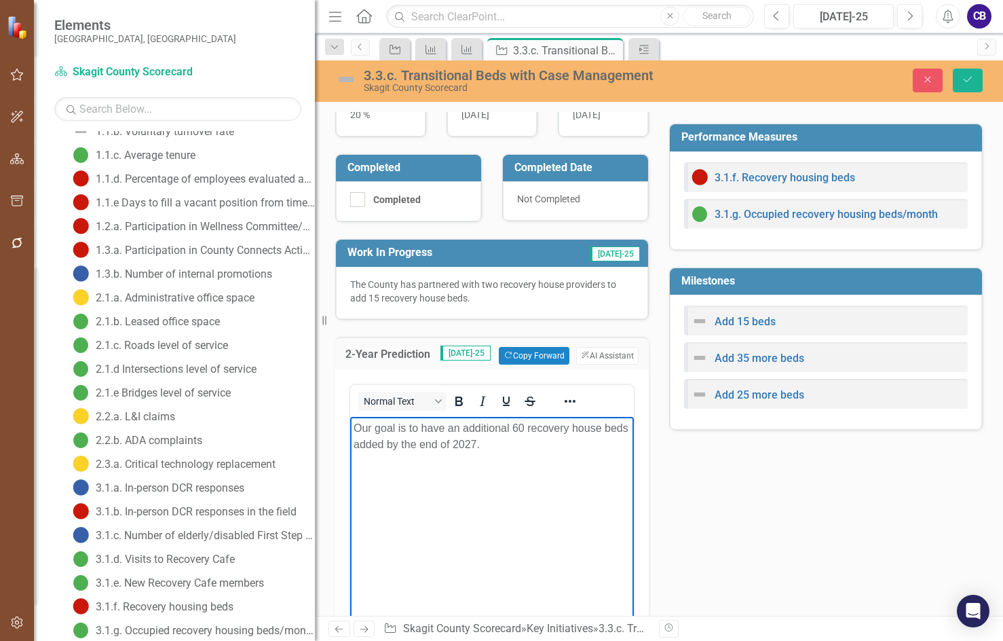
scroll to position [263, 0]
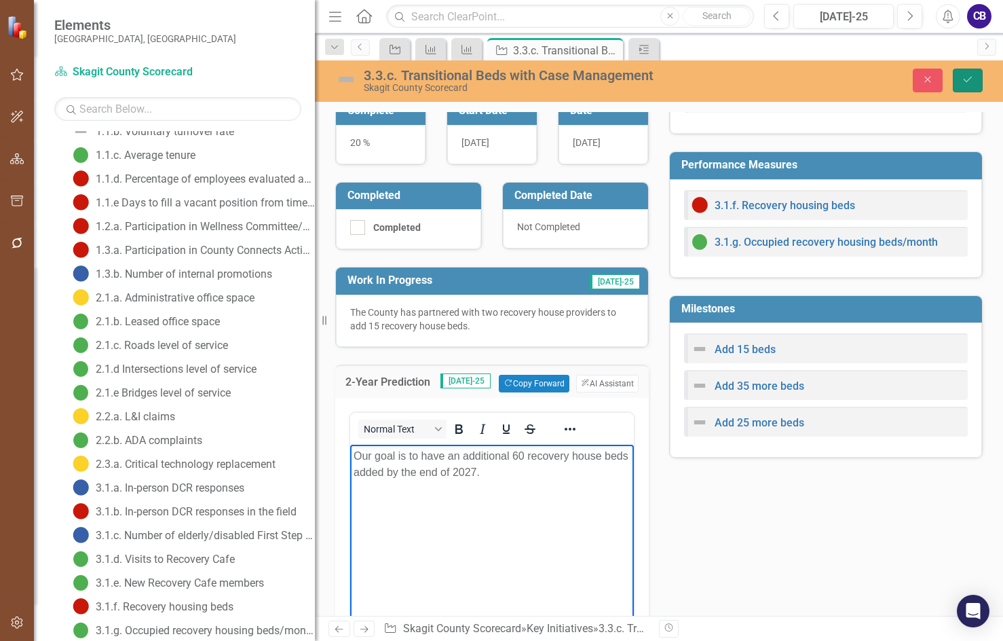
click at [975, 86] on button "Save" at bounding box center [968, 81] width 30 height 24
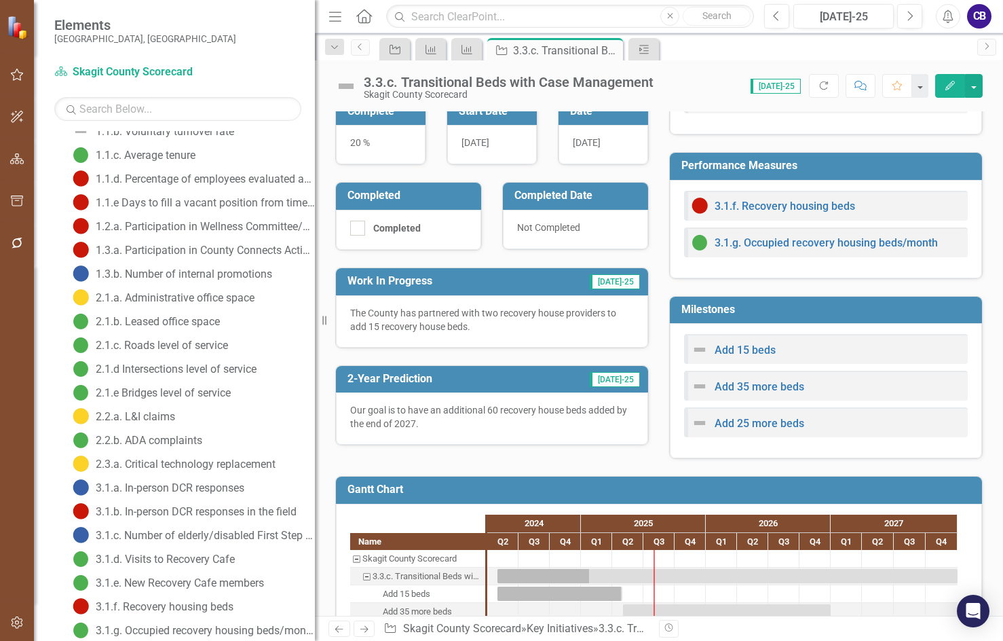
scroll to position [178, 0]
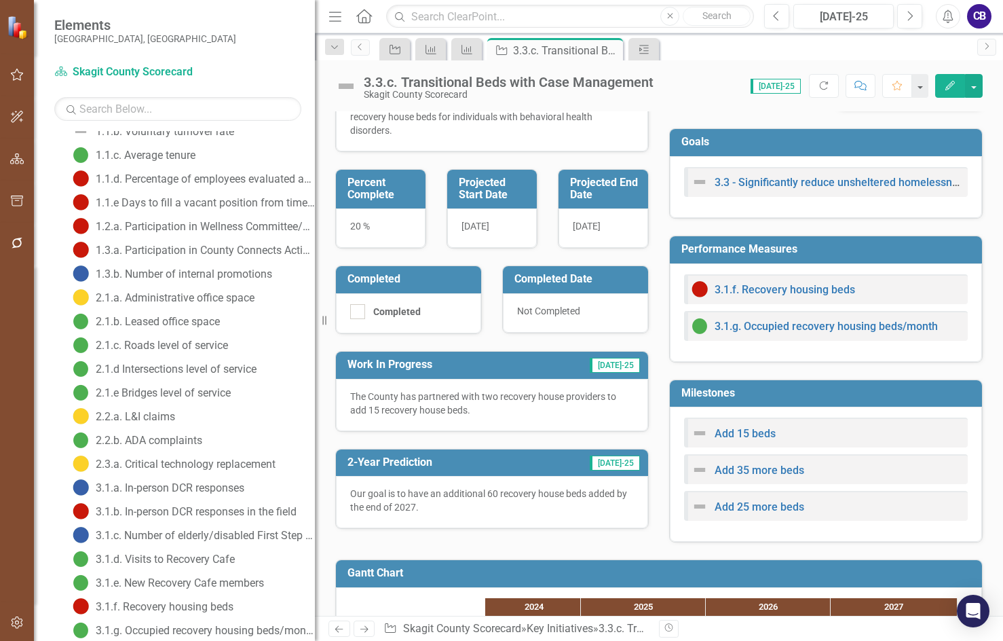
click at [450, 528] on div "Our goal is to have an additional 60 recovery house beds added by the end of 20…" at bounding box center [492, 502] width 312 height 52
click at [451, 528] on div "Our goal is to have an additional 60 recovery house beds added by the end of 20…" at bounding box center [492, 502] width 312 height 52
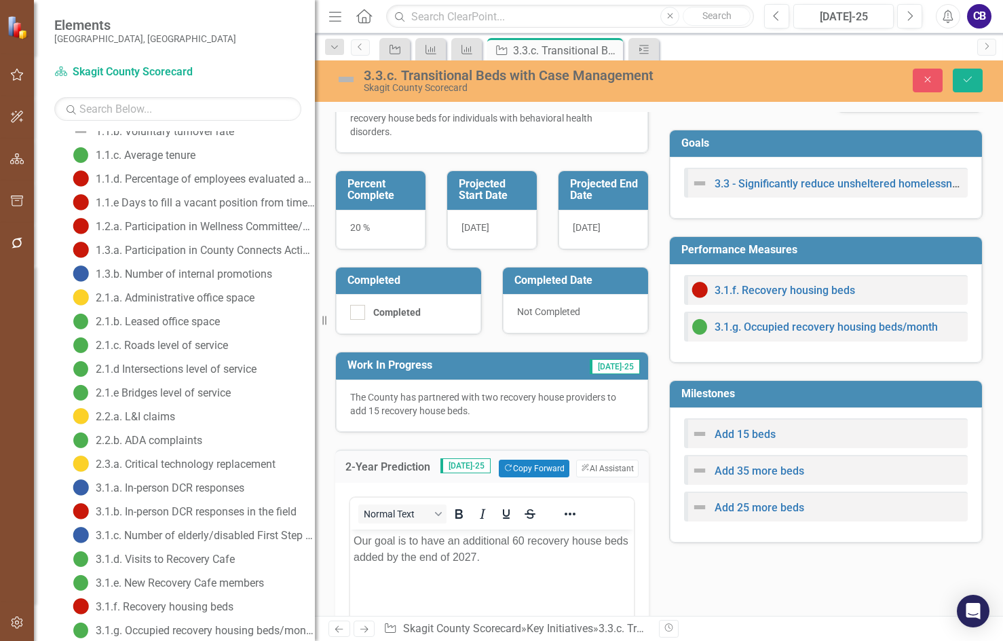
scroll to position [0, 0]
click at [525, 555] on p "Our goal is to have an additional 60 recovery house beds added by the end of 20…" at bounding box center [492, 549] width 277 height 33
drag, startPoint x: 963, startPoint y: 78, endPoint x: 946, endPoint y: 89, distance: 19.6
click at [965, 77] on icon "Save" at bounding box center [968, 80] width 12 height 10
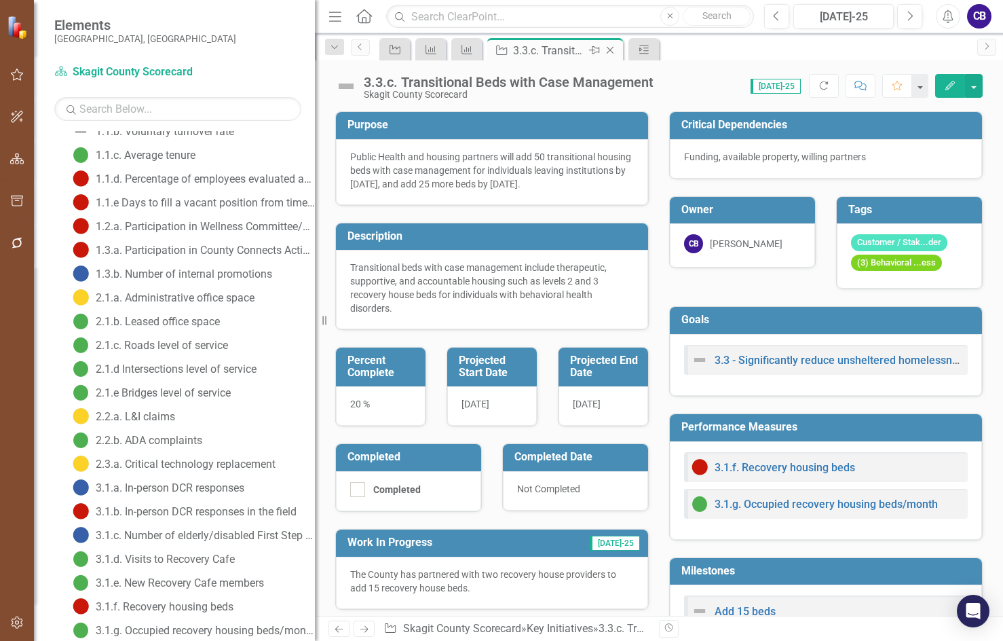
click at [616, 54] on icon "Close" at bounding box center [610, 50] width 14 height 11
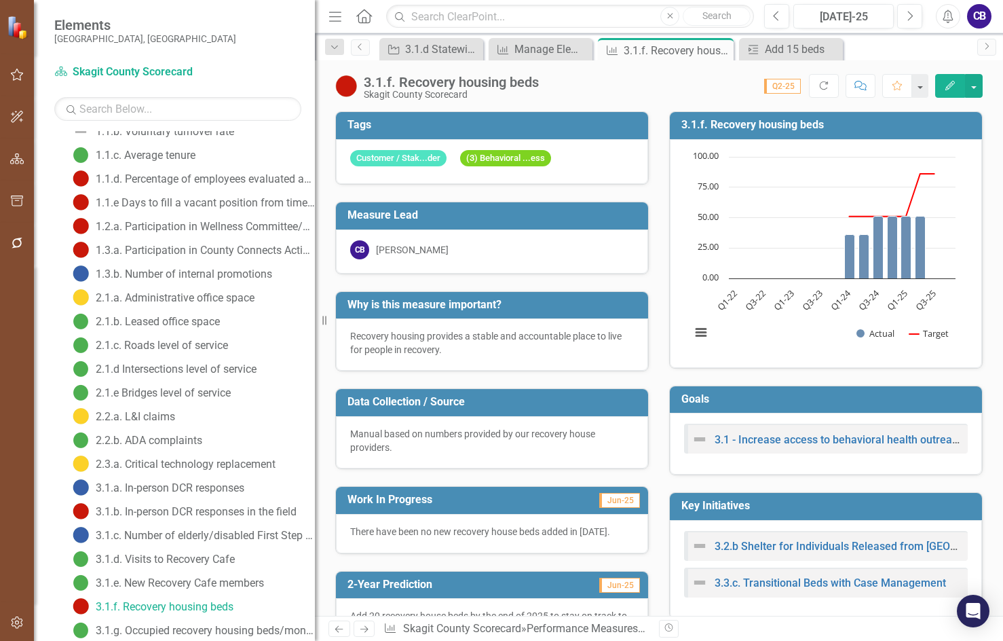
scroll to position [110, 0]
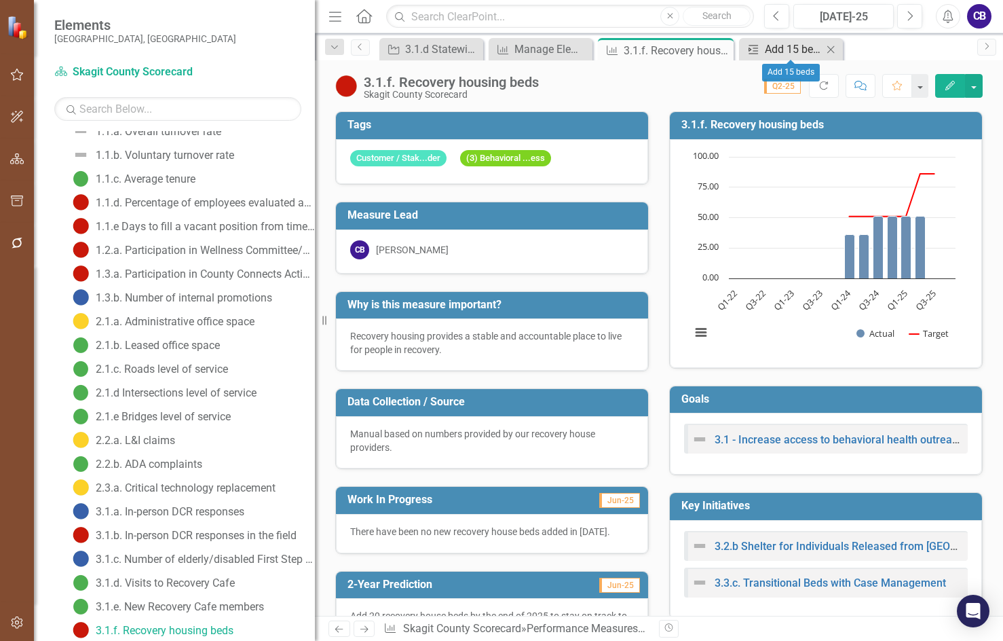
click at [777, 57] on div "Add 15 beds" at bounding box center [794, 49] width 58 height 17
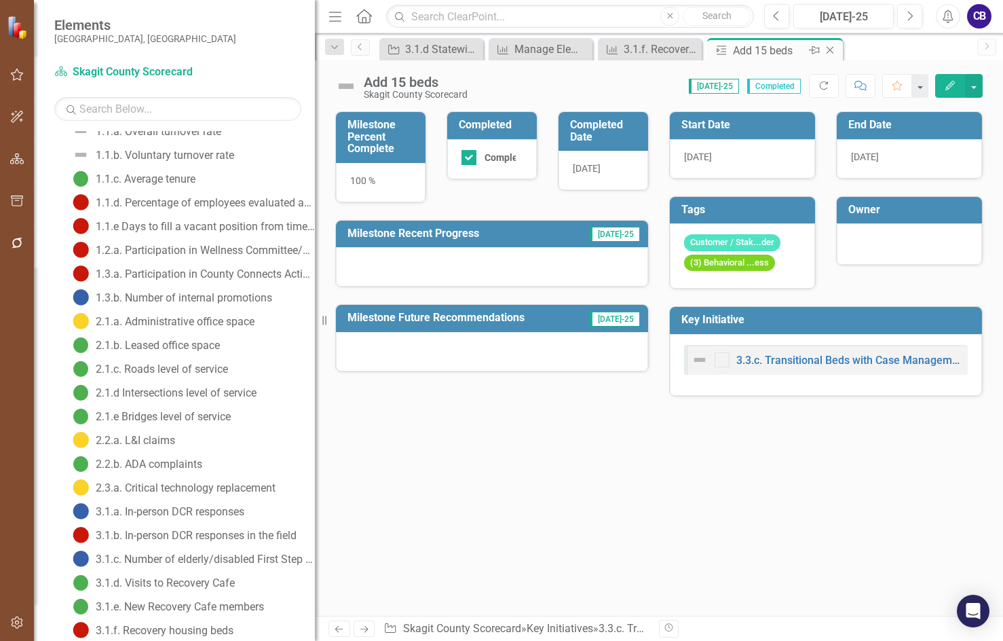
click at [830, 50] on icon "Close" at bounding box center [830, 50] width 14 height 11
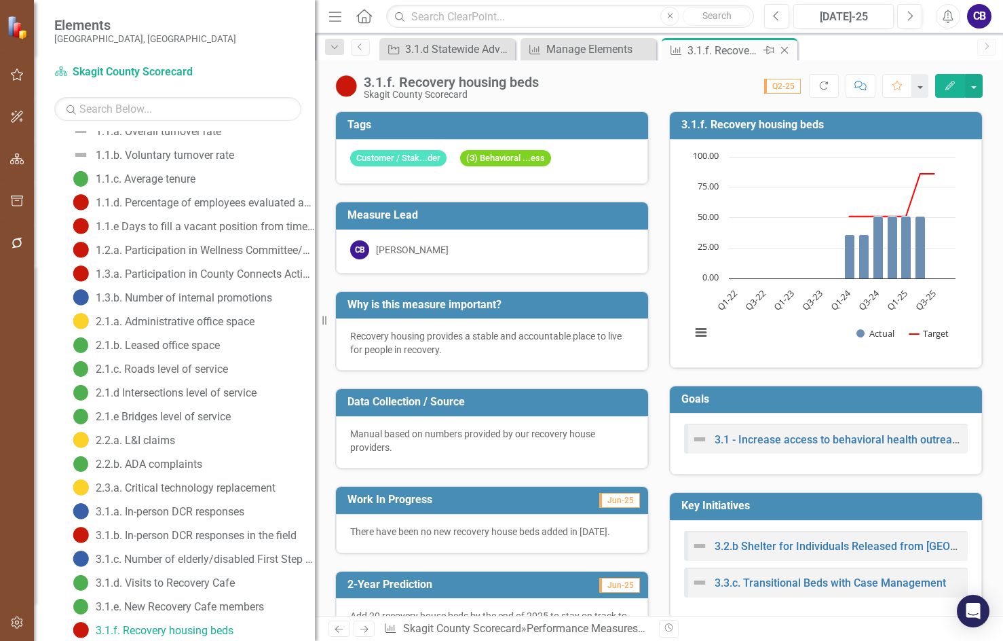
click at [782, 52] on icon "Close" at bounding box center [785, 50] width 14 height 11
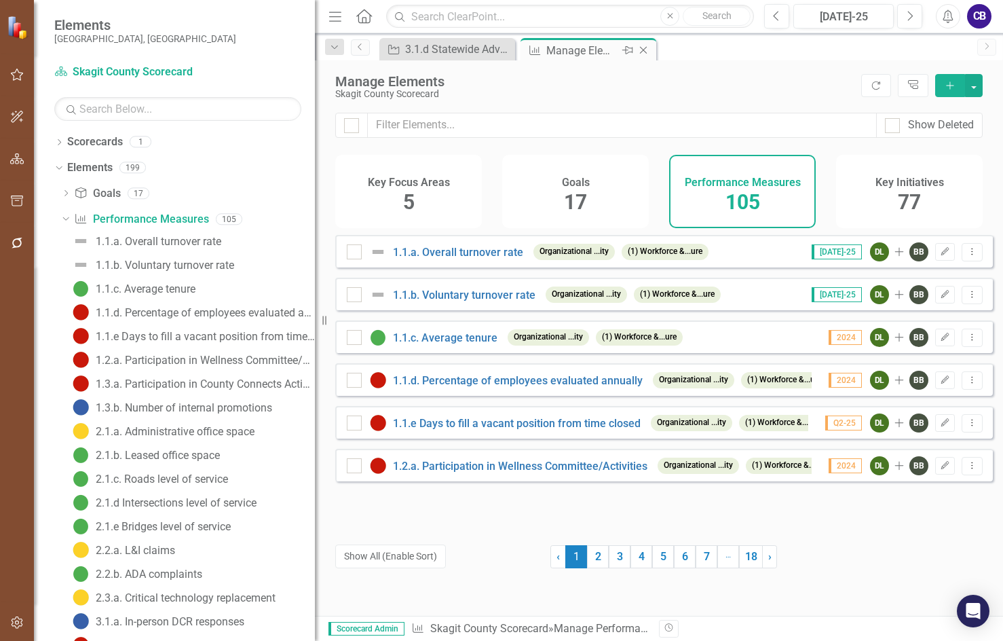
click at [646, 50] on icon "Close" at bounding box center [644, 50] width 14 height 11
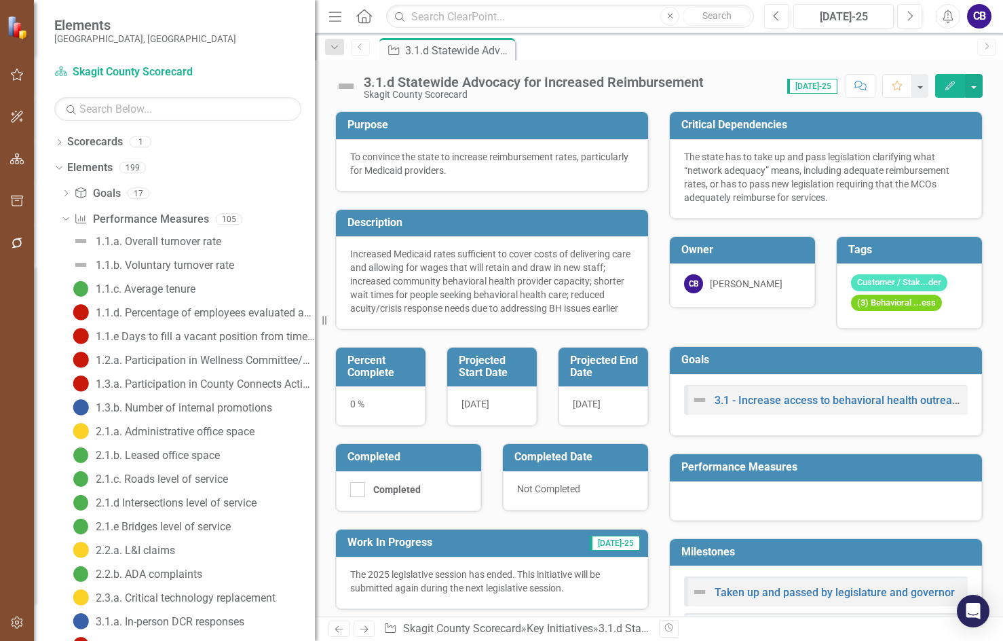
click at [367, 20] on icon "Home" at bounding box center [364, 16] width 18 height 14
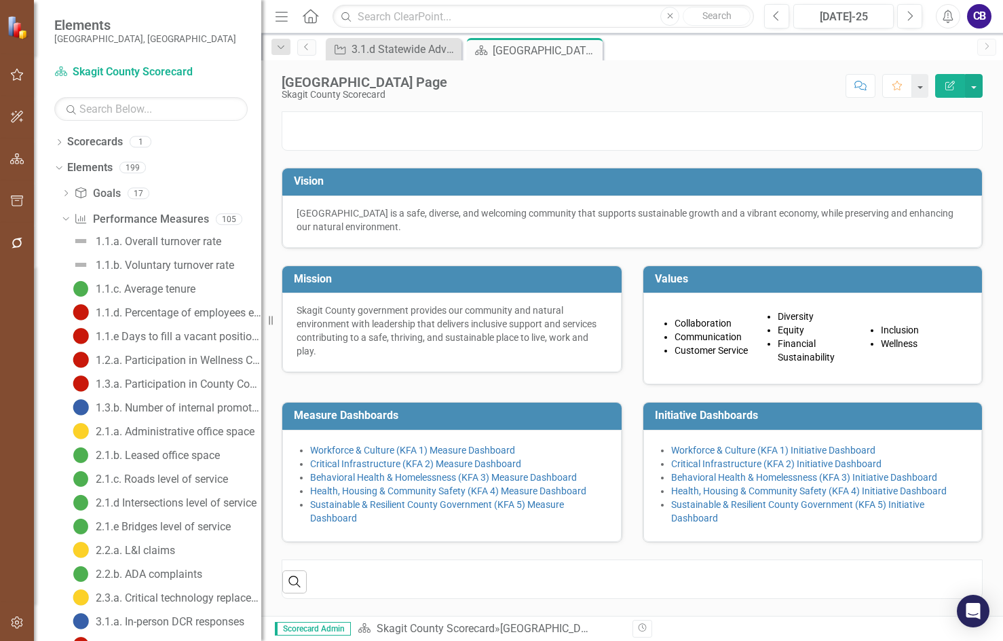
drag, startPoint x: 324, startPoint y: 320, endPoint x: 265, endPoint y: 322, distance: 59.1
click at [264, 324] on div "Resize" at bounding box center [266, 320] width 11 height 641
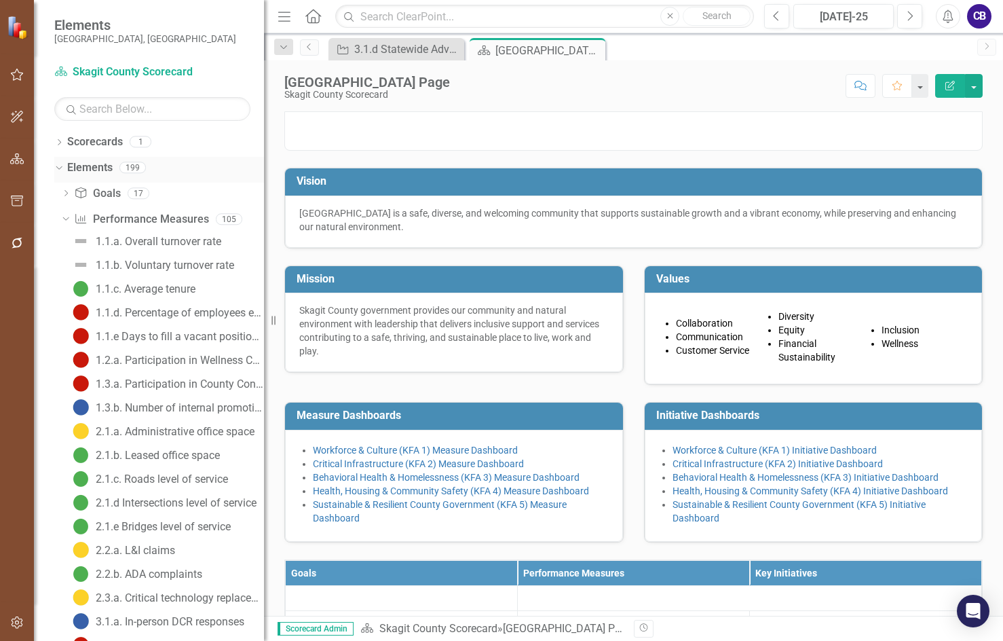
click at [68, 169] on link "Elements" at bounding box center [89, 168] width 45 height 16
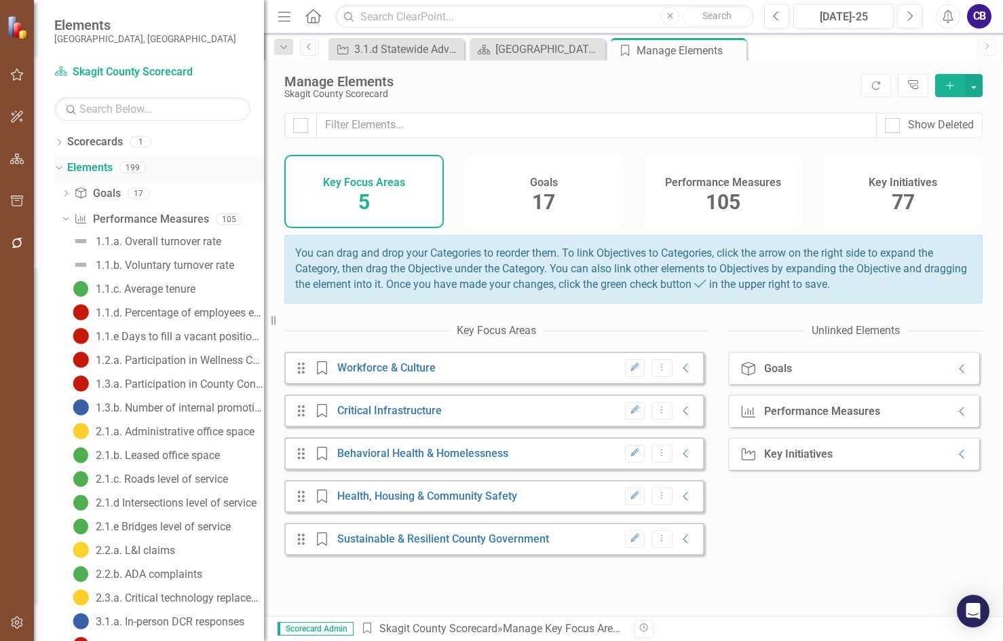
click at [59, 166] on icon "Dropdown" at bounding box center [57, 167] width 7 height 10
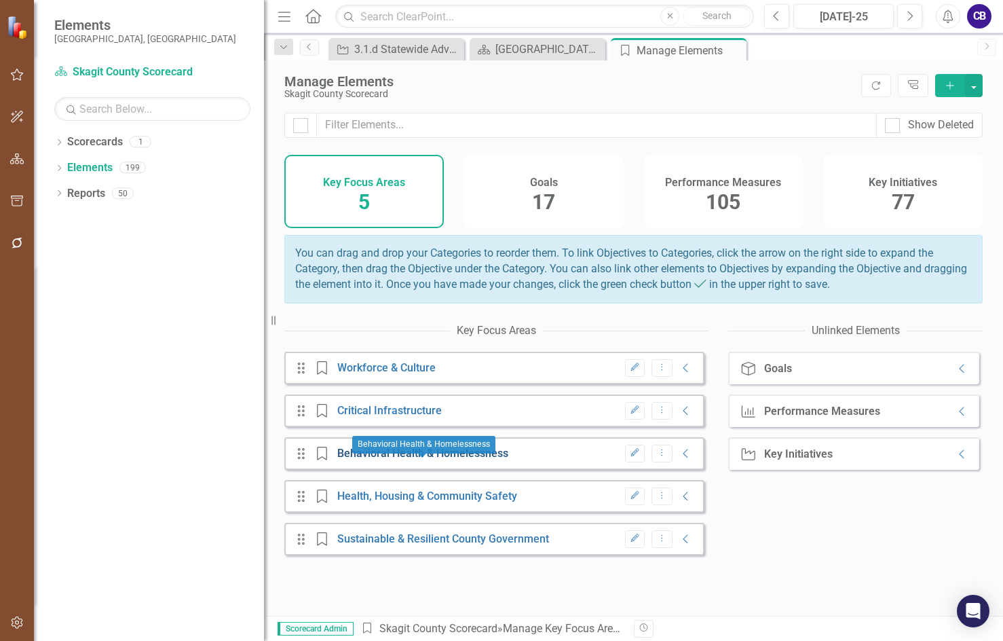
click at [437, 460] on link "Behavioral Health & Homelessness" at bounding box center [422, 453] width 171 height 13
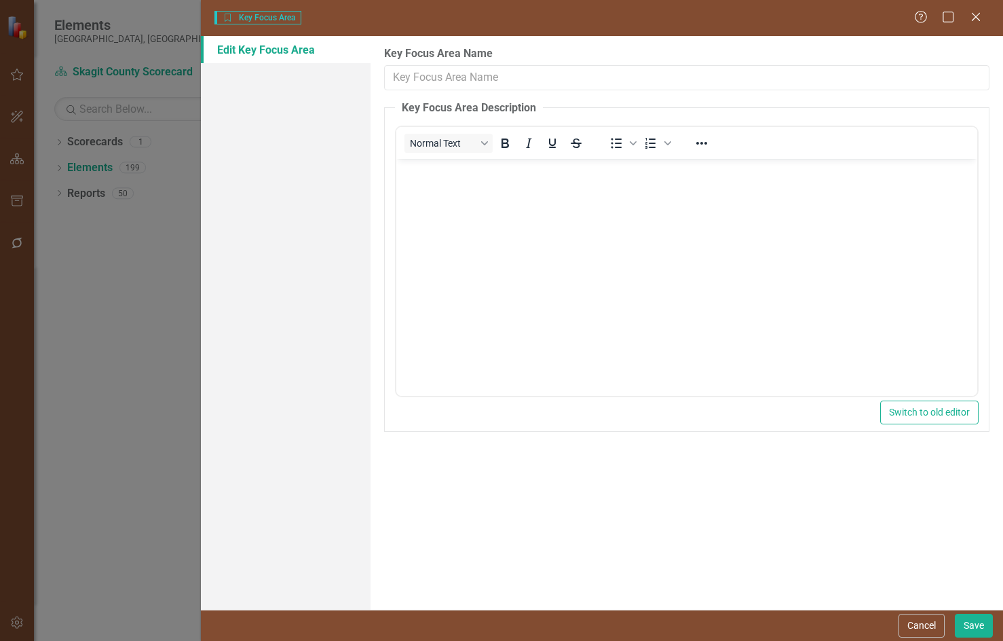
type input "Behavioral Health & Homelessness"
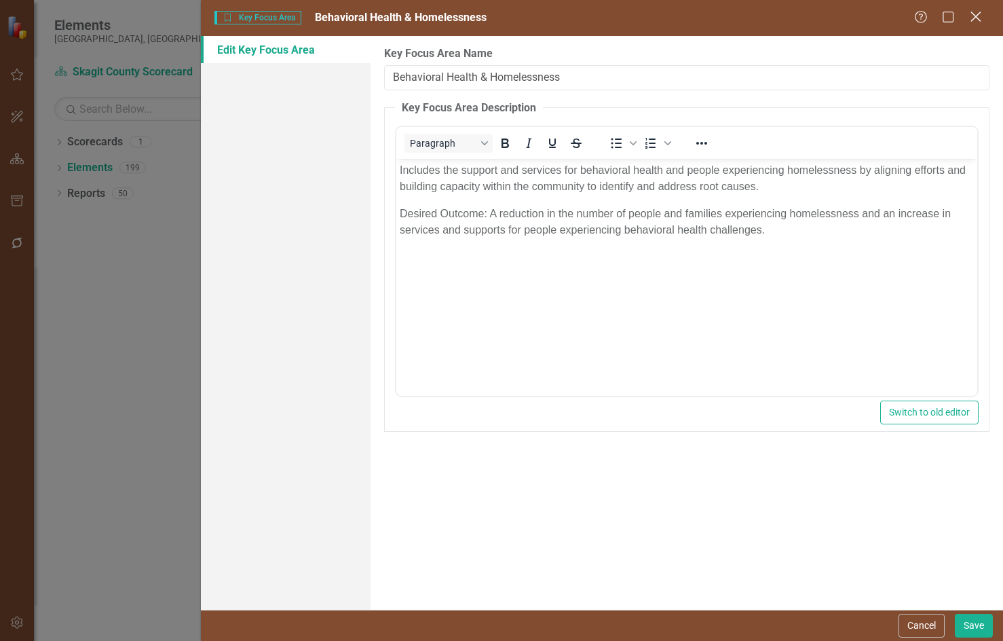
click at [971, 15] on icon "Close" at bounding box center [975, 16] width 17 height 13
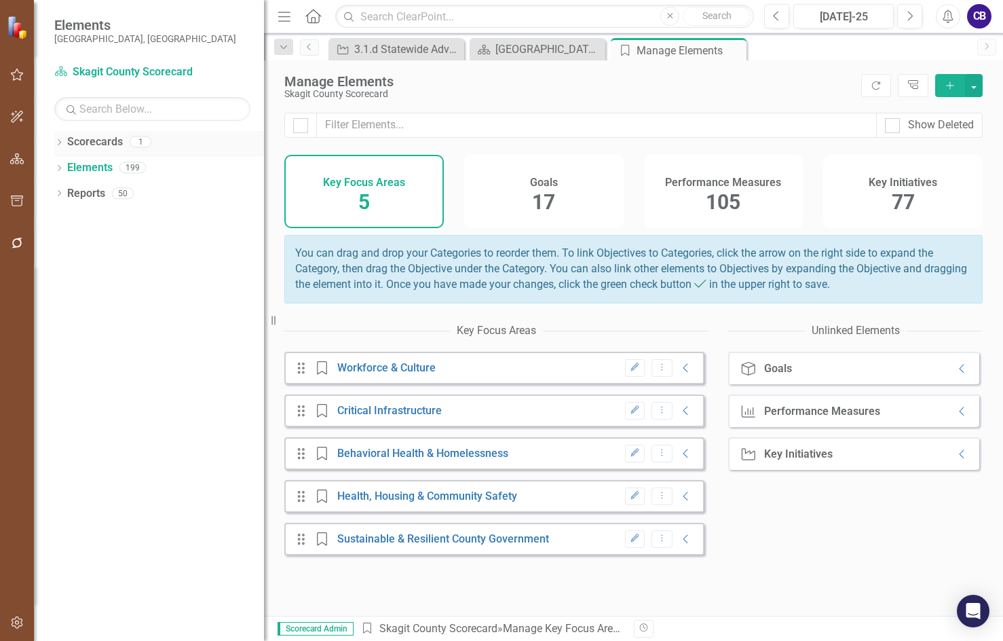
click at [83, 143] on link "Scorecards" at bounding box center [95, 142] width 56 height 16
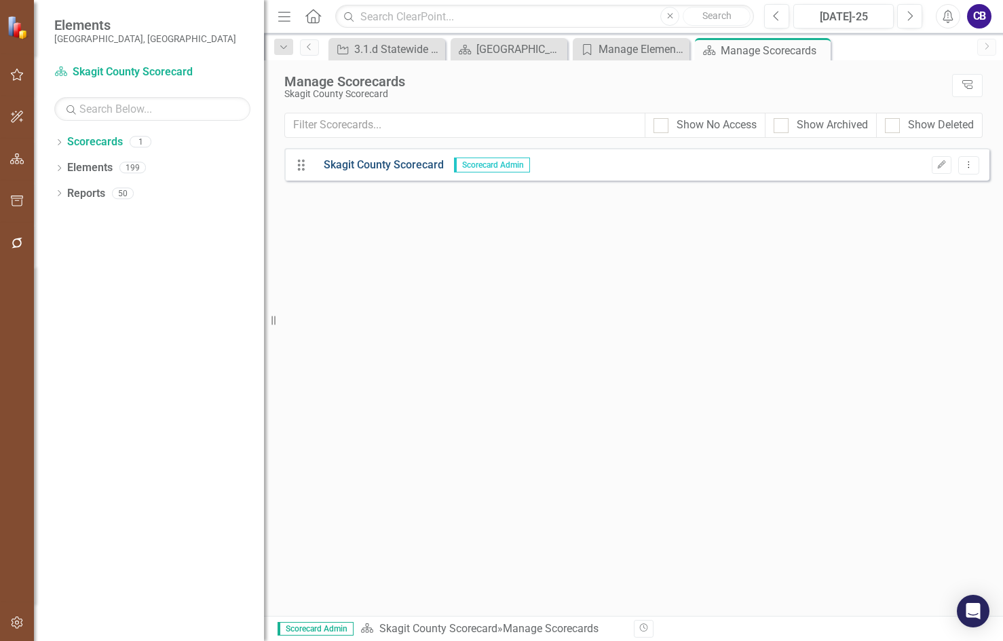
click at [352, 164] on link "Skagit County Scorecard" at bounding box center [379, 165] width 130 height 16
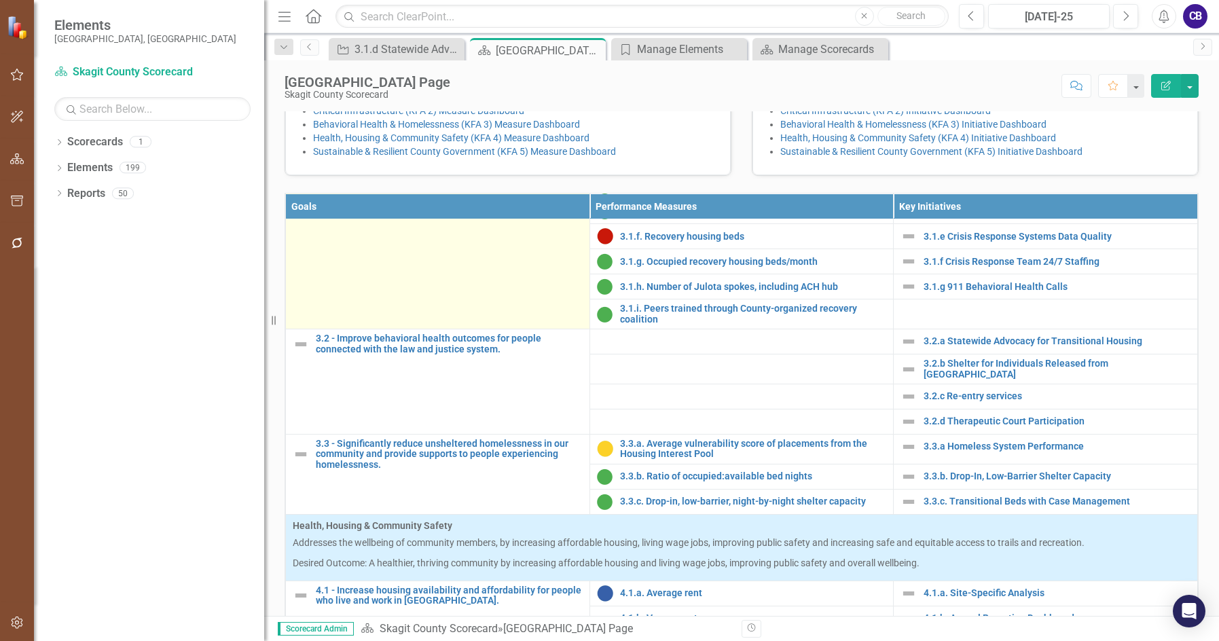
scroll to position [882, 0]
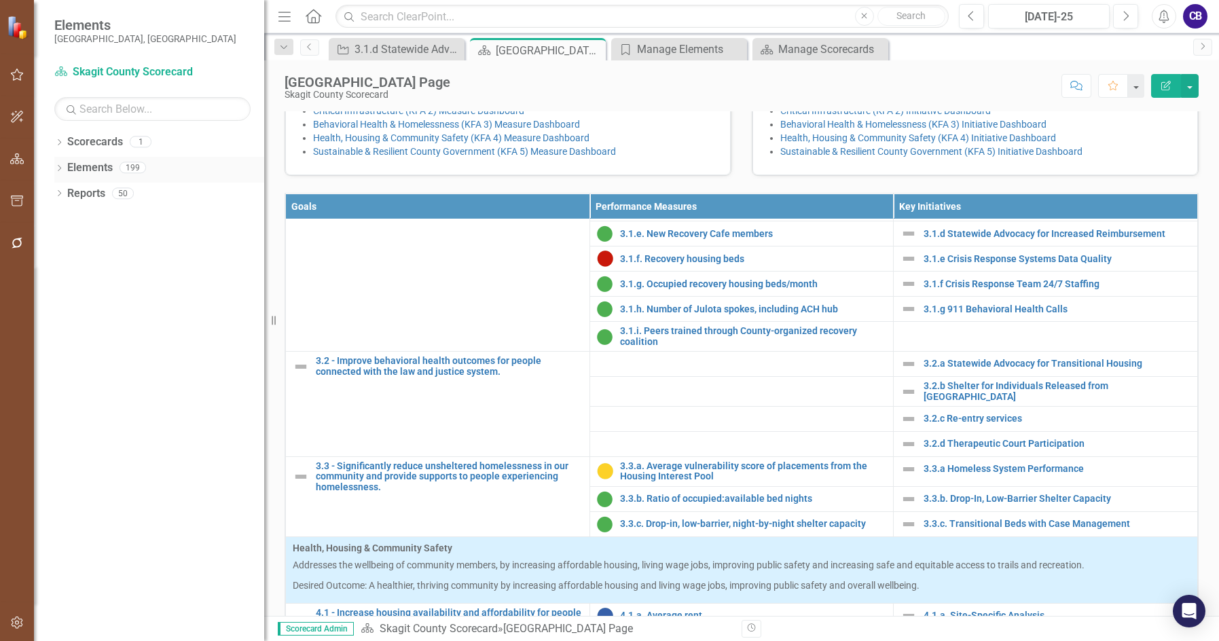
click at [58, 170] on icon "Dropdown" at bounding box center [59, 169] width 10 height 7
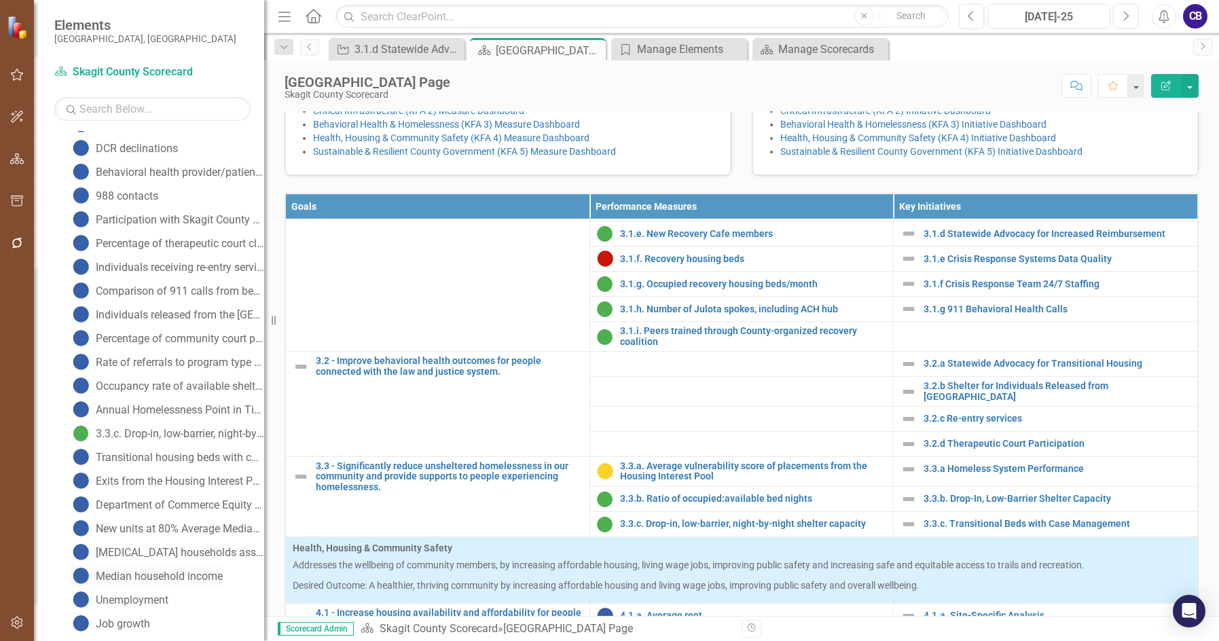
scroll to position [1528, 0]
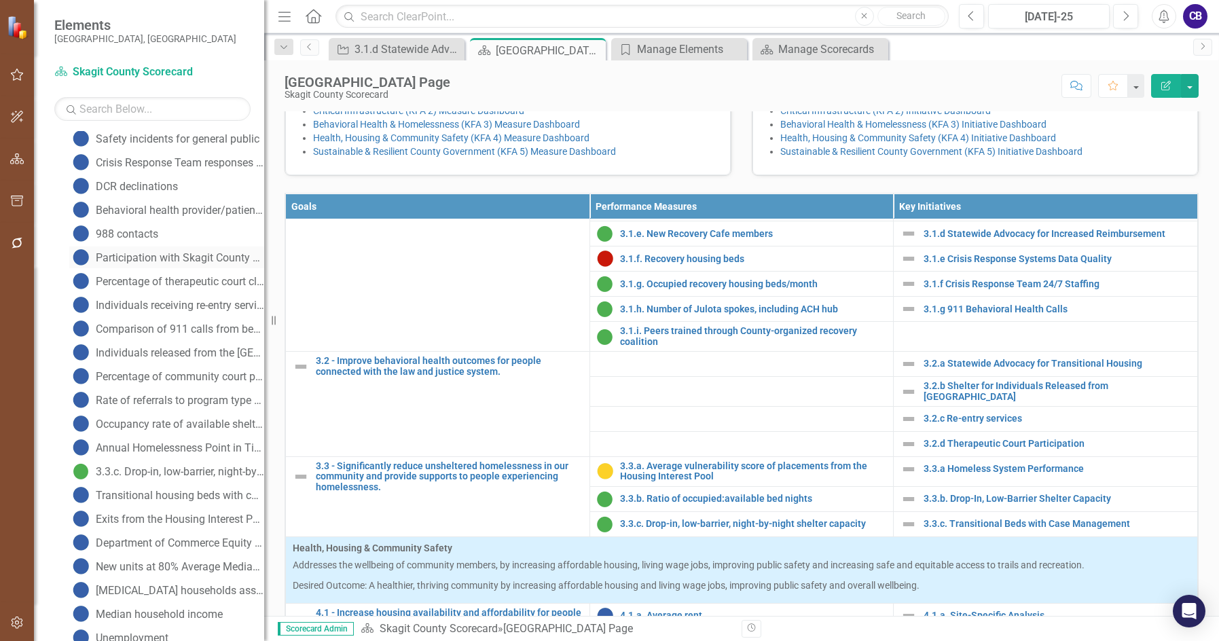
click at [201, 259] on div "Participation with Skagit County Therapeutic Courts" at bounding box center [180, 258] width 168 height 12
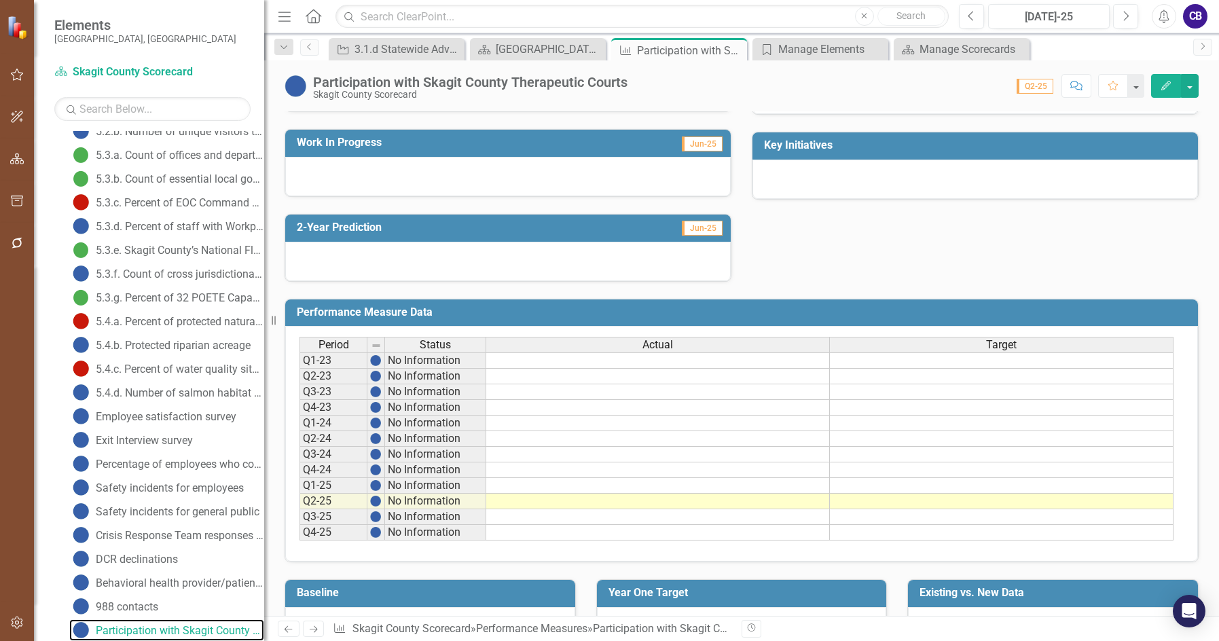
scroll to position [339, 0]
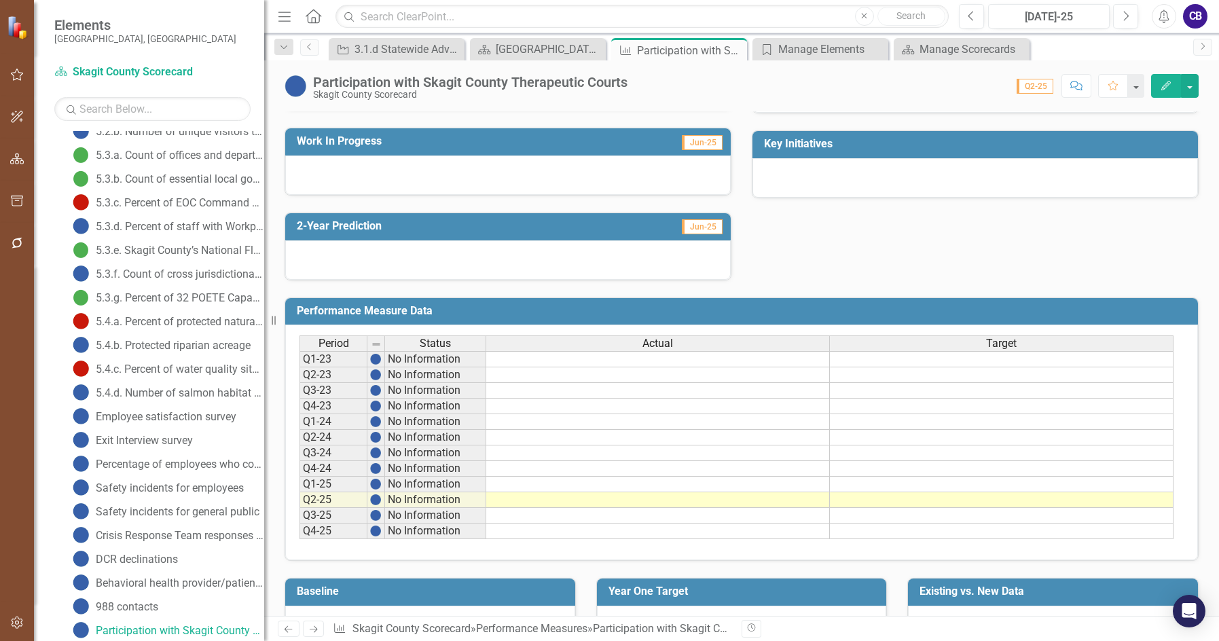
click at [299, 430] on div "Period Status Actual Target Q1-23 No Information Q2-23 No Information Q3-23 No …" at bounding box center [299, 437] width 0 height 204
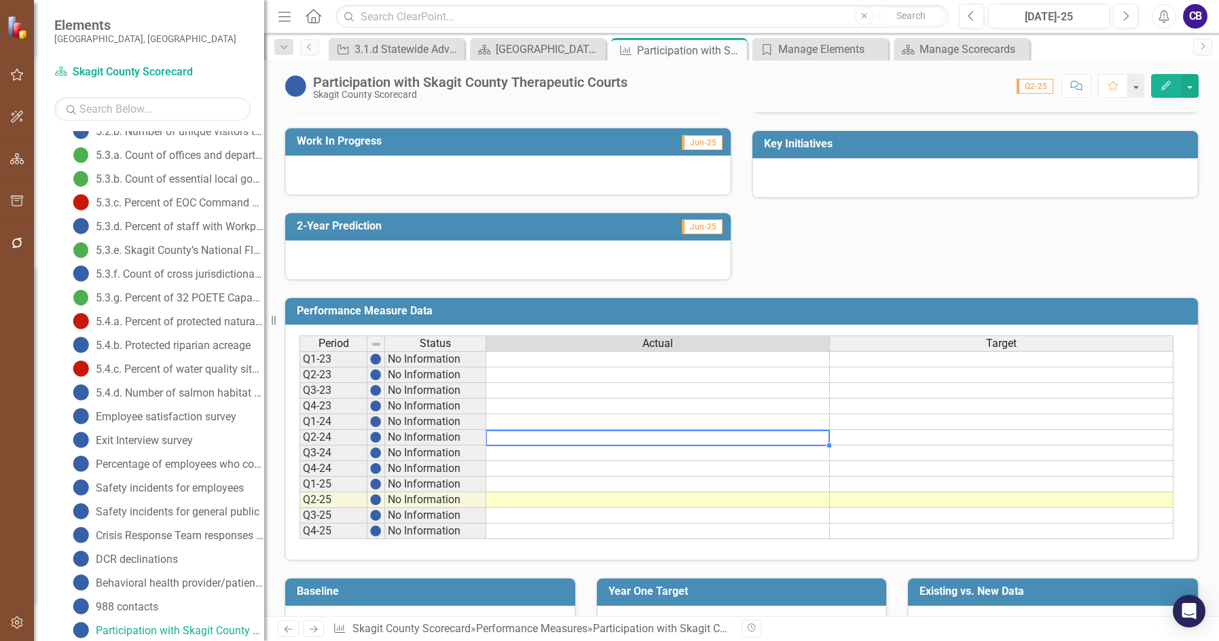
click at [523, 422] on td at bounding box center [657, 422] width 343 height 16
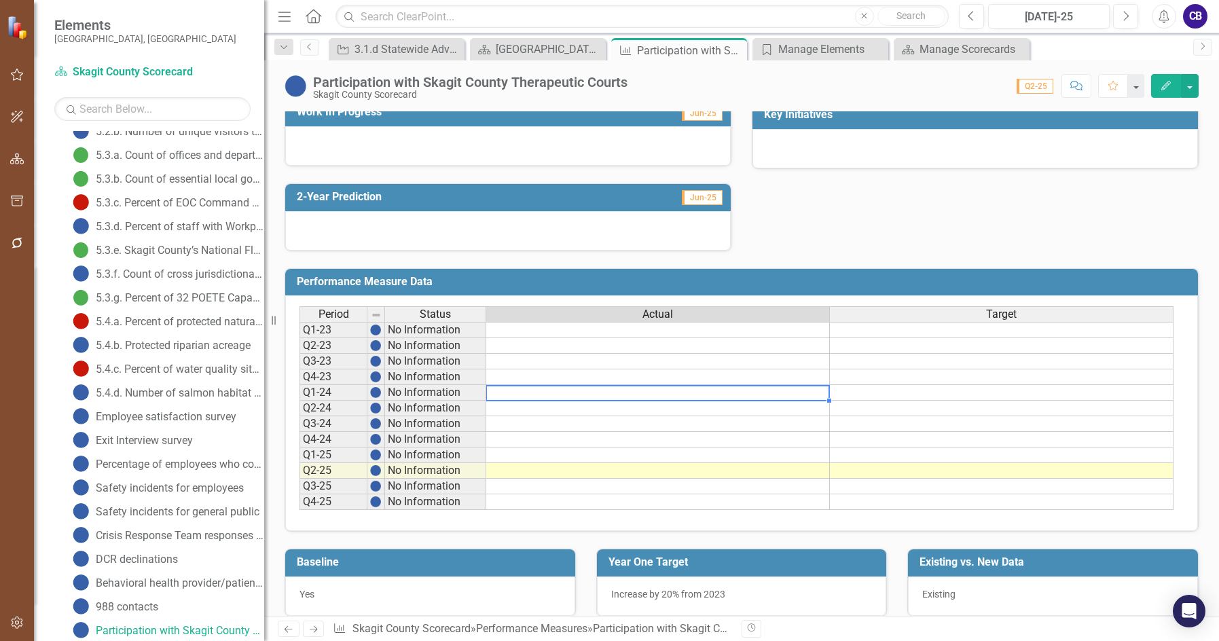
scroll to position [383, 0]
